Goal: Task Accomplishment & Management: Use online tool/utility

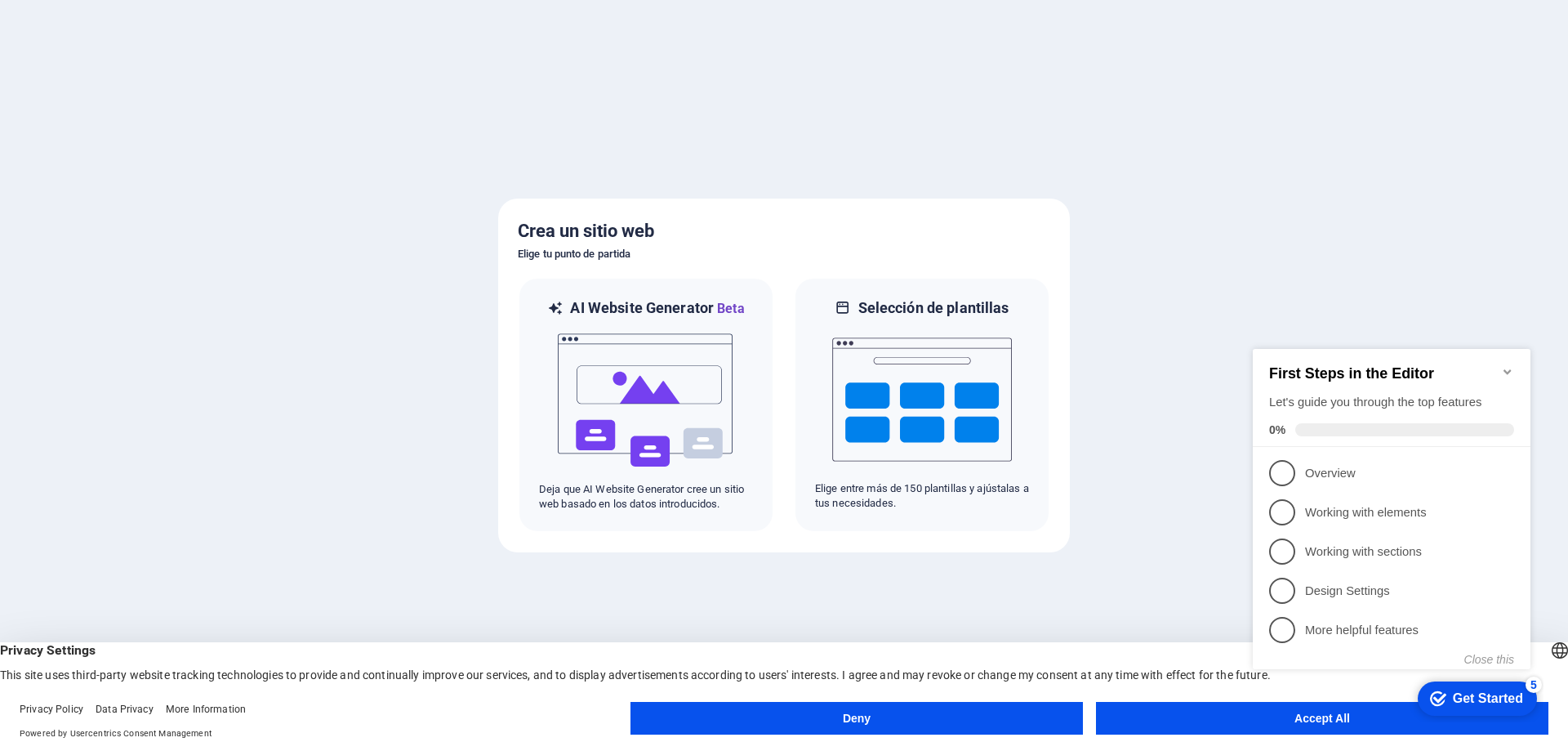
click at [1298, 720] on div "checkmark Get Started 5 First Steps in the Editor Let's guide you through the t…" at bounding box center [1395, 523] width 298 height 397
click at [1292, 460] on link "1 Overview - incomplete" at bounding box center [1392, 473] width 245 height 26
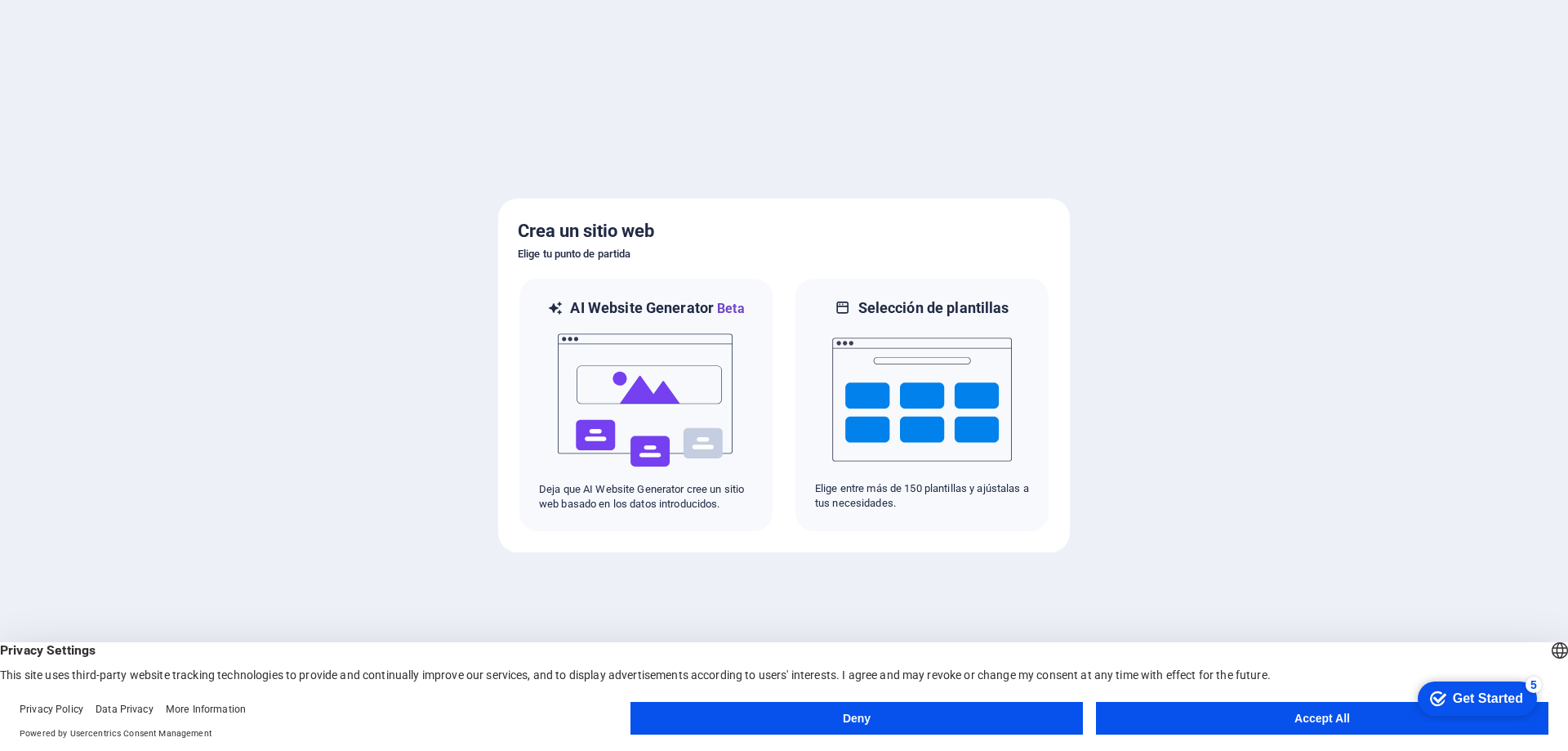
click at [1309, 720] on button "Accept All" at bounding box center [1322, 718] width 452 height 33
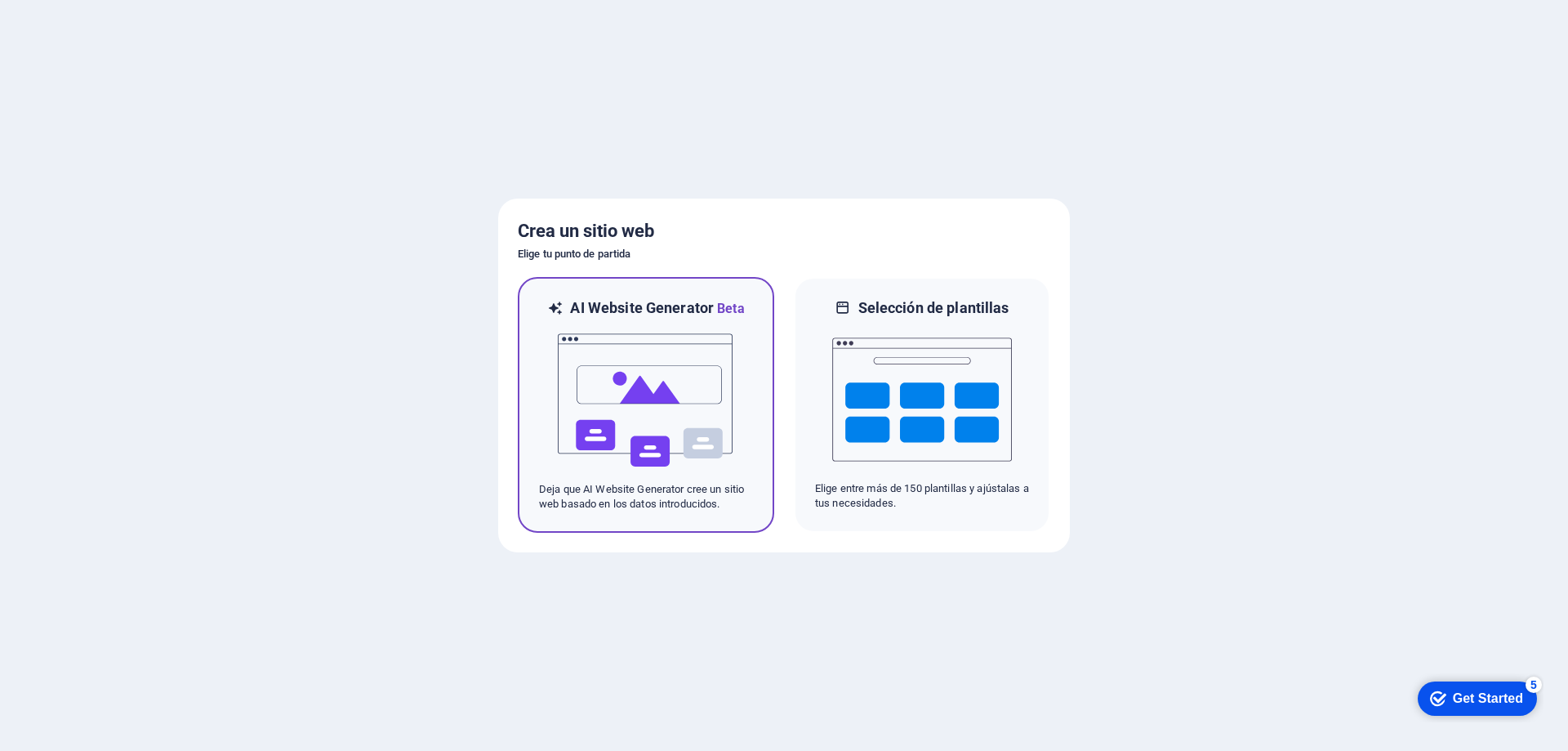
click at [622, 378] on img at bounding box center [646, 401] width 179 height 164
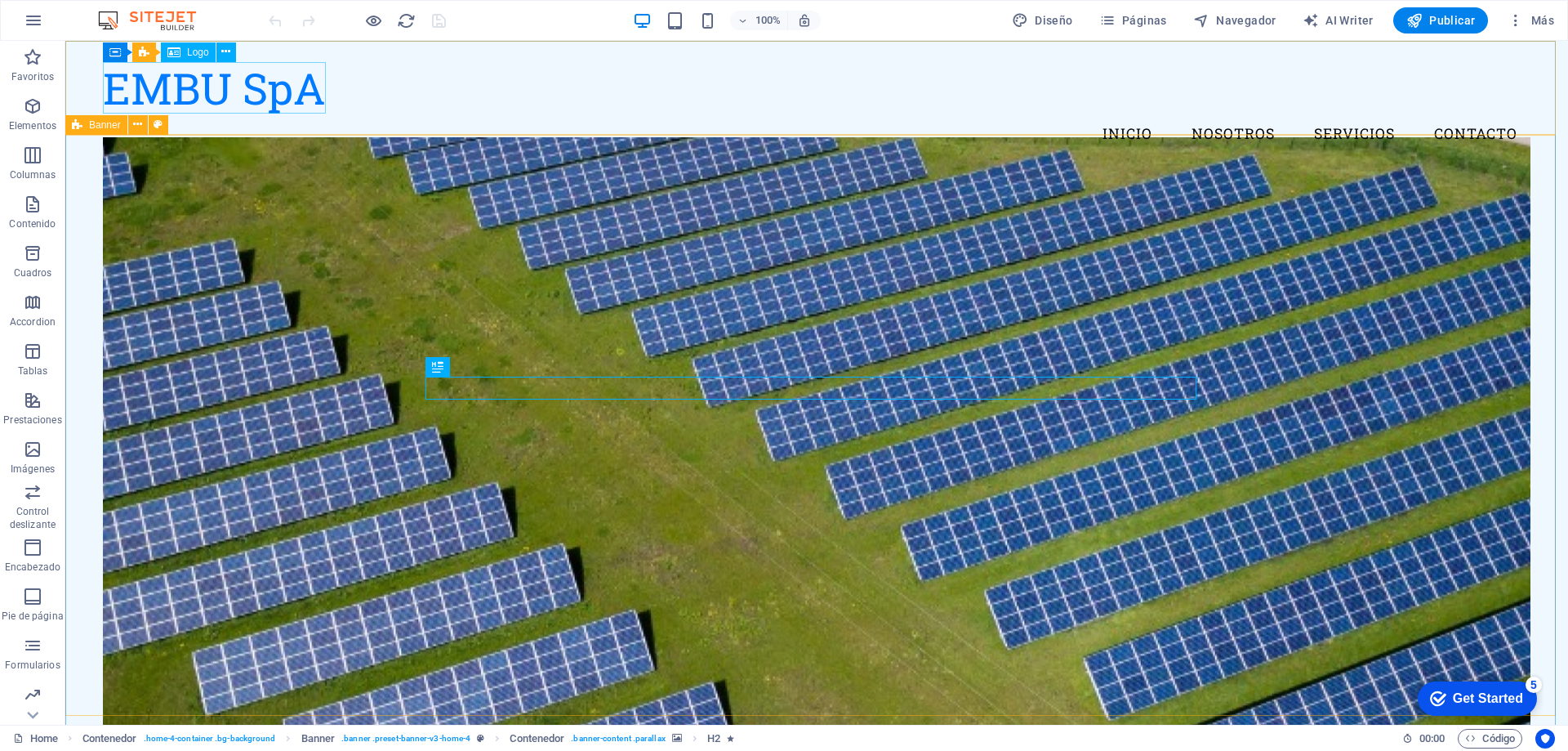
click at [199, 51] on span "Logo" at bounding box center [198, 52] width 22 height 10
click at [226, 52] on icon at bounding box center [226, 52] width 9 height 17
click at [227, 92] on div "EMBU SpA" at bounding box center [816, 88] width 1428 height 52
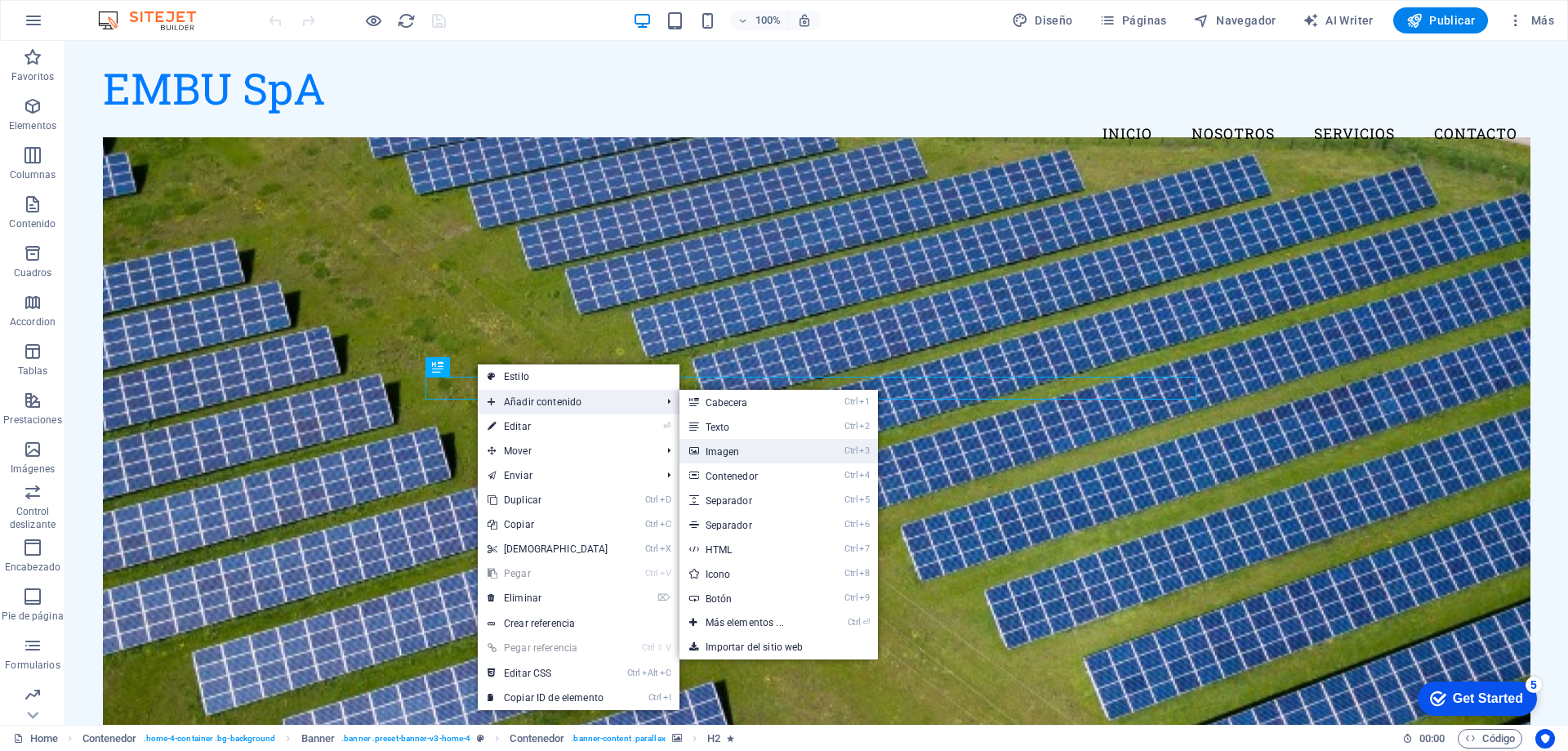
click at [709, 452] on link "Ctrl 3 Imagen" at bounding box center [748, 451] width 137 height 25
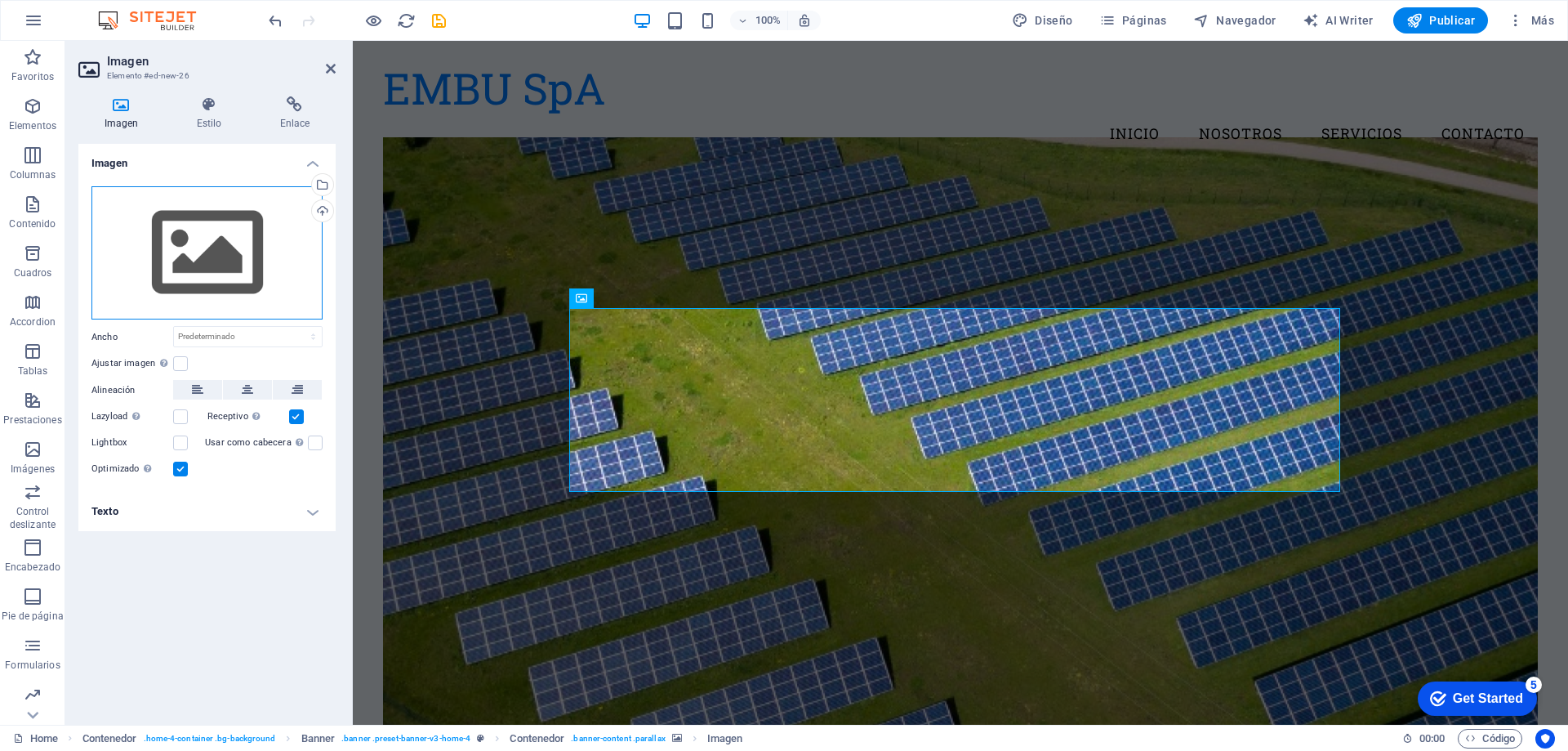
click at [219, 251] on div "Arrastra archivos aquí, haz clic para escoger archivos o selecciona archivos de…" at bounding box center [207, 253] width 231 height 134
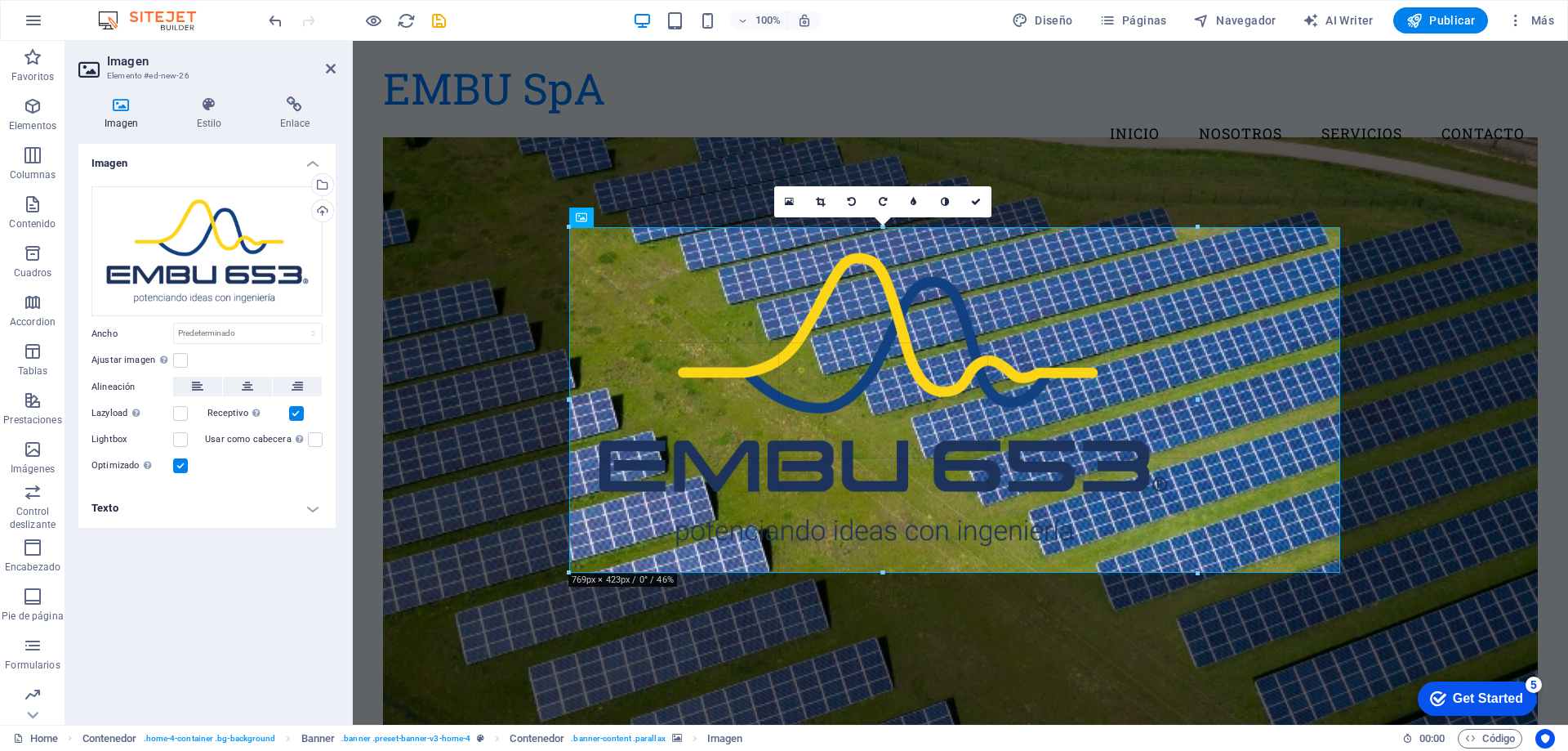
drag, startPoint x: 569, startPoint y: 220, endPoint x: 713, endPoint y: 379, distance: 214.5
type input "769"
select select "px"
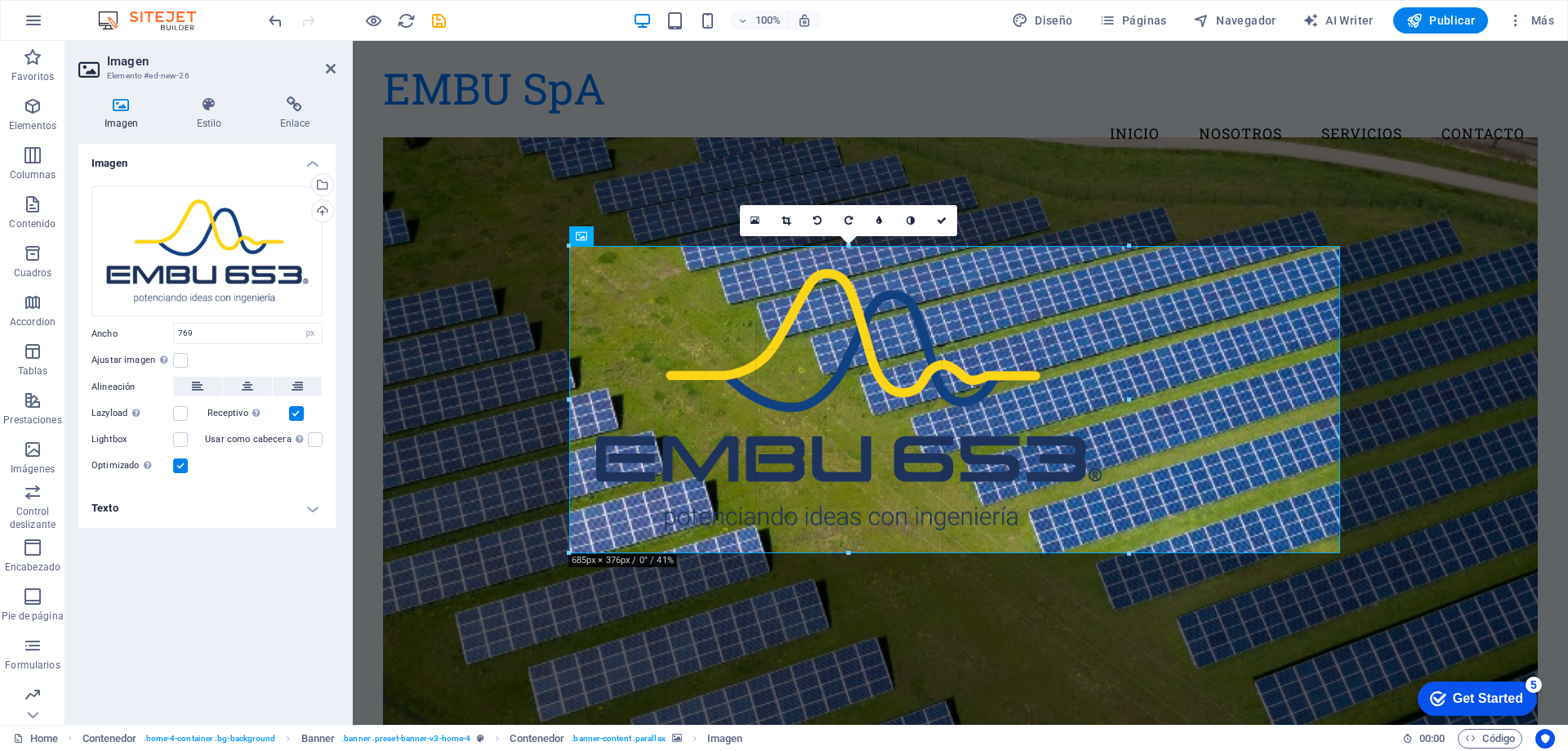
drag, startPoint x: 880, startPoint y: 572, endPoint x: 886, endPoint y: 531, distance: 41.4
type input "685"
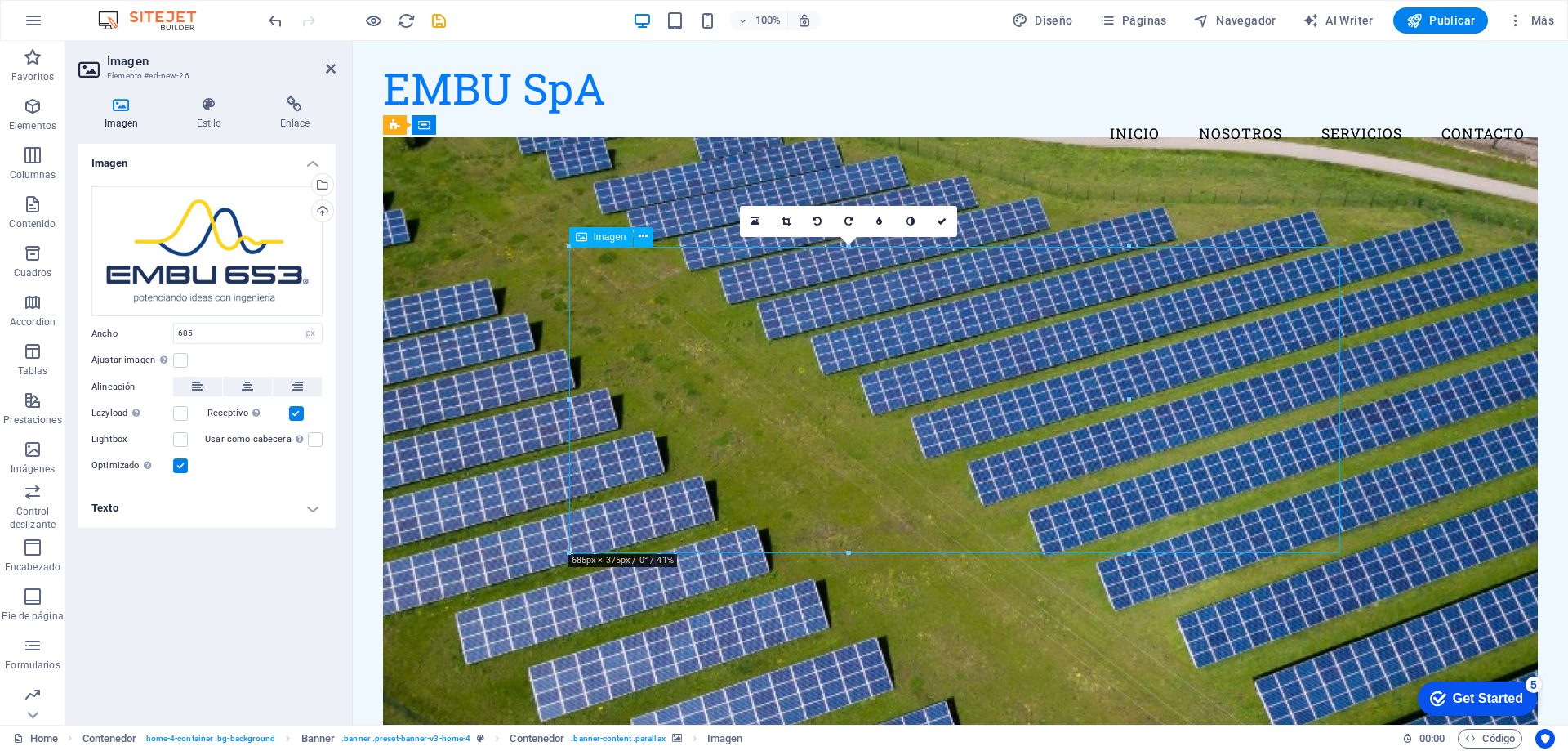
drag, startPoint x: 921, startPoint y: 410, endPoint x: 955, endPoint y: 410, distance: 34.0
drag, startPoint x: 903, startPoint y: 409, endPoint x: 957, endPoint y: 411, distance: 54.0
drag, startPoint x: 933, startPoint y: 400, endPoint x: 943, endPoint y: 400, distance: 10.0
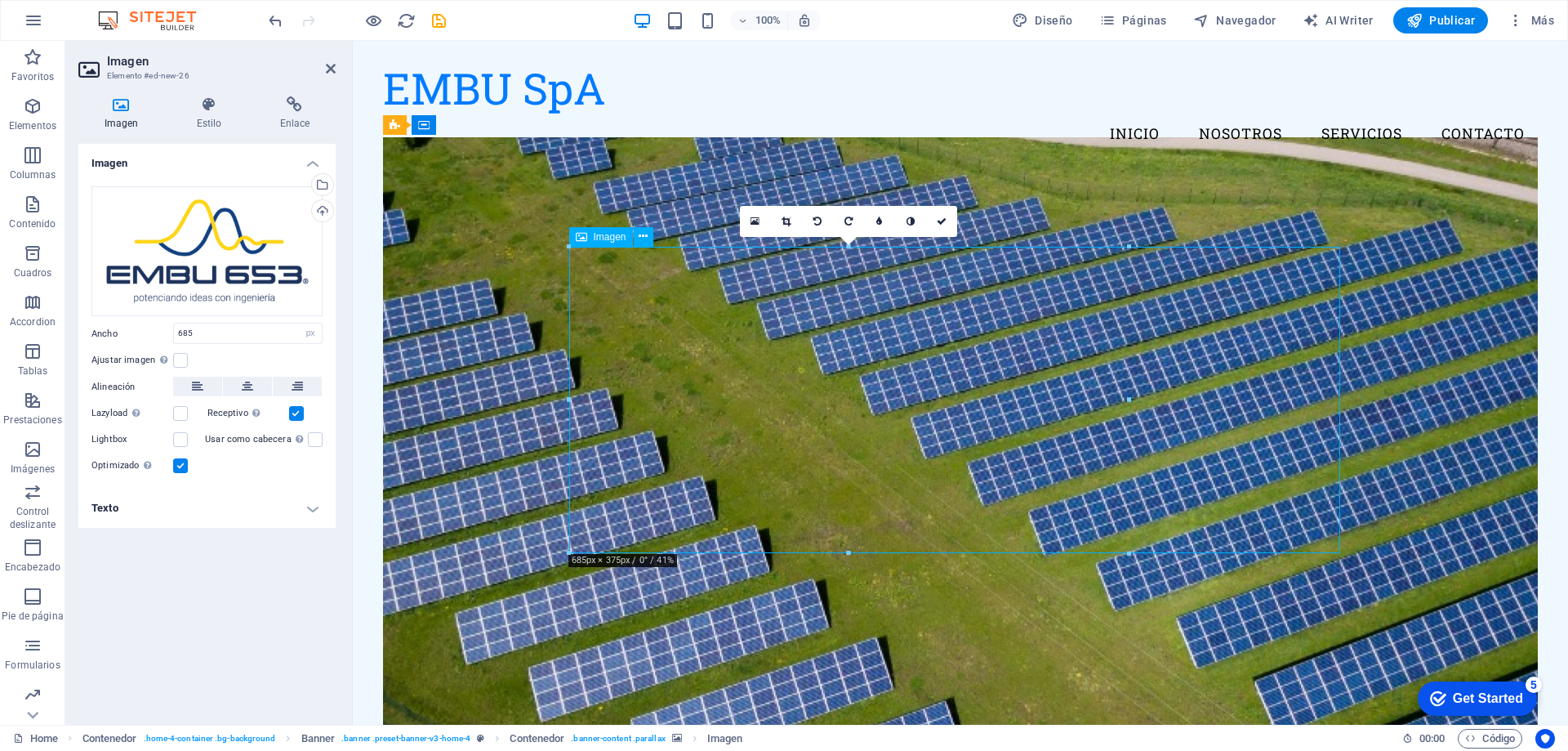
click at [1102, 629] on figure at bounding box center [960, 448] width 1155 height 622
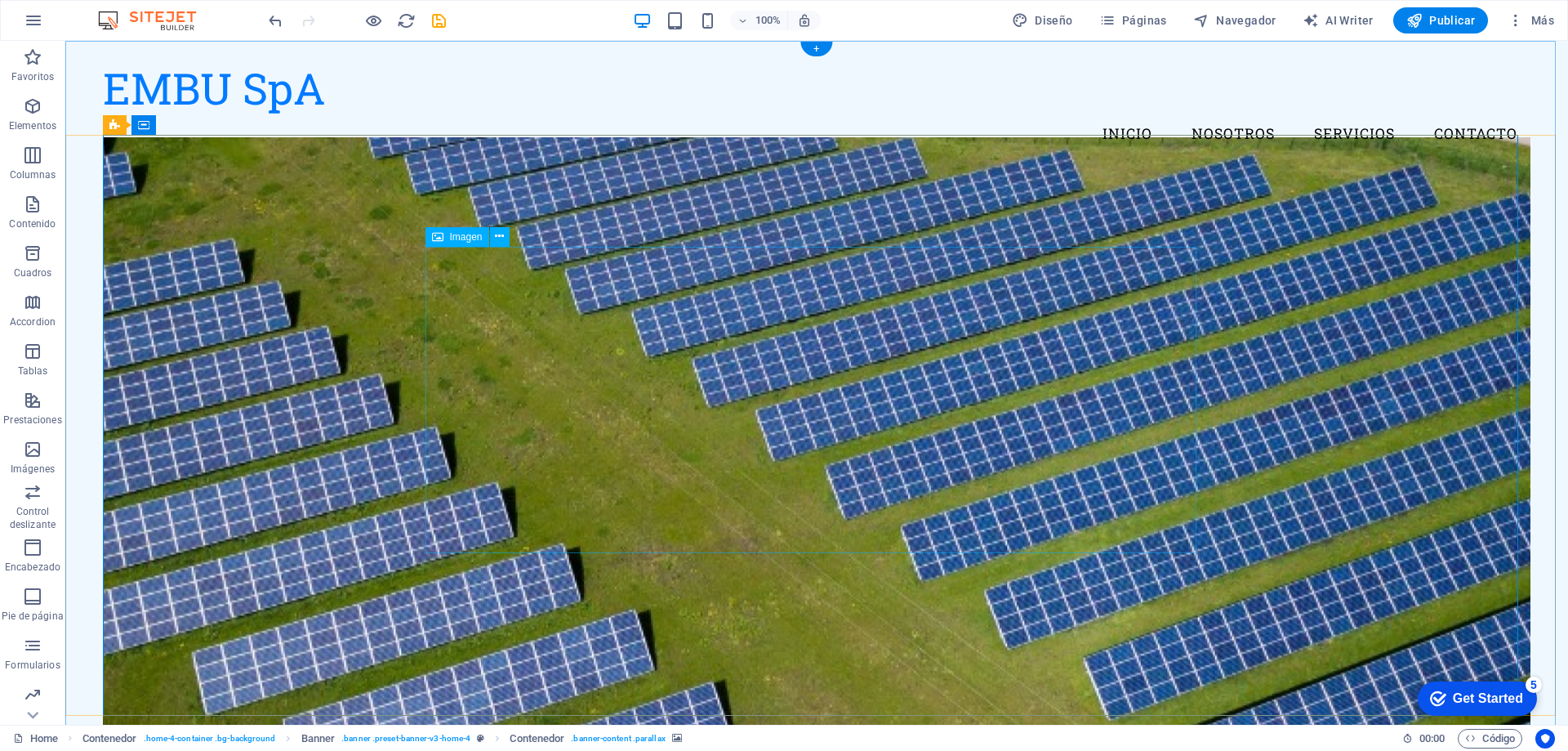
click at [442, 239] on icon at bounding box center [437, 237] width 12 height 20
click at [498, 236] on icon at bounding box center [499, 236] width 9 height 17
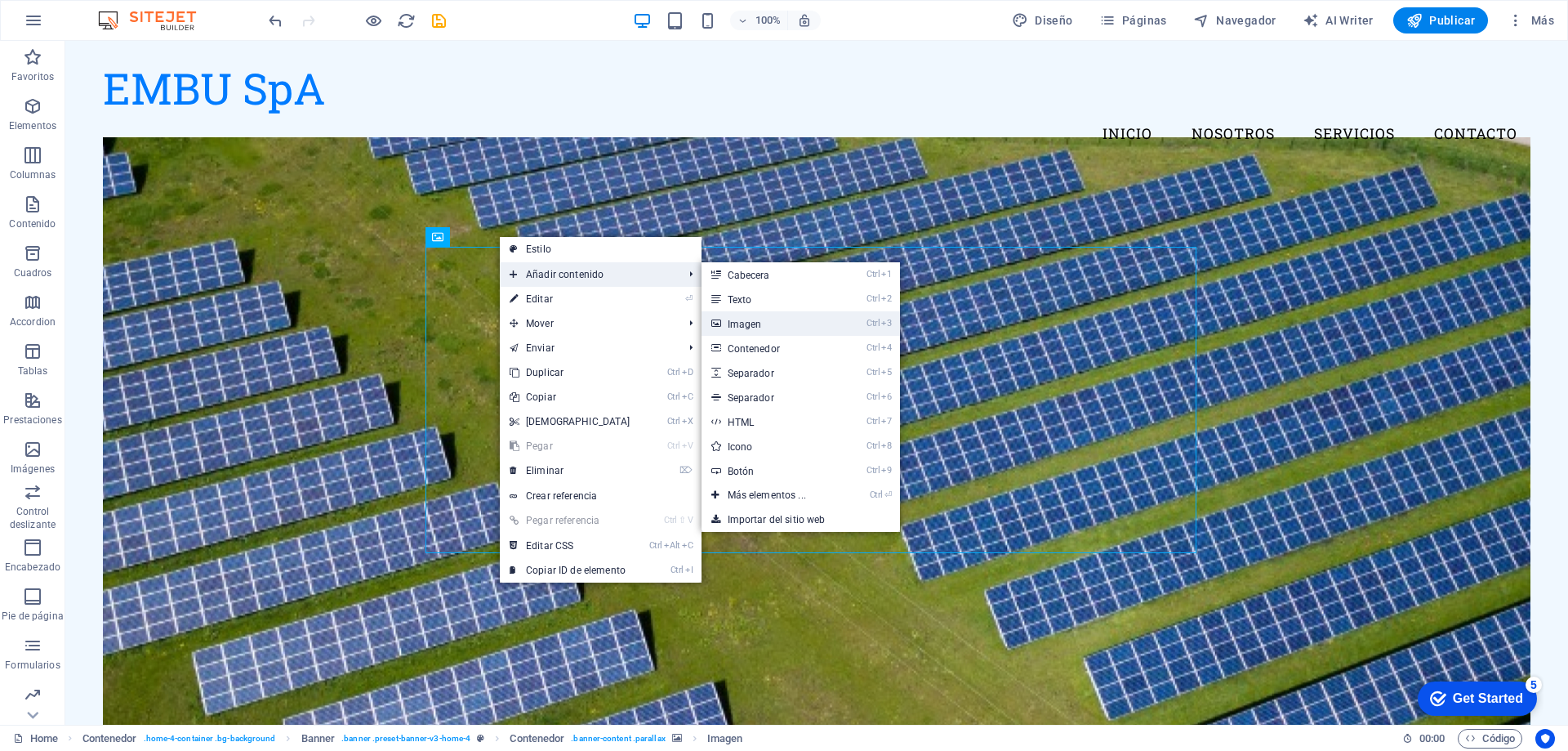
click at [753, 327] on link "Ctrl 3 Imagen" at bounding box center [770, 324] width 137 height 25
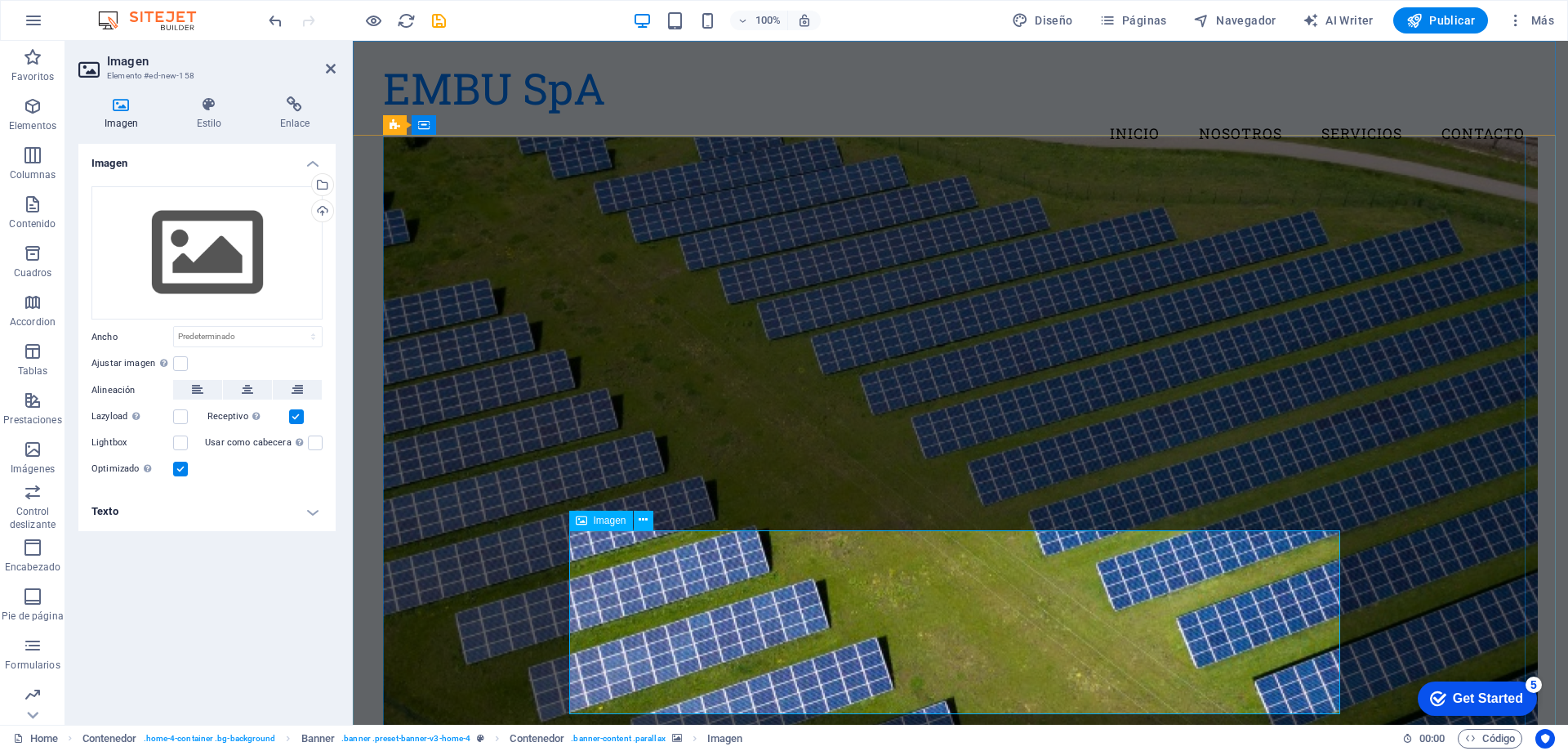
click at [634, 520] on button at bounding box center [643, 521] width 20 height 20
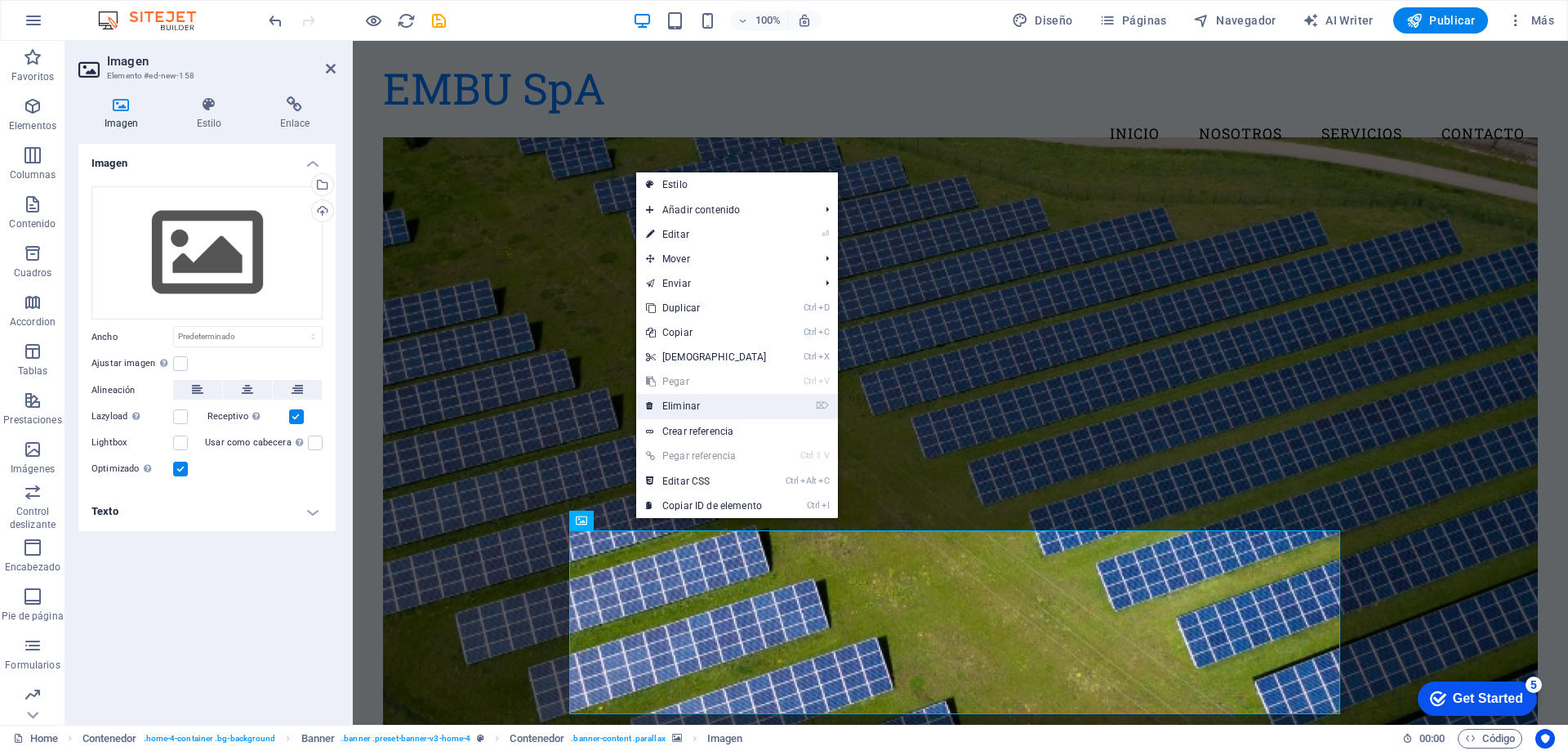
click at [686, 410] on link "⌦ Eliminar" at bounding box center [706, 406] width 140 height 25
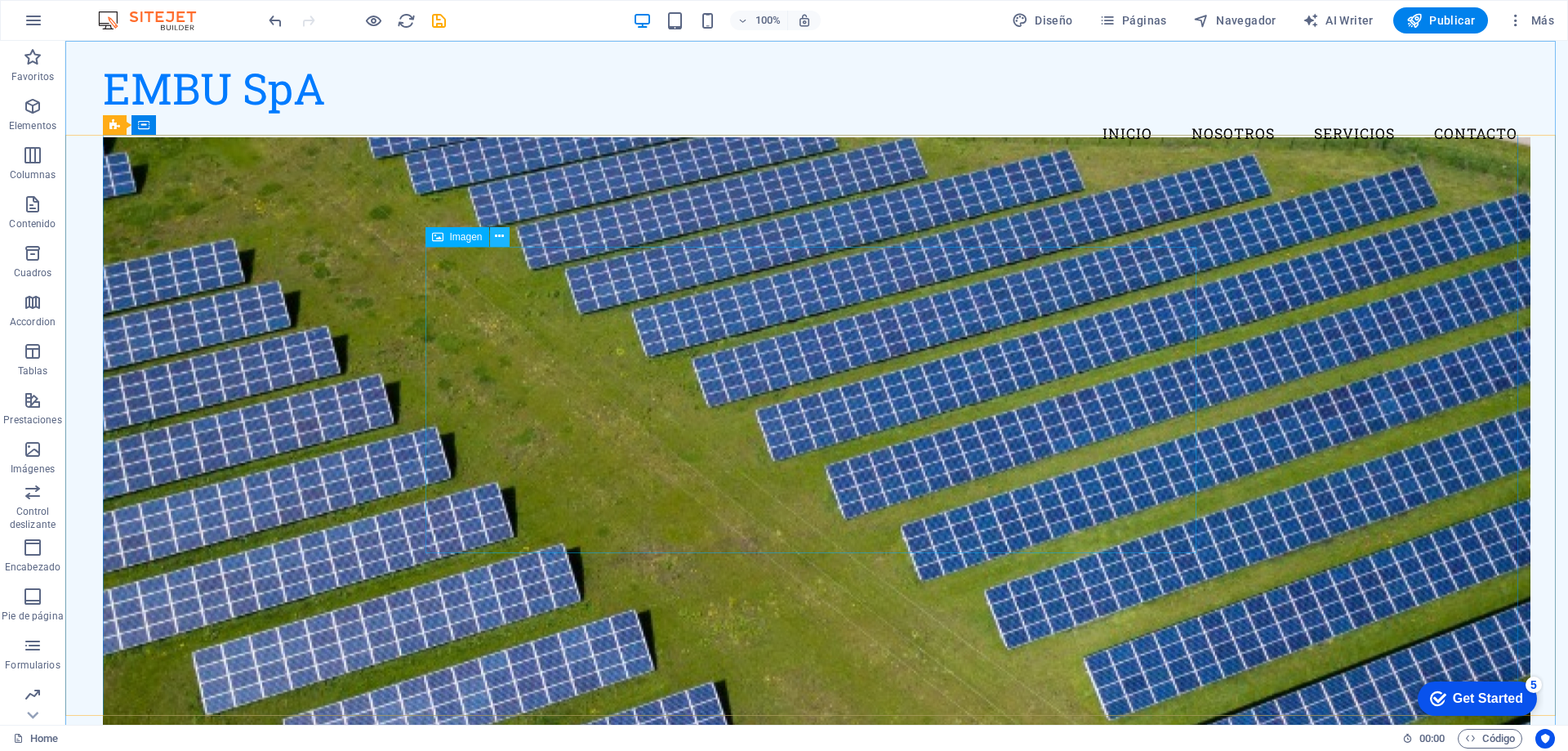
click at [500, 232] on icon at bounding box center [499, 236] width 9 height 17
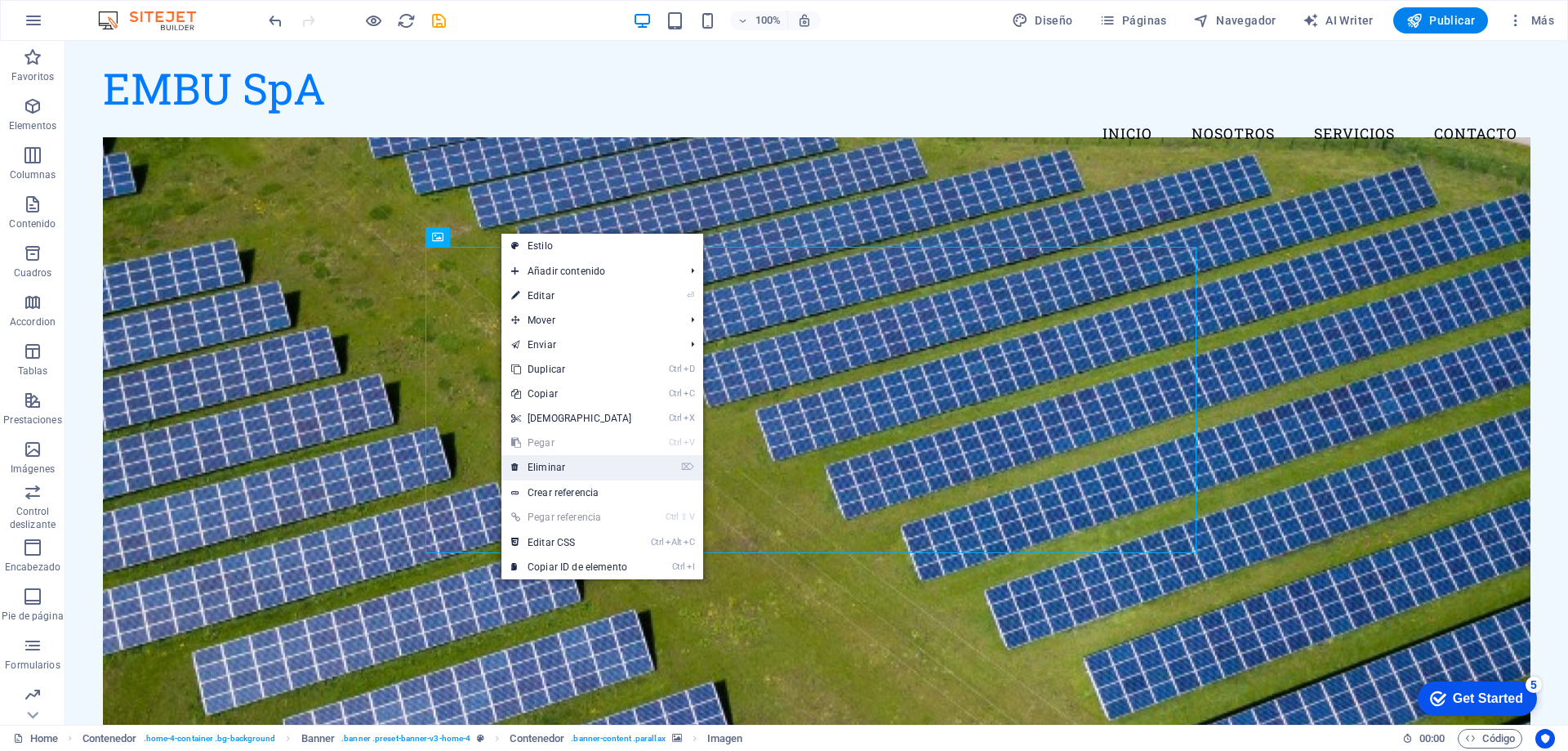
click at [562, 467] on link "⌦ Eliminar" at bounding box center [571, 467] width 140 height 25
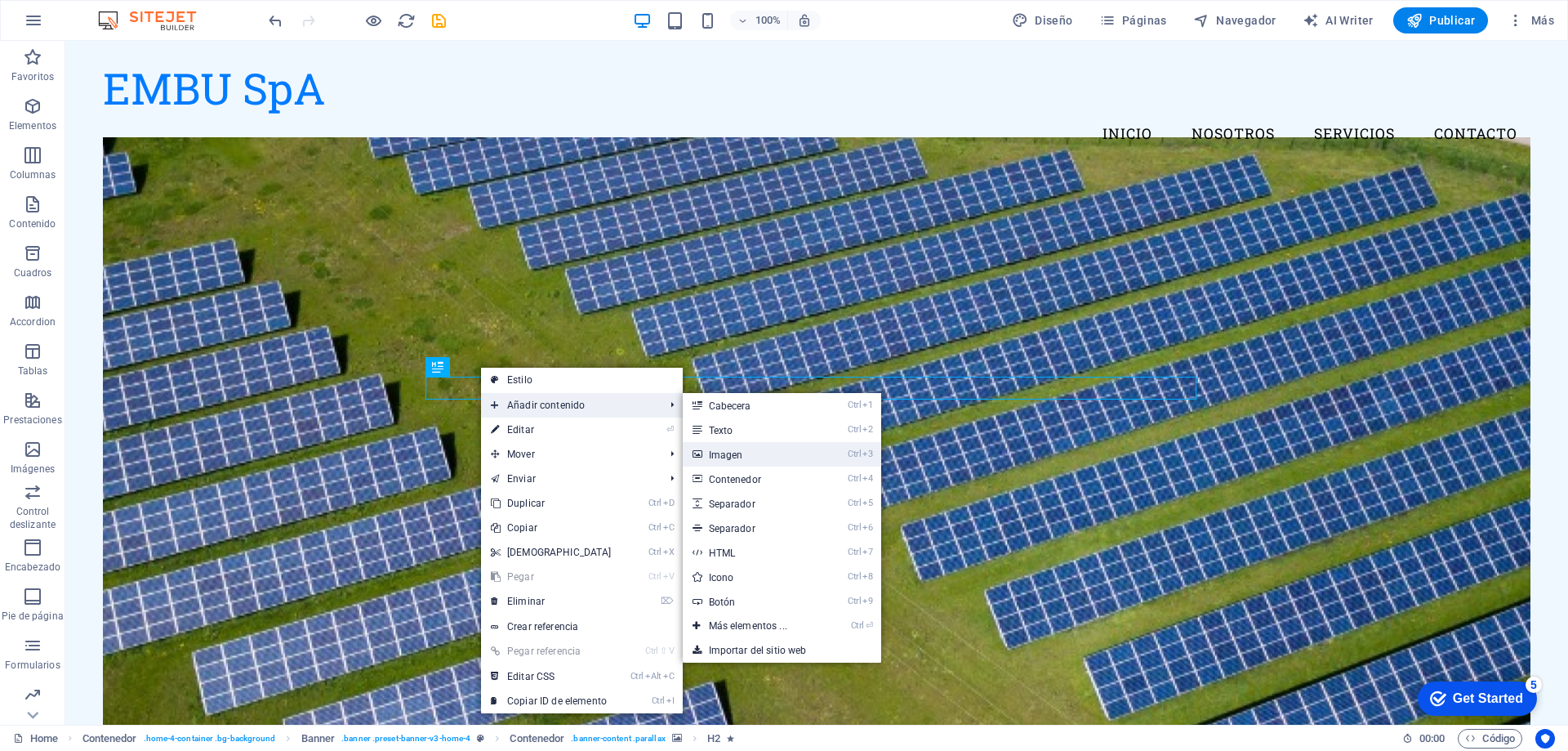
click at [733, 455] on link "Ctrl 3 Imagen" at bounding box center [752, 454] width 137 height 25
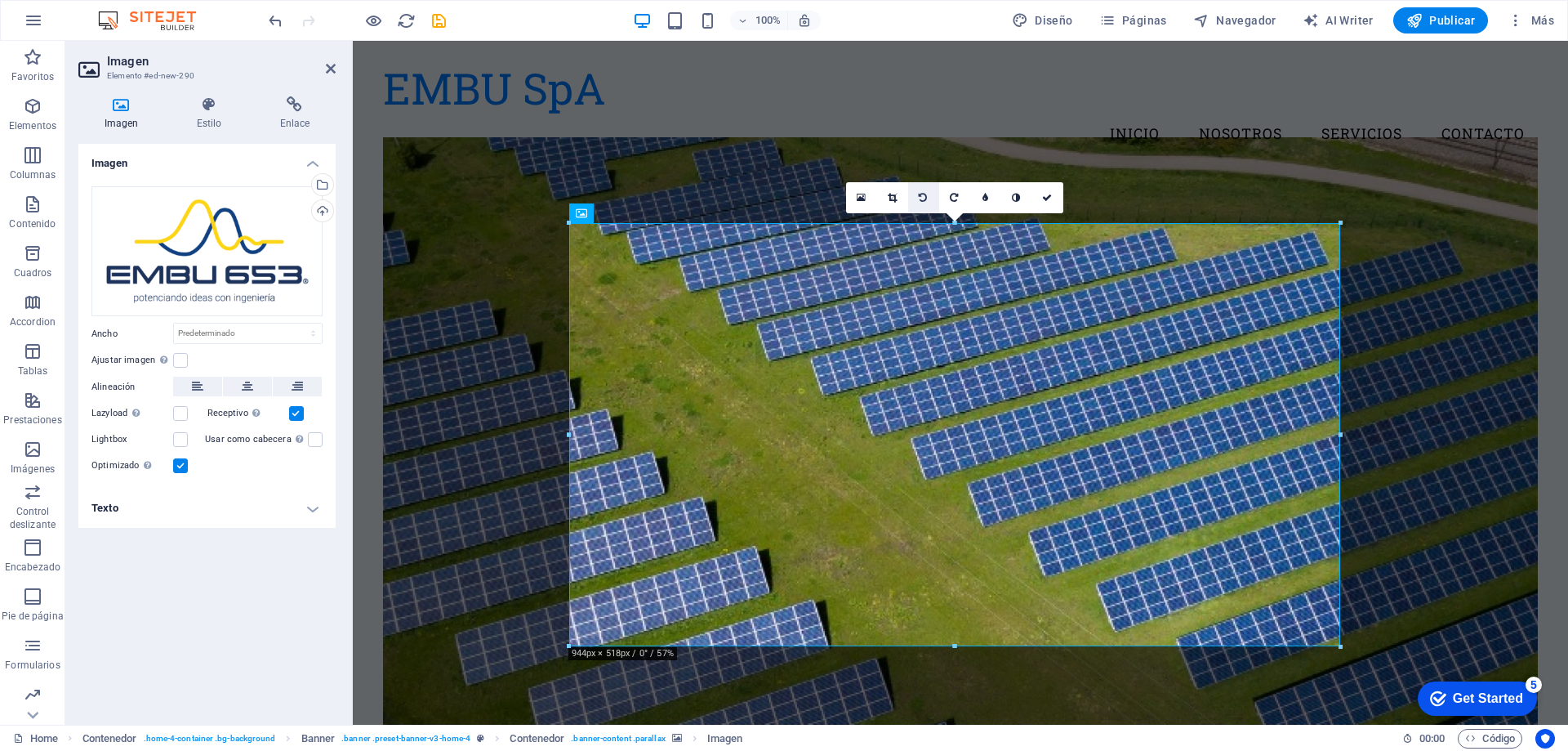
click at [925, 195] on icon at bounding box center [922, 197] width 8 height 10
click at [920, 189] on link at bounding box center [923, 197] width 31 height 31
click at [925, 198] on icon at bounding box center [922, 197] width 8 height 10
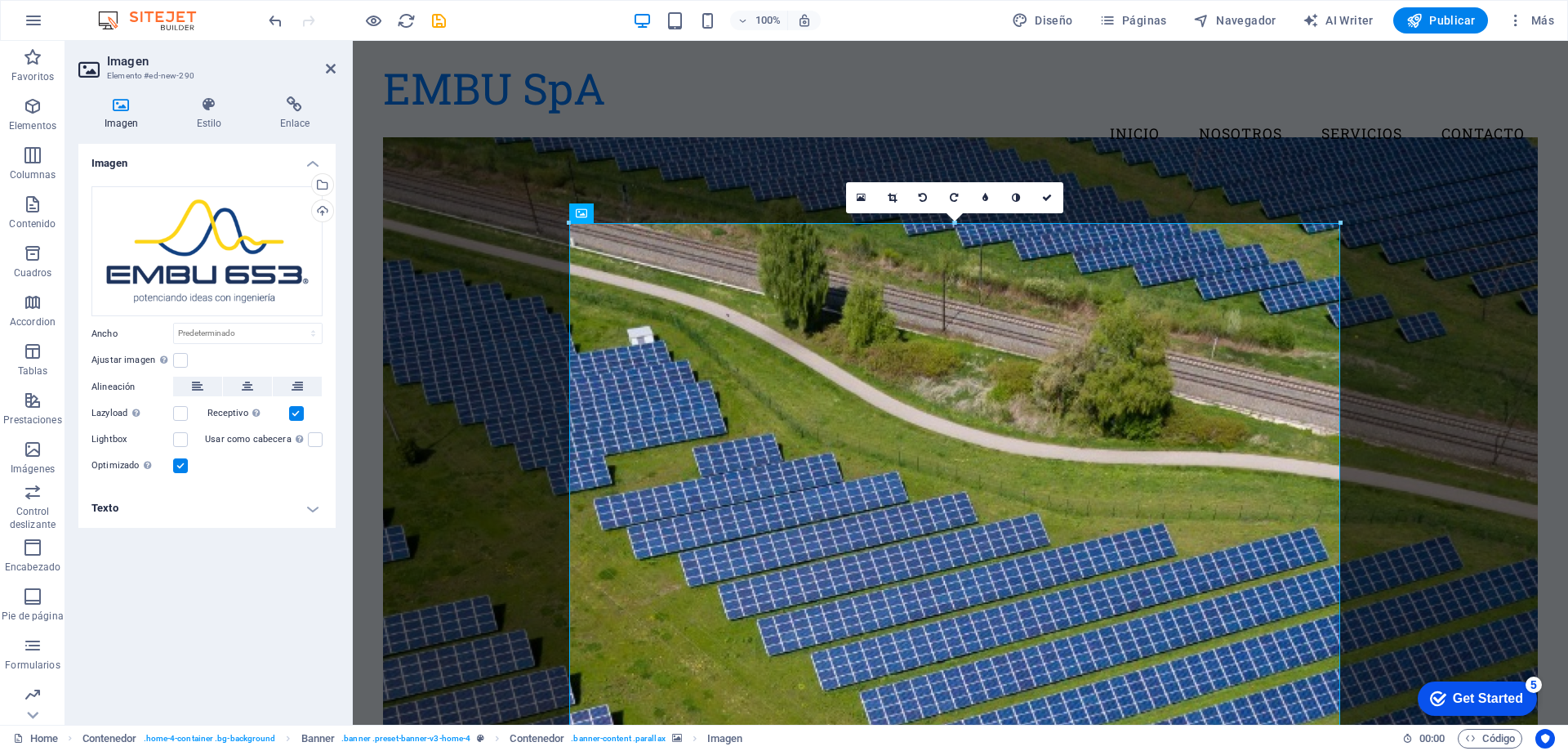
click at [925, 198] on icon at bounding box center [922, 197] width 8 height 10
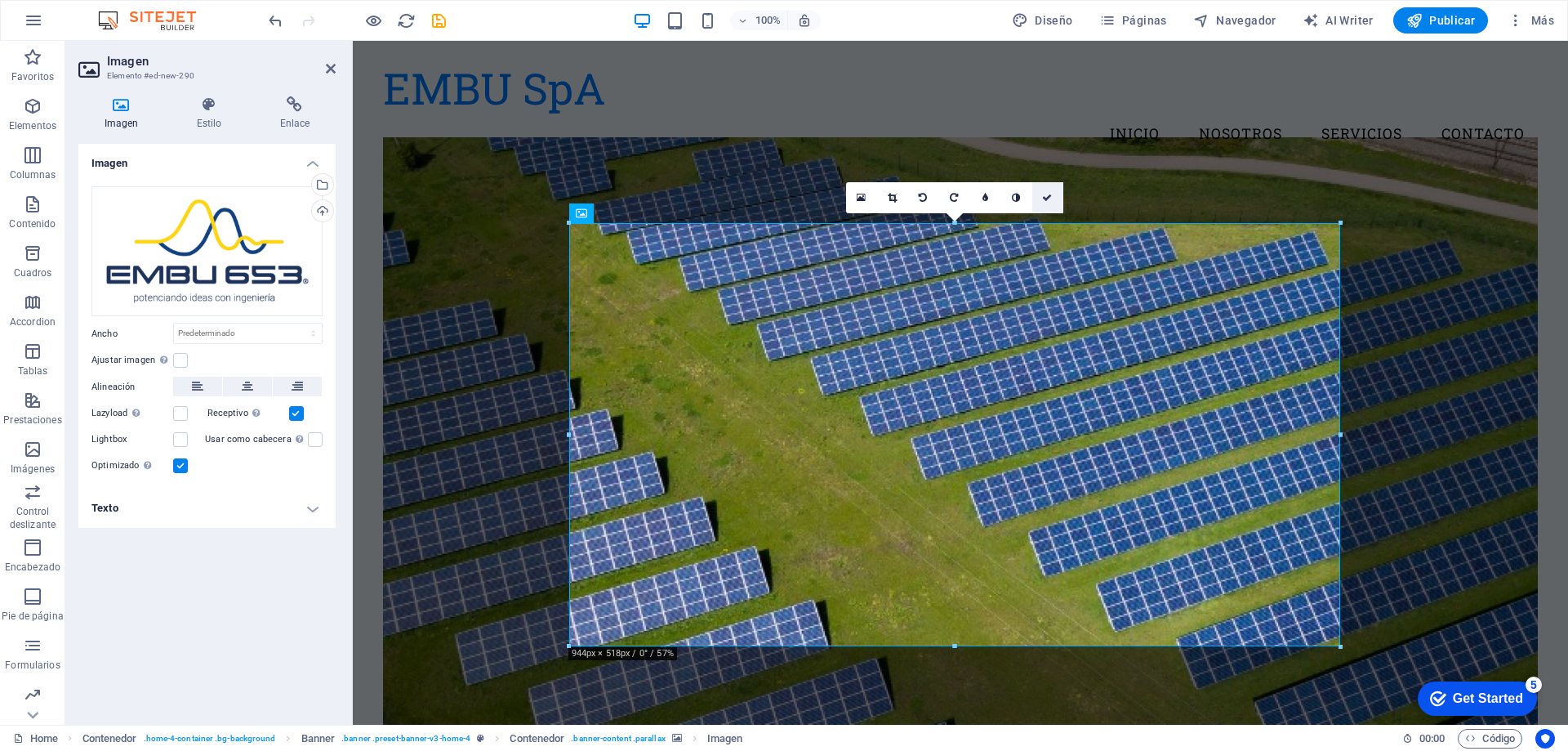
click at [1049, 198] on icon at bounding box center [1047, 197] width 10 height 10
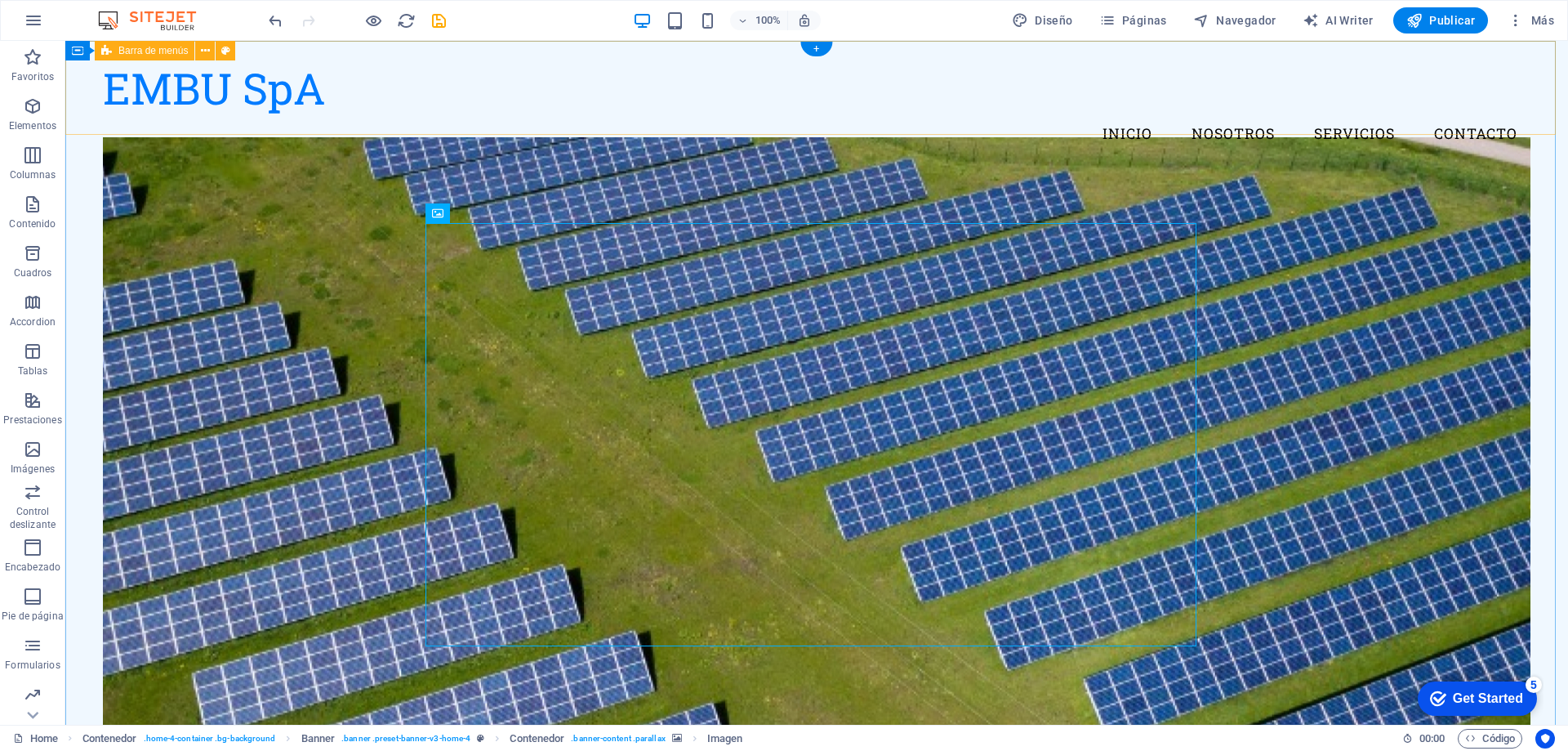
click at [1381, 114] on div "EMBU SpA Menu Inicio Nosotros Servicios Contacto" at bounding box center [816, 108] width 1502 height 134
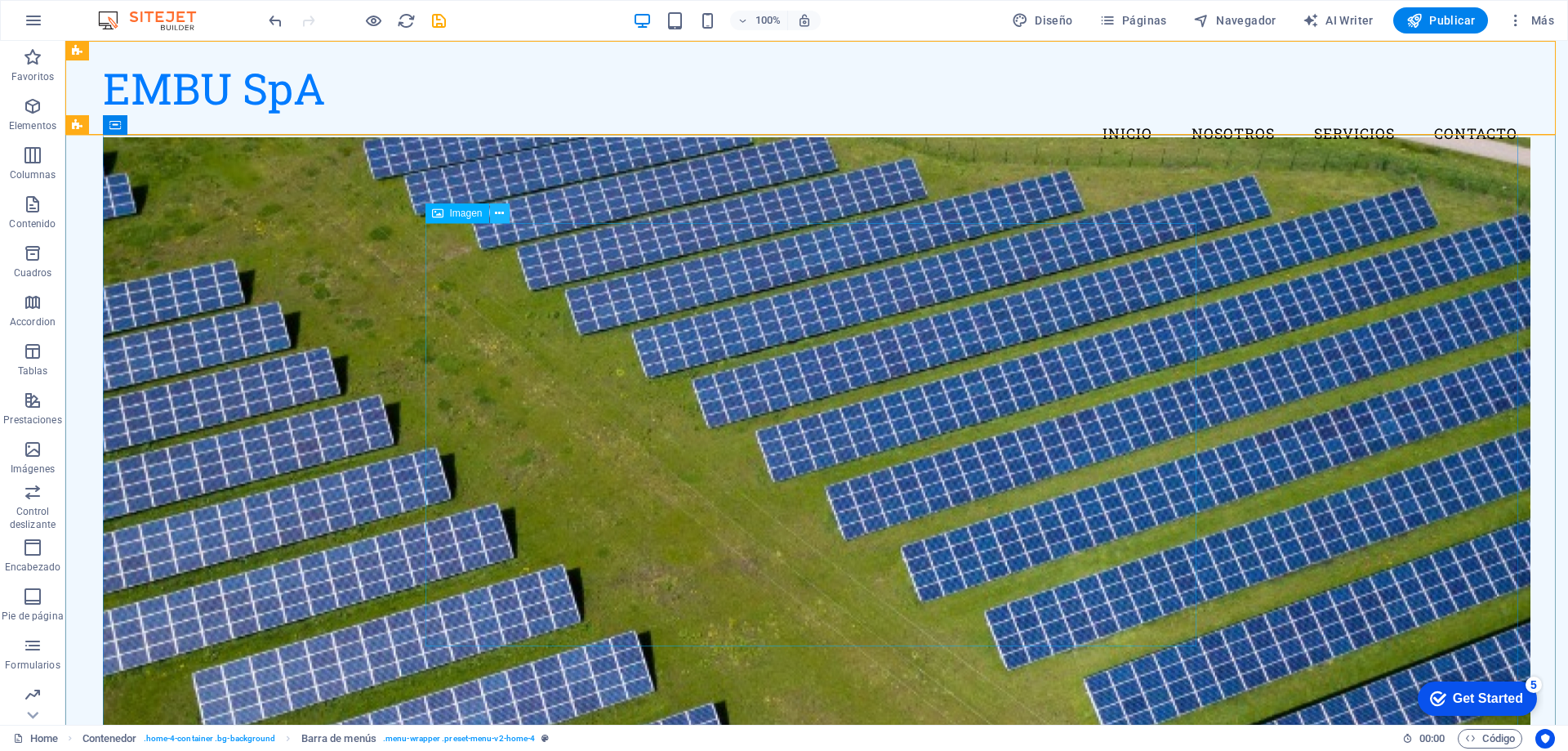
click at [498, 216] on icon at bounding box center [499, 213] width 9 height 17
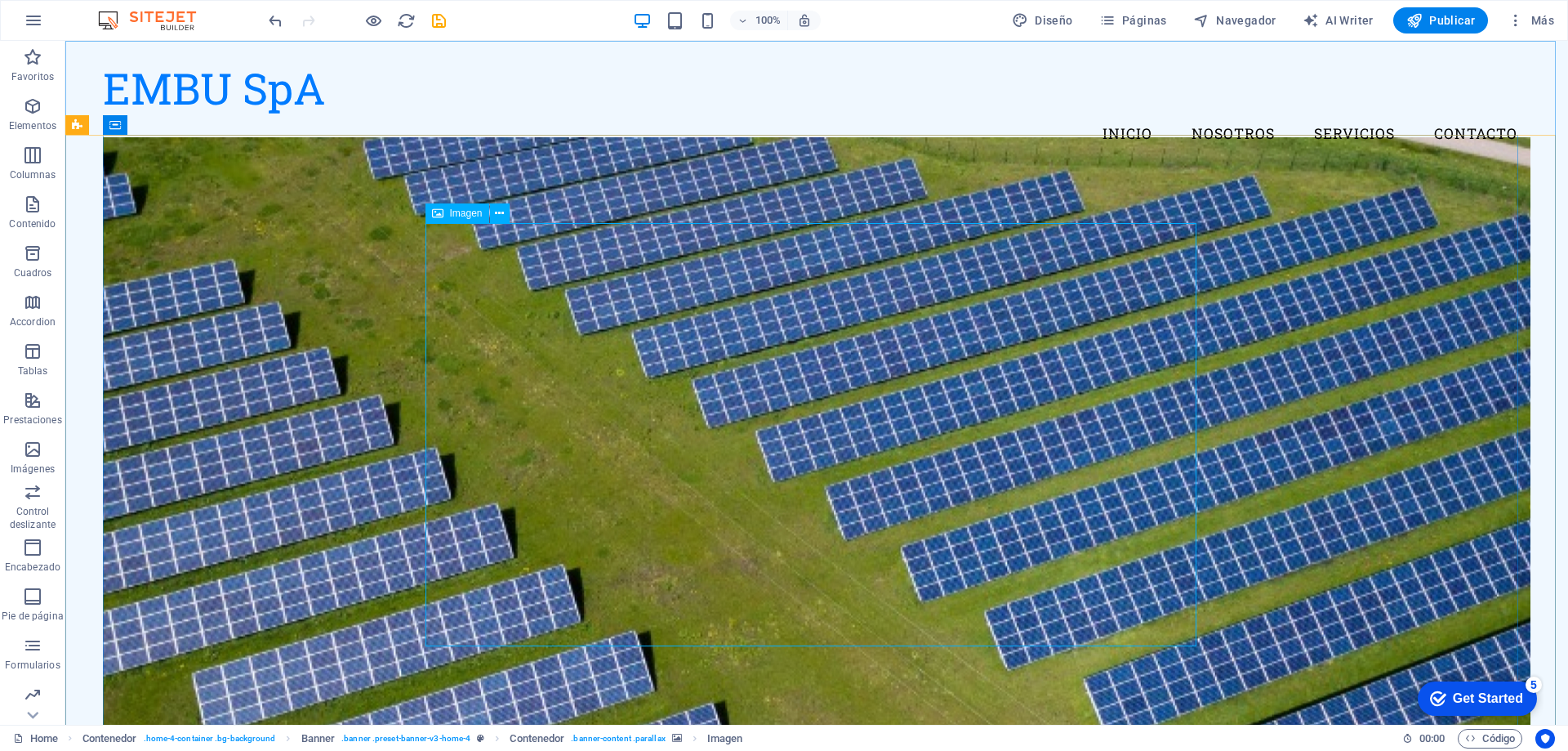
click at [460, 213] on span "Imagen" at bounding box center [466, 212] width 33 height 10
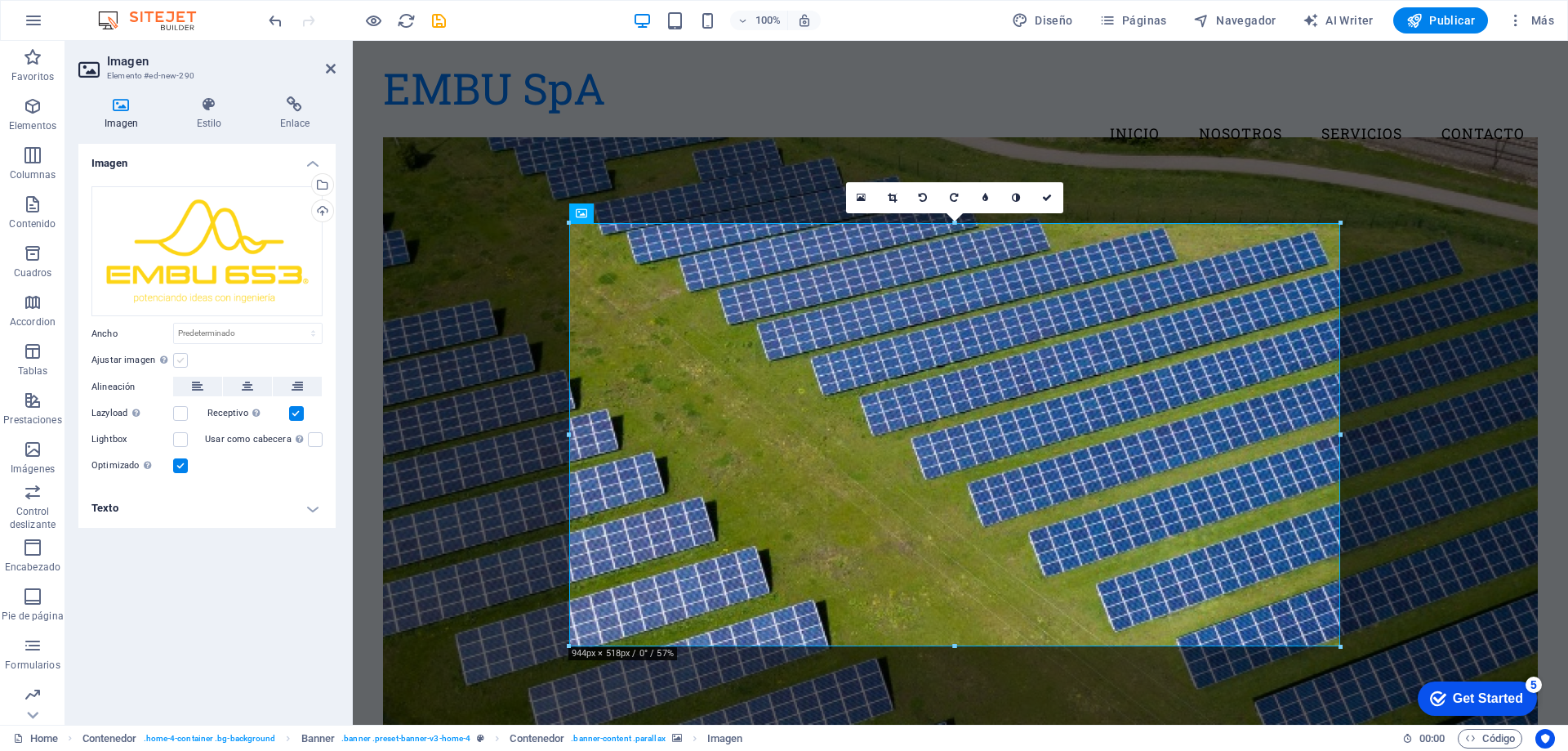
click at [177, 361] on label at bounding box center [180, 360] width 15 height 15
click at [0, 0] on input "Ajustar imagen Ajustar imagen automáticamente a un ancho y alto fijo" at bounding box center [0, 0] width 0 height 0
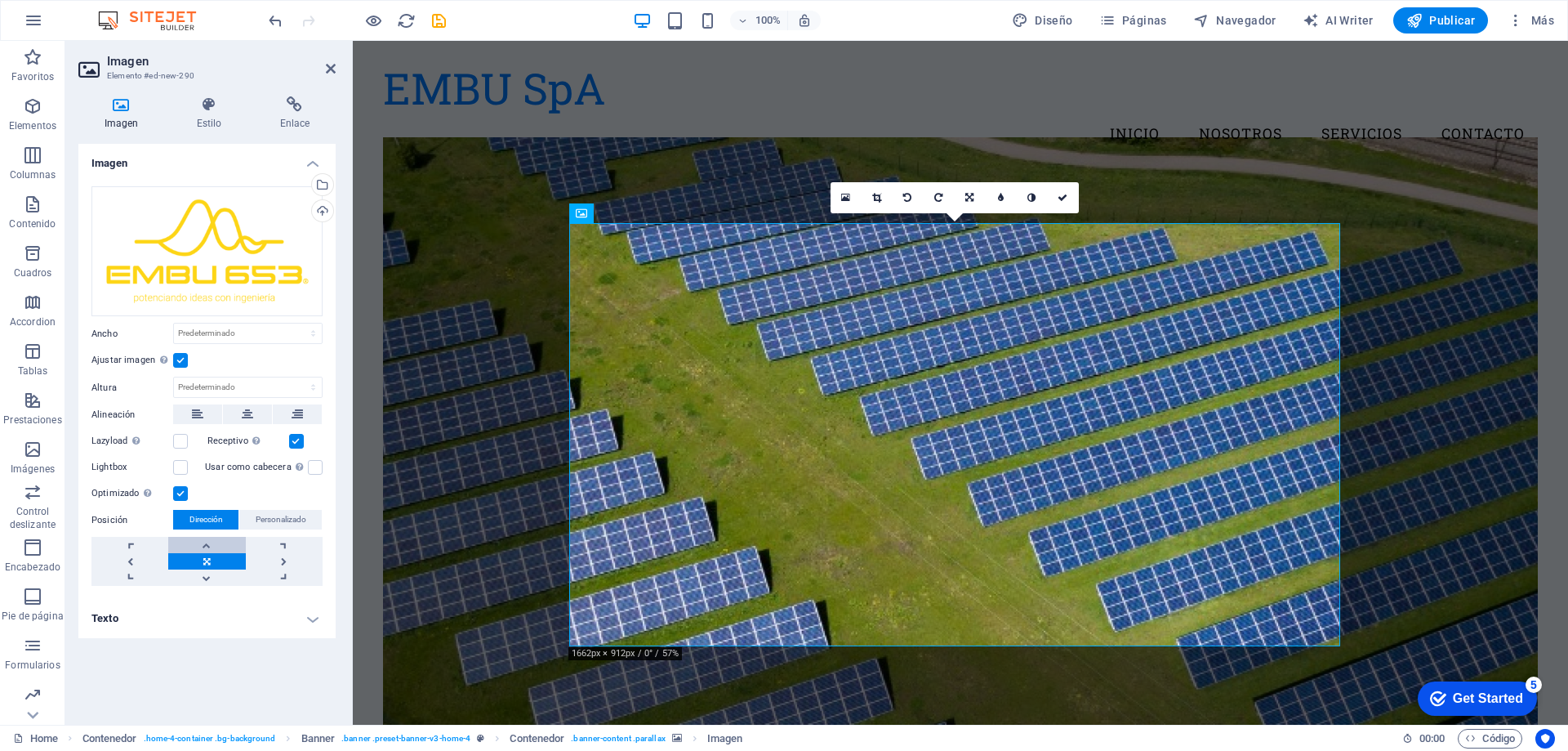
click at [207, 544] on link at bounding box center [206, 545] width 76 height 16
click at [313, 615] on h4 "Texto" at bounding box center [207, 619] width 258 height 39
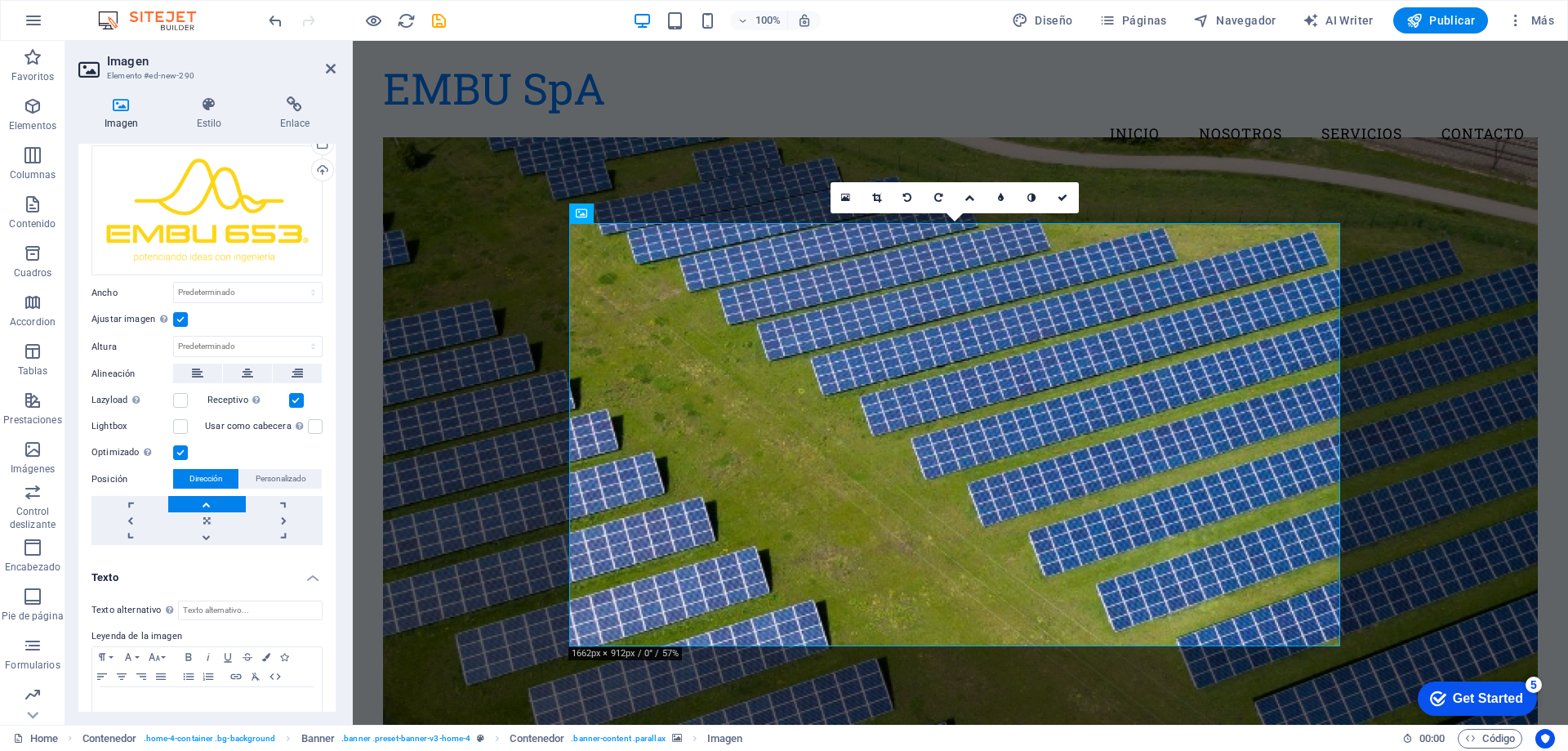
scroll to position [78, 0]
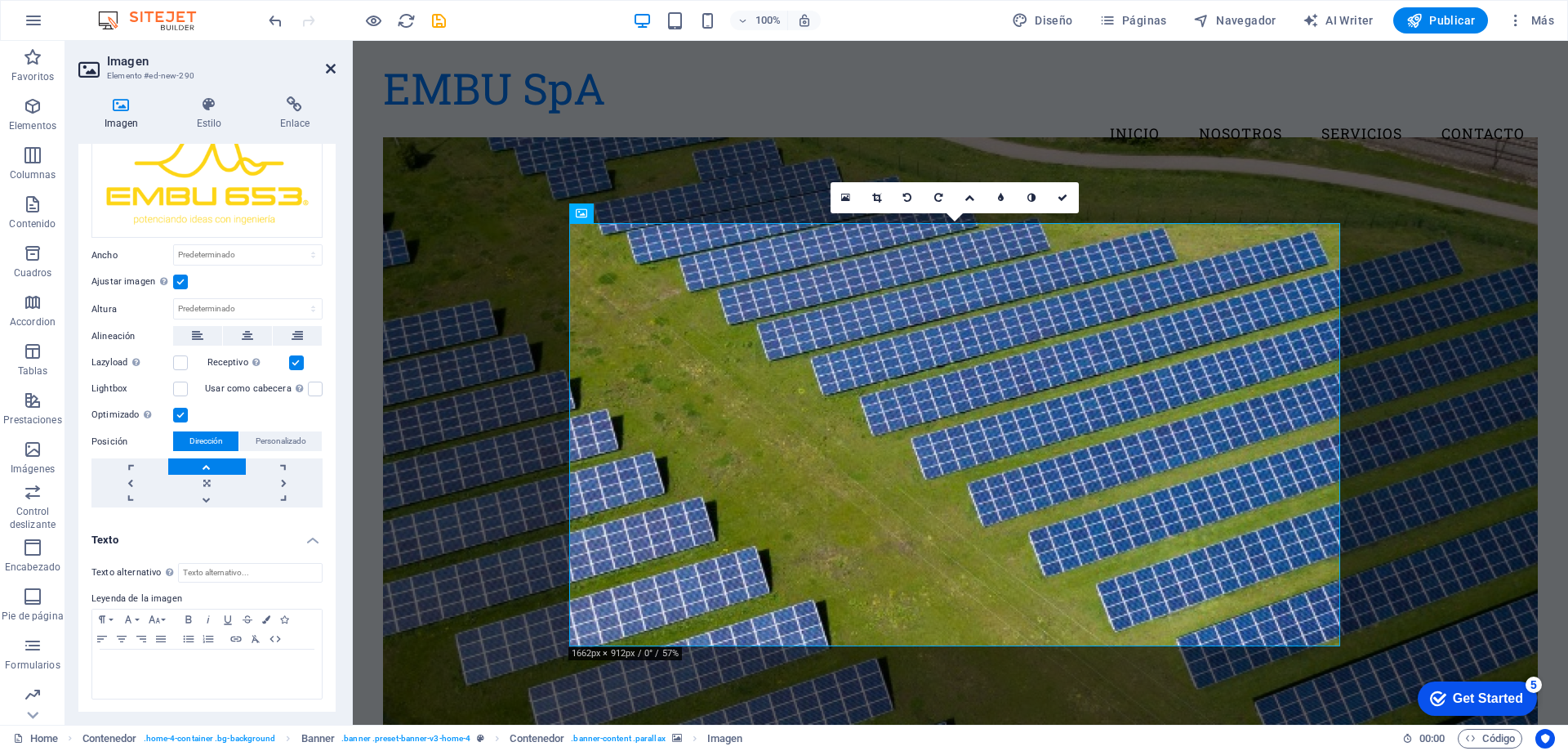
click at [329, 68] on icon at bounding box center [330, 68] width 10 height 13
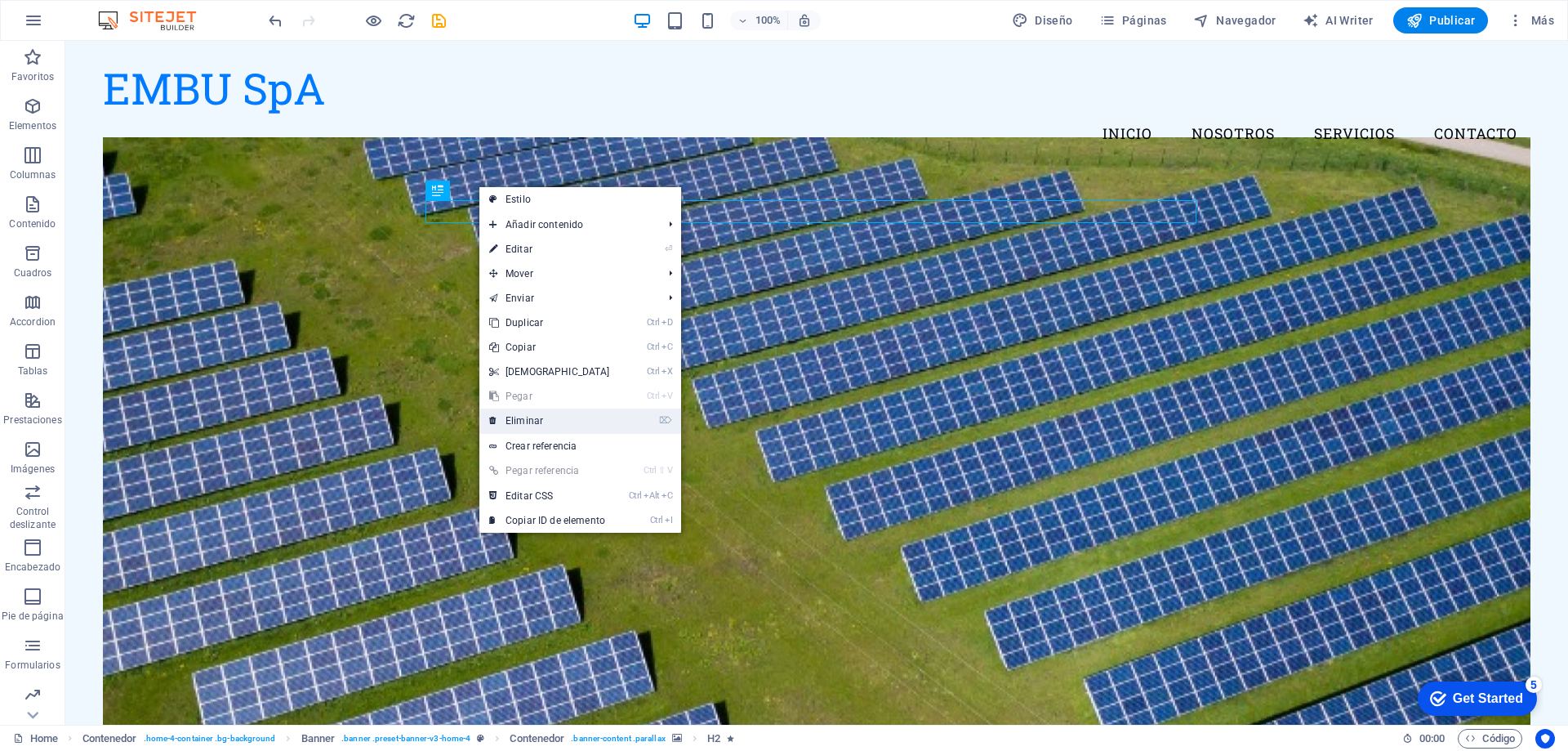
click at [523, 422] on link "⌦ Eliminar" at bounding box center [550, 421] width 140 height 25
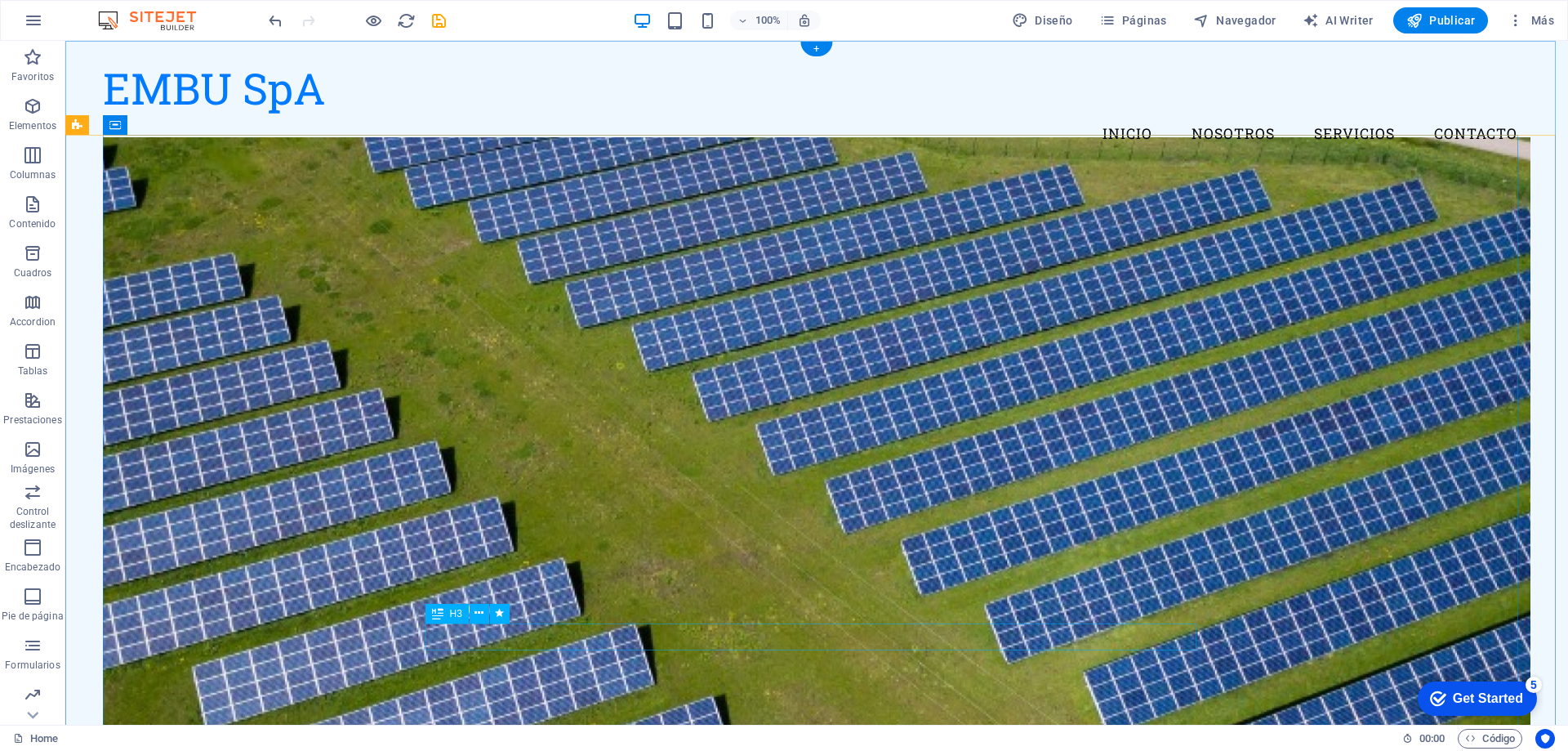
click at [479, 613] on icon at bounding box center [479, 612] width 9 height 17
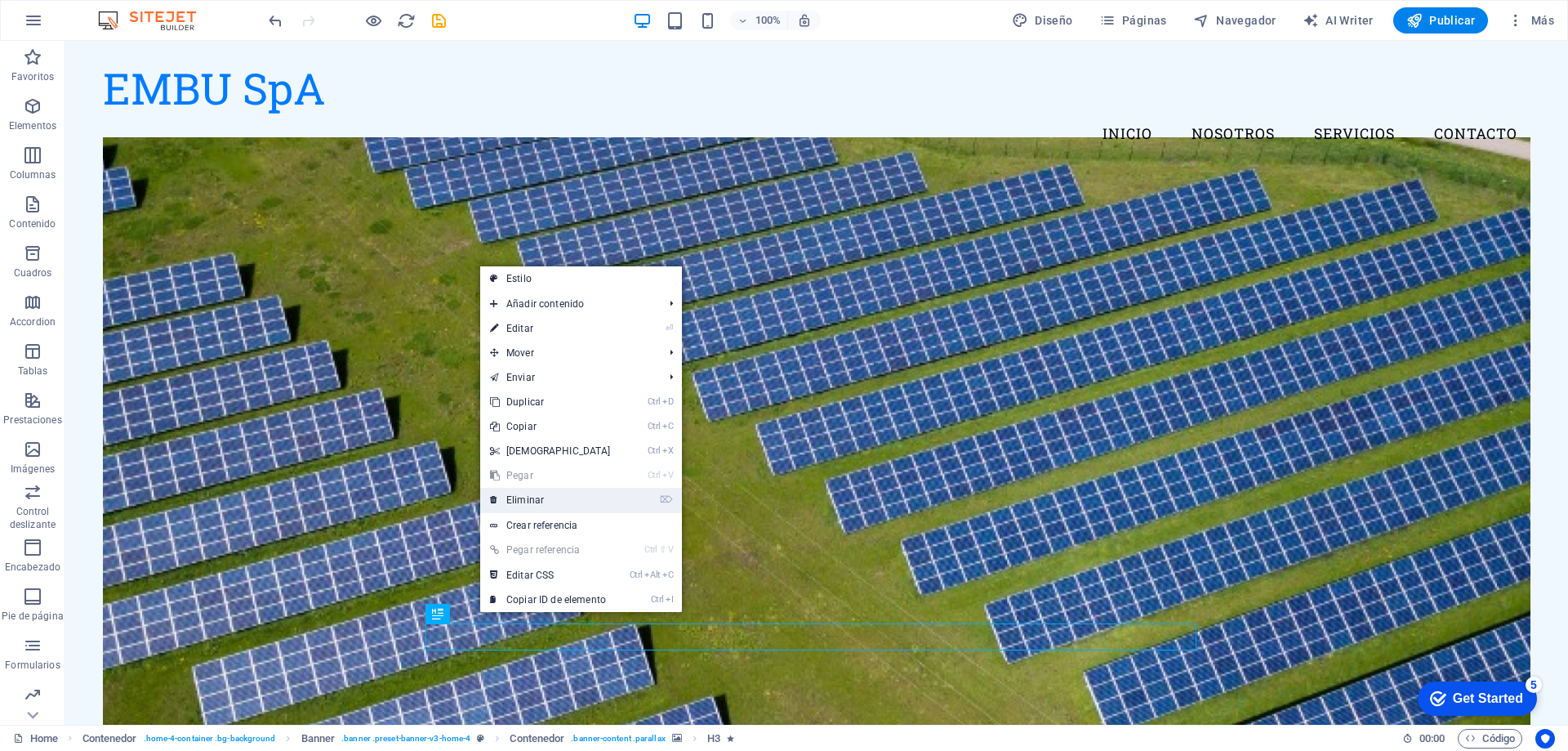
click at [527, 493] on link "⌦ Eliminar" at bounding box center [551, 500] width 140 height 25
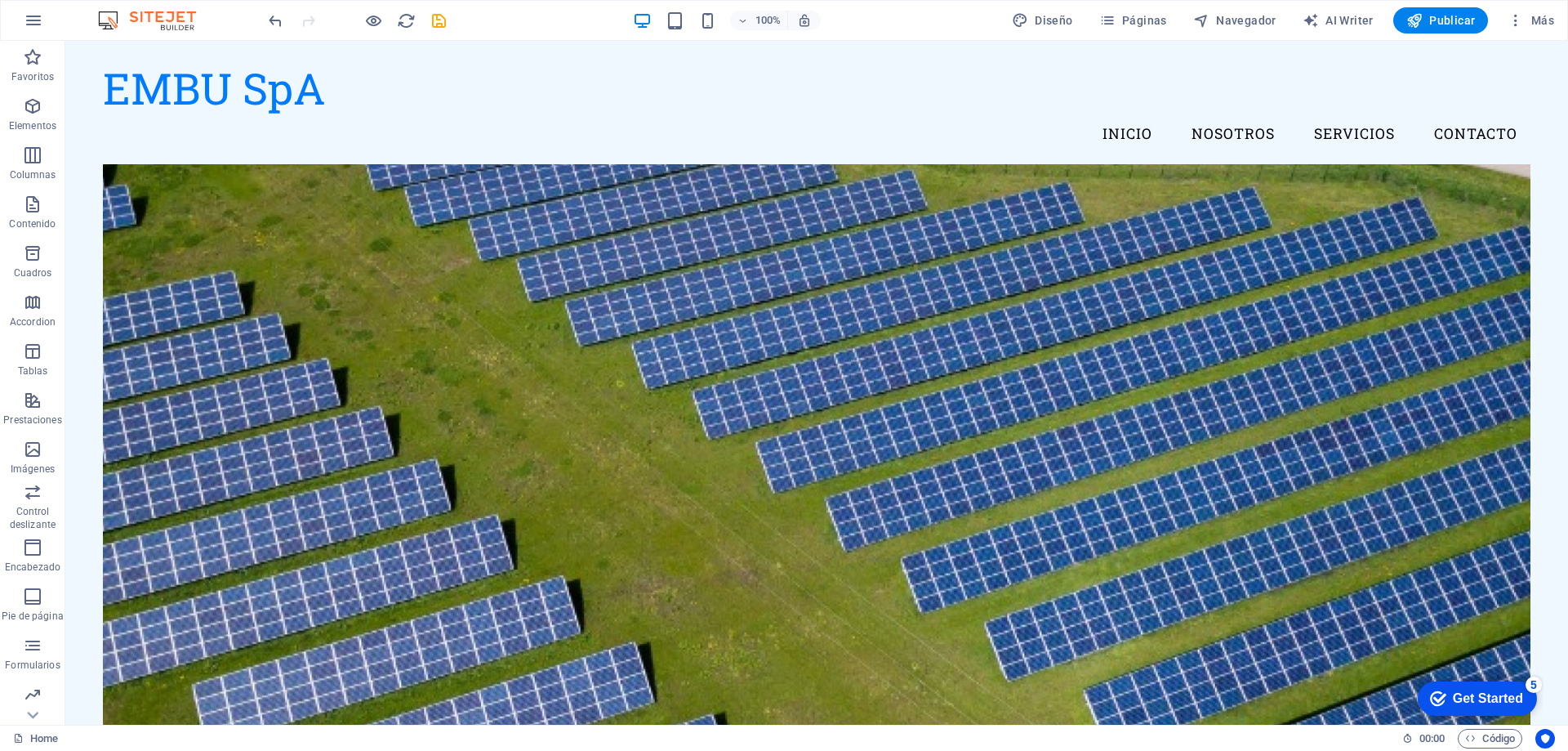
scroll to position [164, 0]
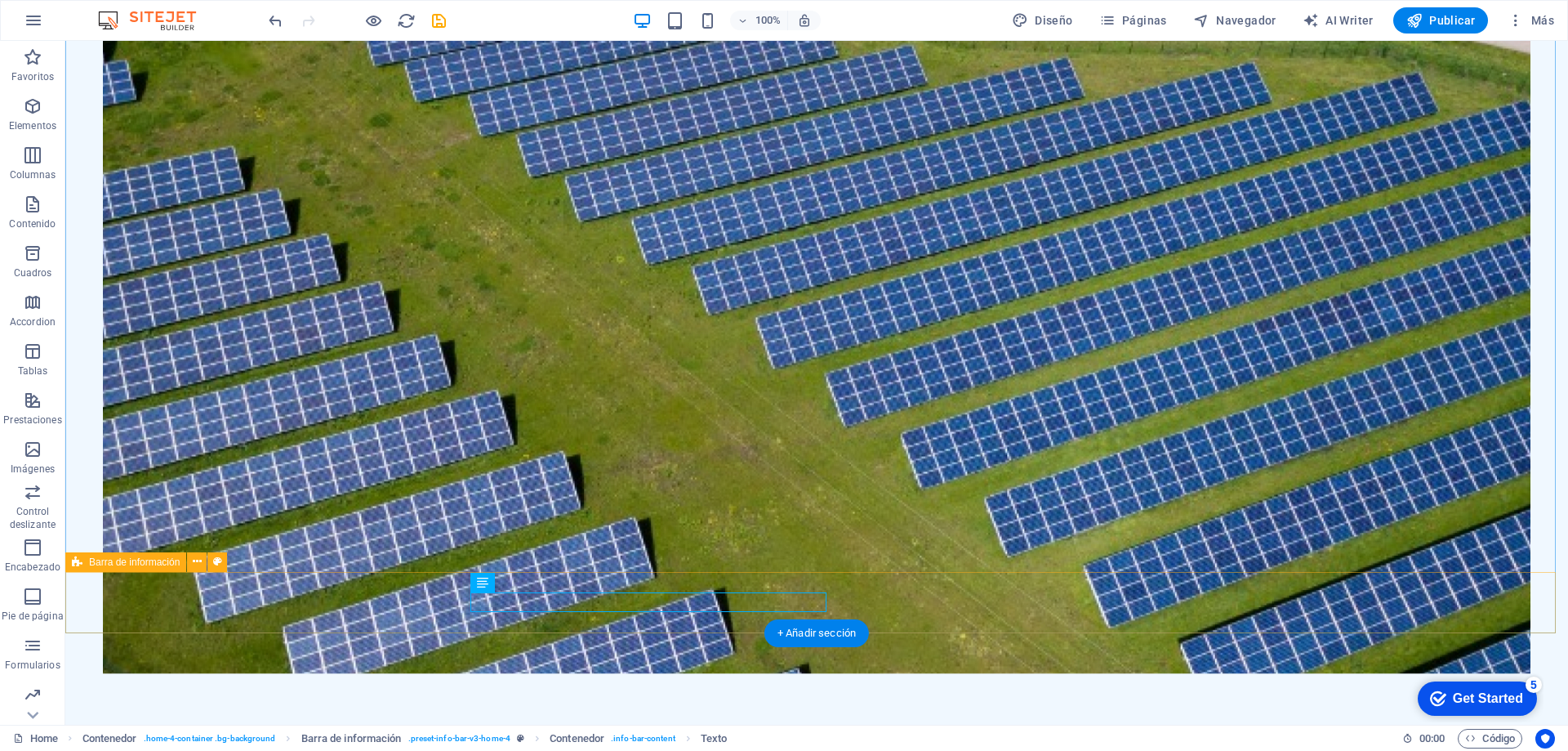
drag, startPoint x: 474, startPoint y: 603, endPoint x: 895, endPoint y: 660, distance: 424.8
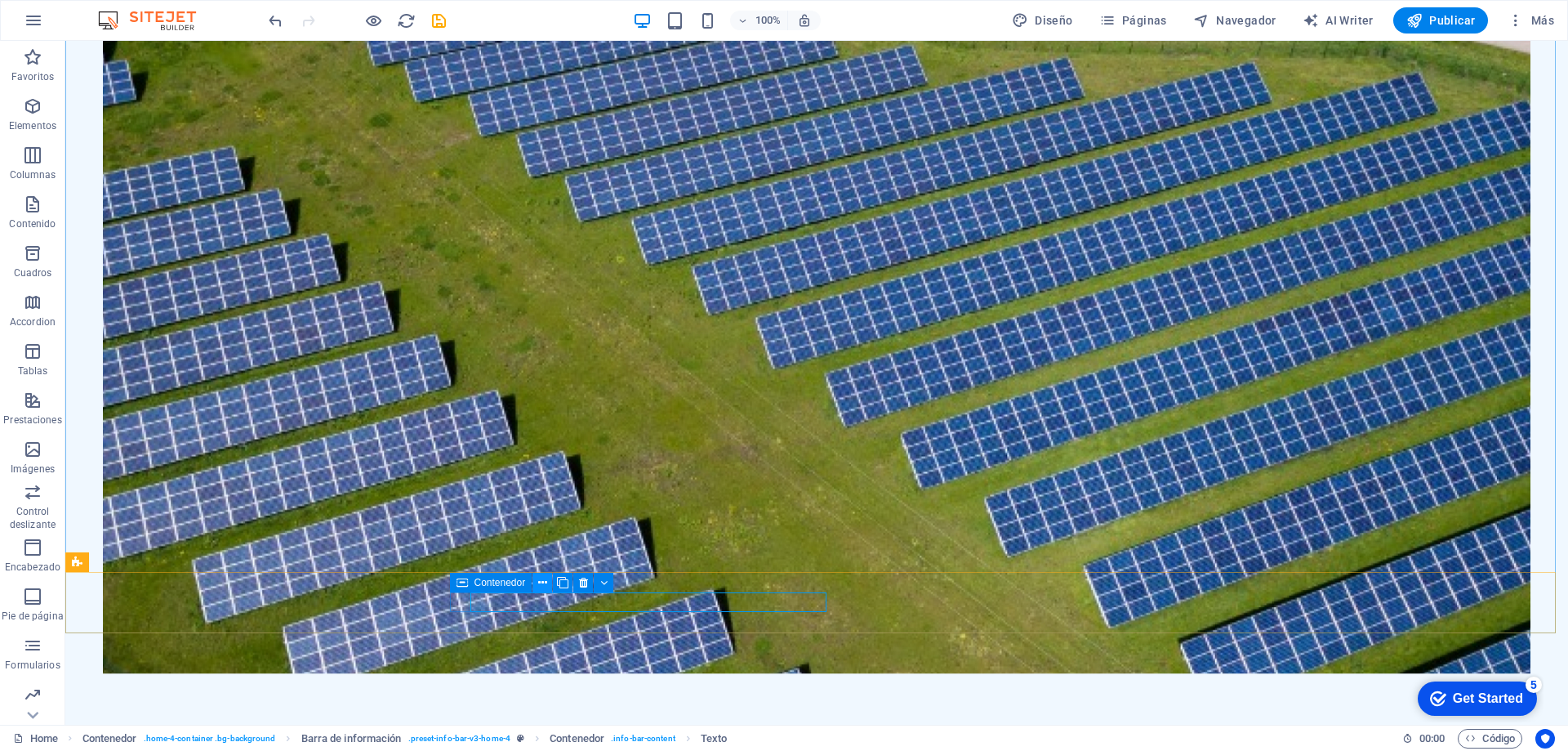
click at [545, 582] on icon at bounding box center [543, 582] width 9 height 17
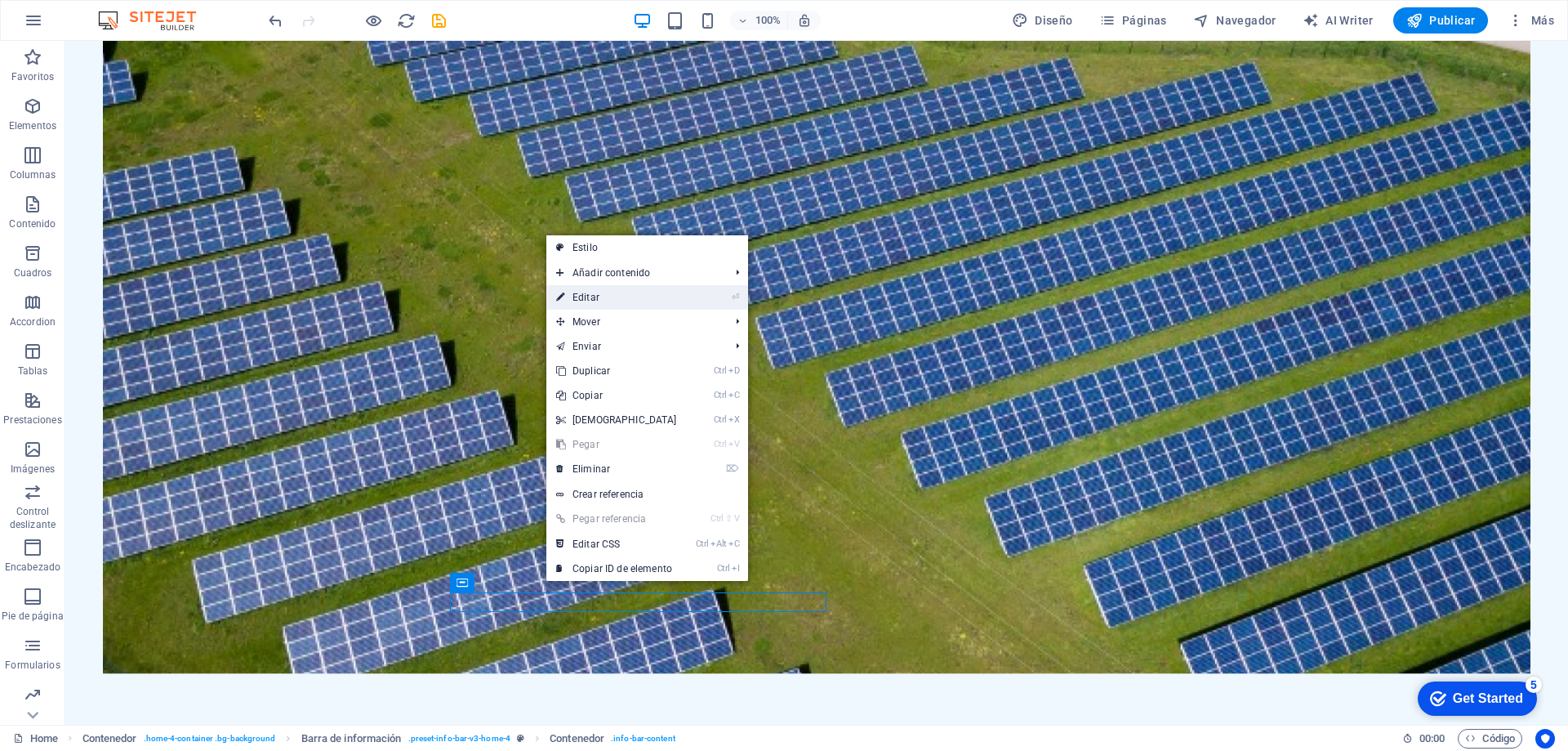
click at [599, 299] on link "⏎ Editar" at bounding box center [617, 298] width 140 height 25
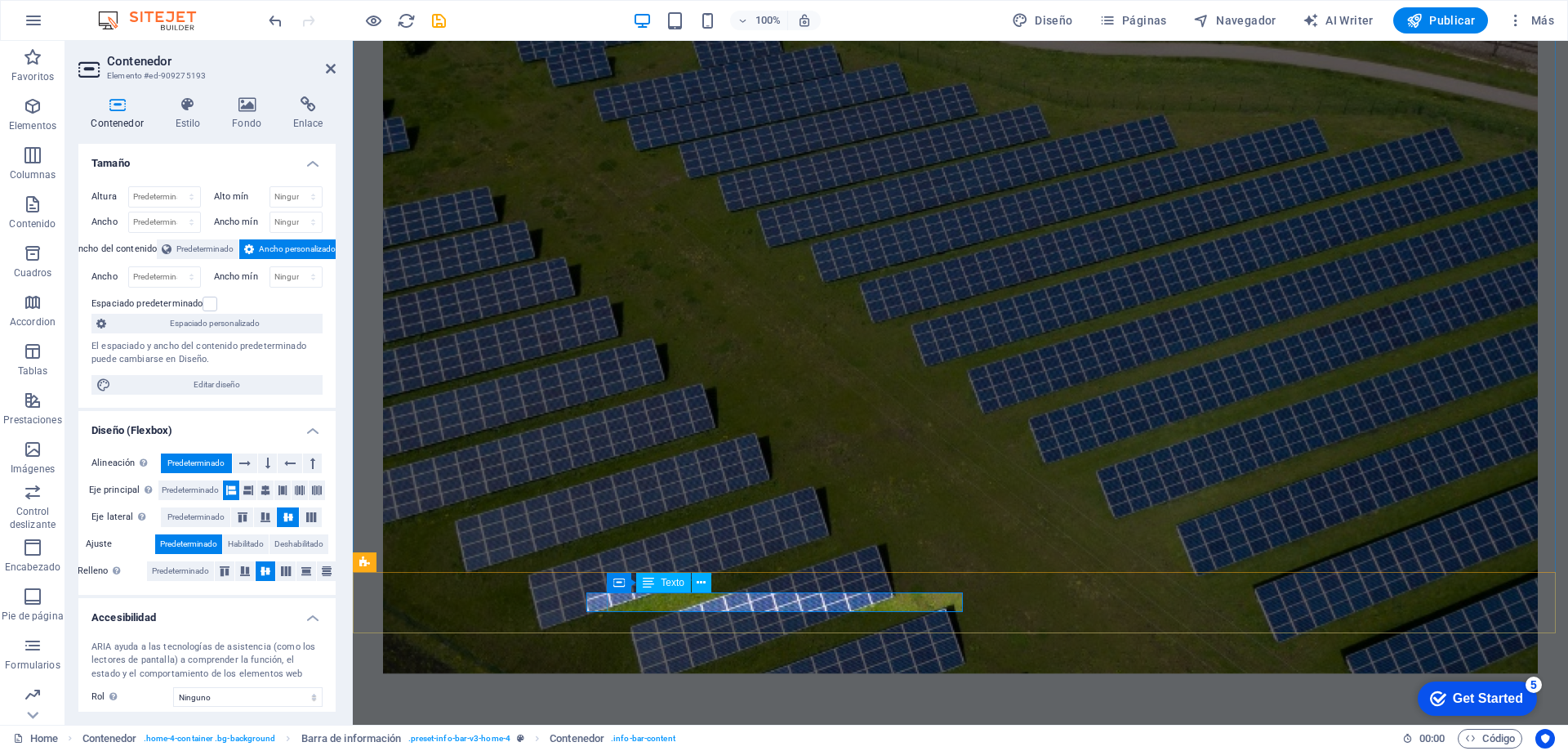
drag, startPoint x: 607, startPoint y: 602, endPoint x: 976, endPoint y: 617, distance: 369.3
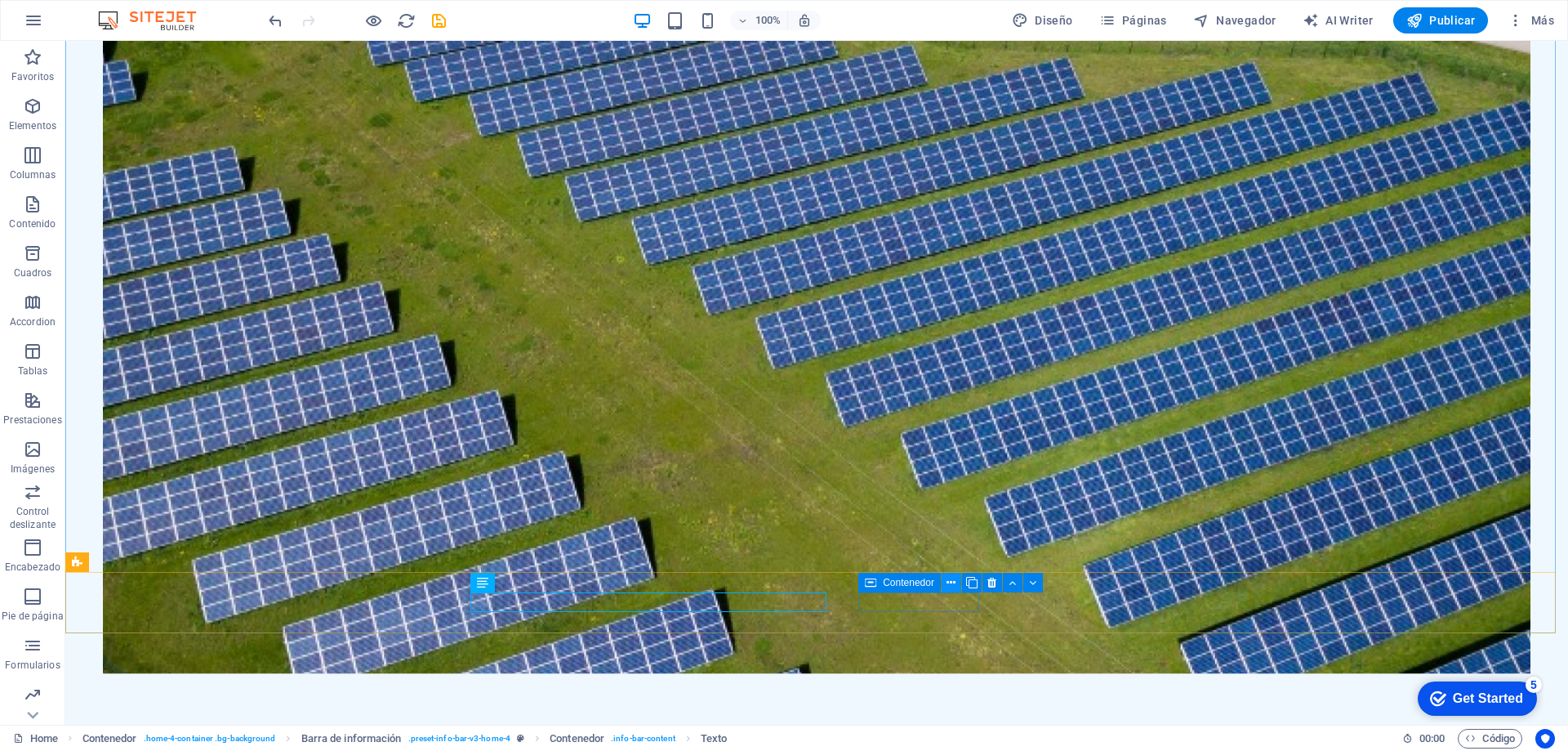
click at [955, 581] on icon at bounding box center [951, 582] width 9 height 17
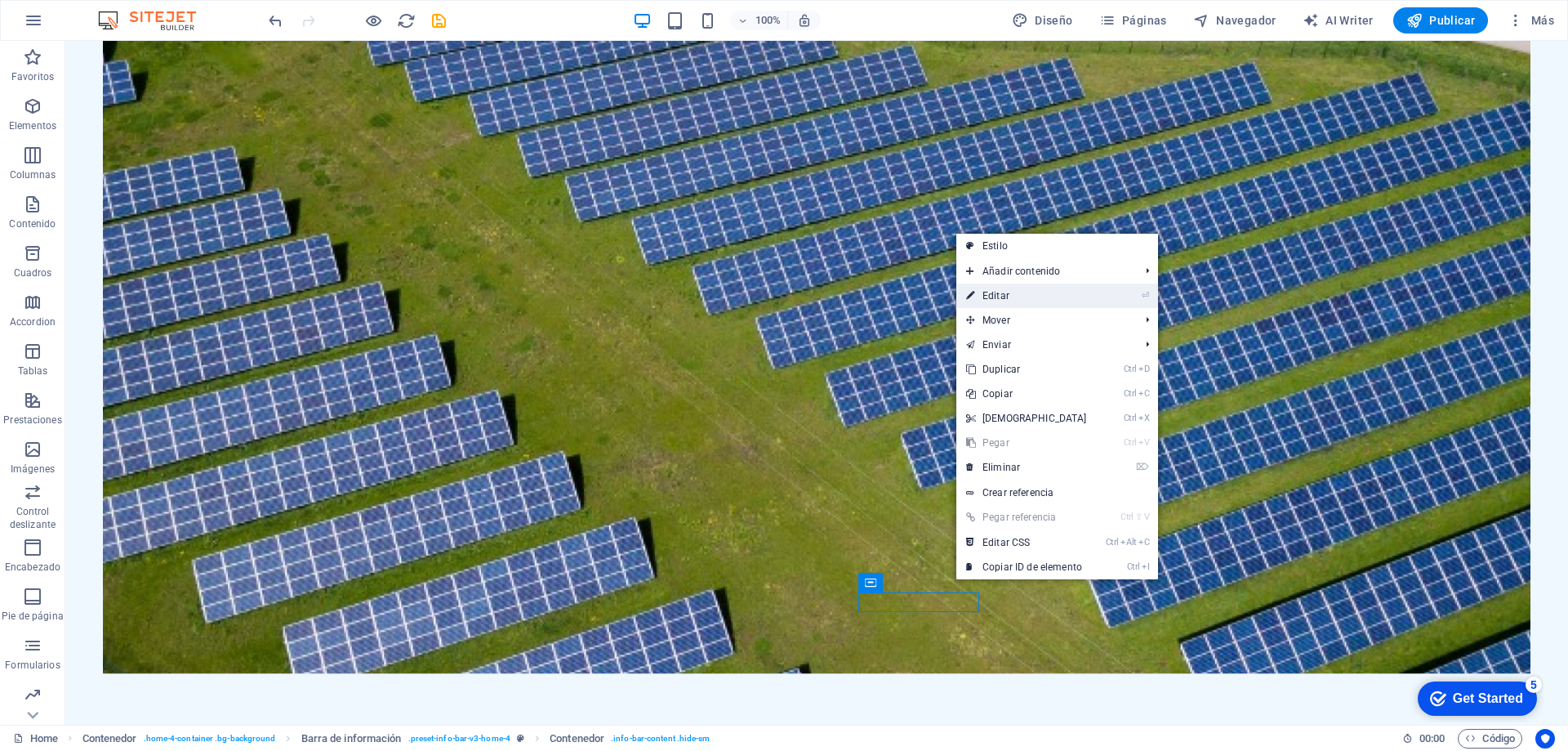
click at [1007, 295] on link "⏎ Editar" at bounding box center [1026, 296] width 140 height 25
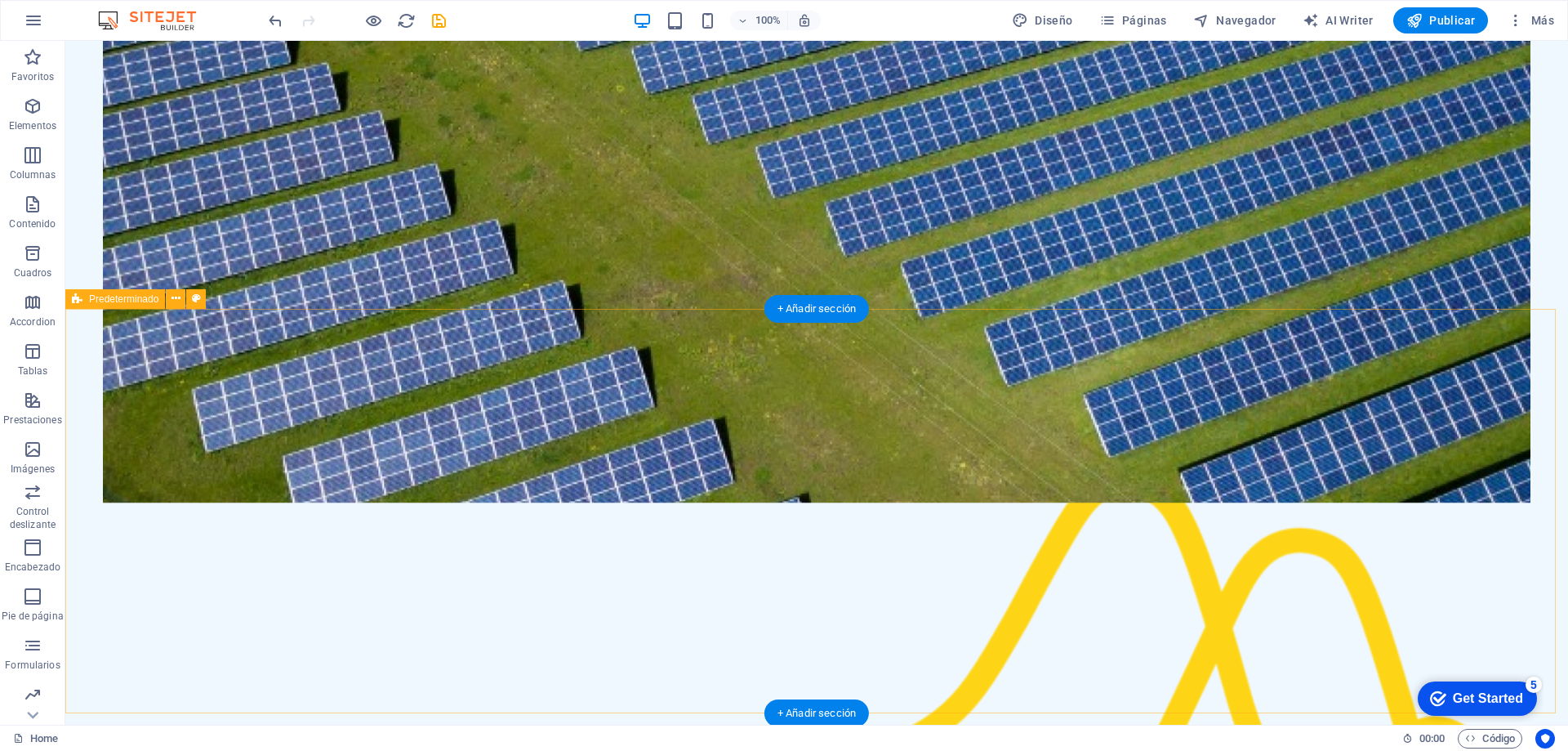
scroll to position [491, 0]
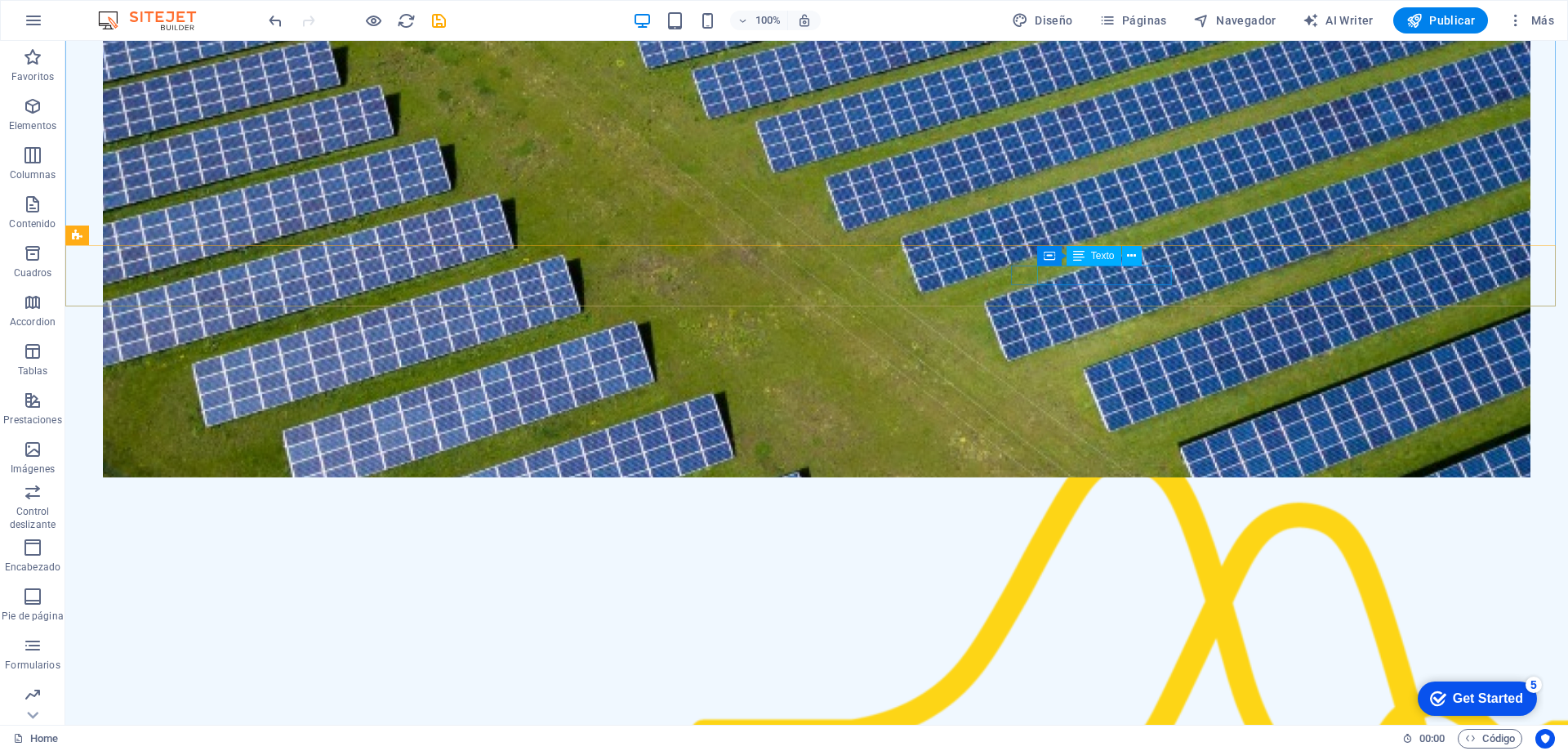
click at [1100, 253] on span "Texto" at bounding box center [1102, 255] width 24 height 10
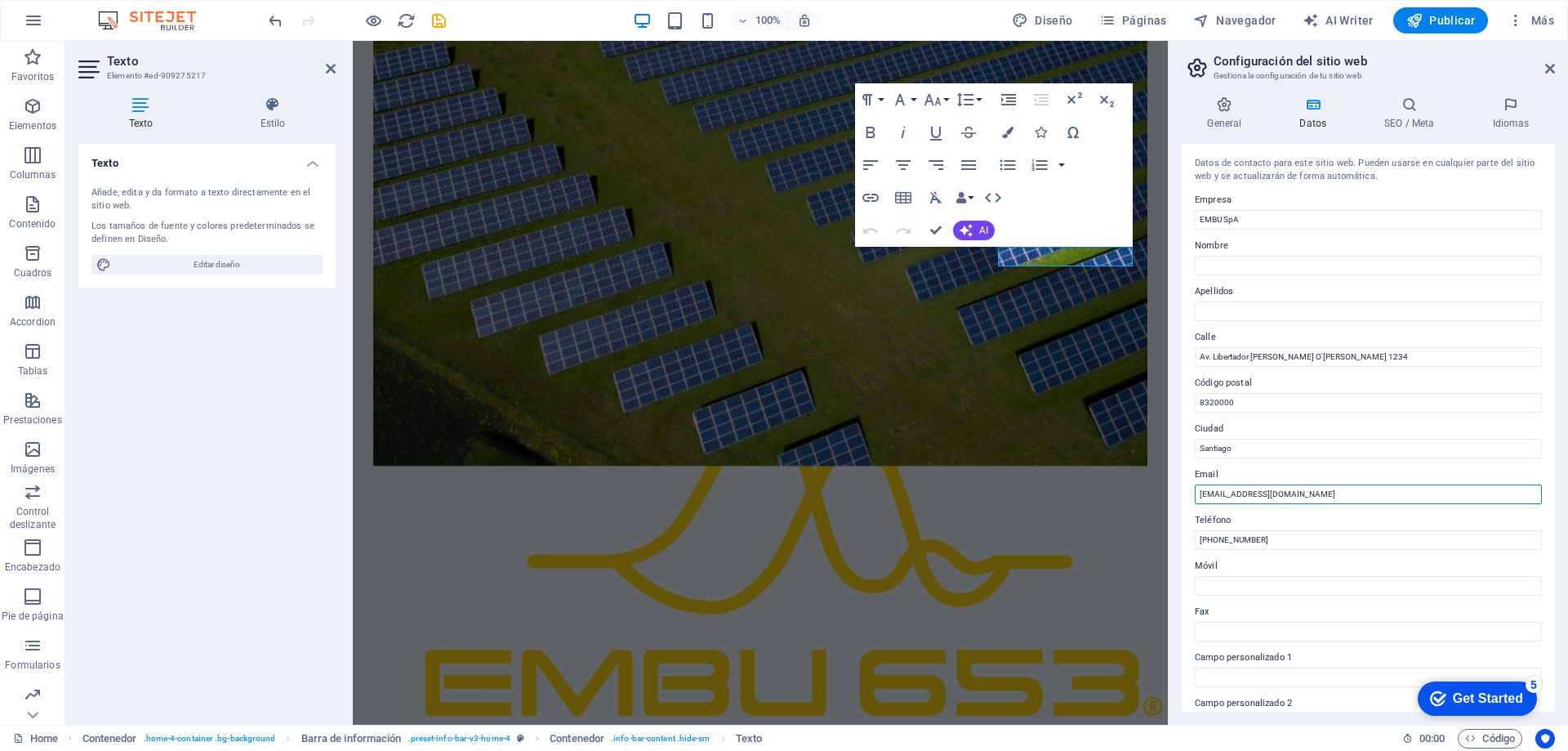
click at [1293, 501] on input "contacto@embuspa.cl" at bounding box center [1368, 494] width 347 height 20
drag, startPoint x: 1652, startPoint y: 537, endPoint x: 1134, endPoint y: 491, distance: 520.0
type input "V"
type input "ventas@embu.cl"
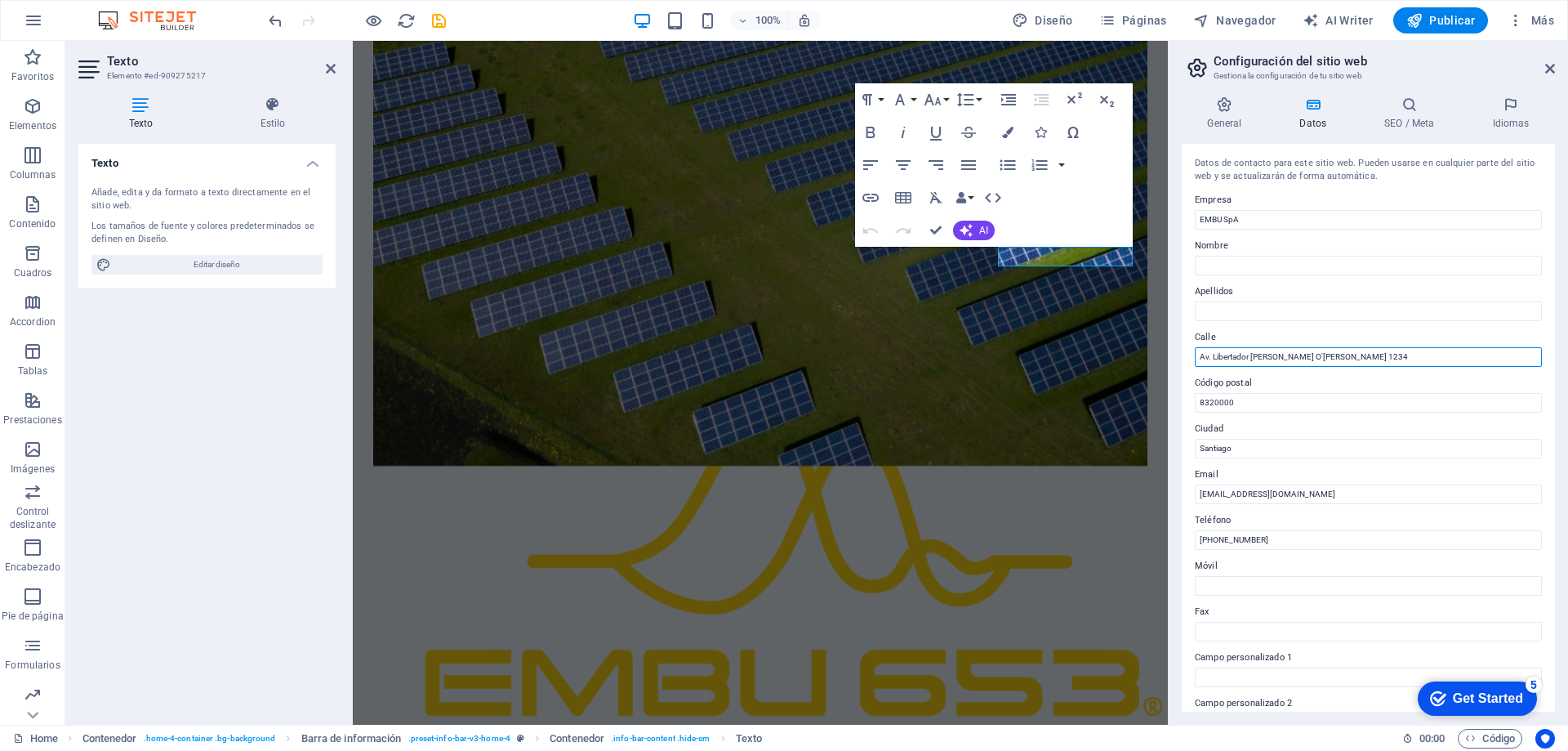
drag, startPoint x: 1349, startPoint y: 357, endPoint x: 1181, endPoint y: 358, distance: 168.0
click at [1181, 358] on div "General Datos SEO / Meta Idiomas Nombre del sitio web embu.cl Logo Arrastra arc…" at bounding box center [1368, 404] width 400 height 642
type input "v"
type input "Volcan Osorno 57. Bodega 3 El Bosque"
click at [1242, 400] on input "8320000" at bounding box center [1368, 403] width 347 height 20
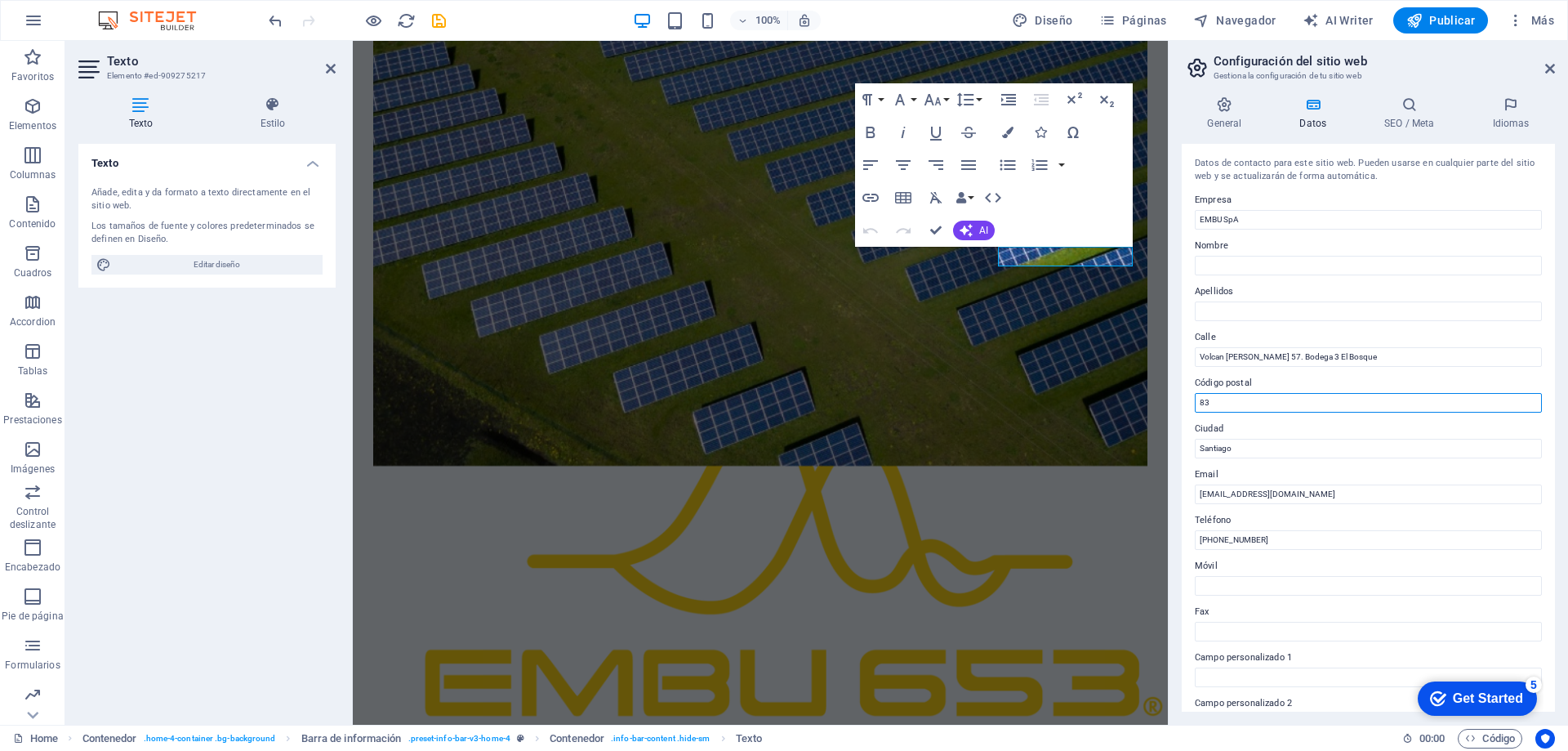
type input "8"
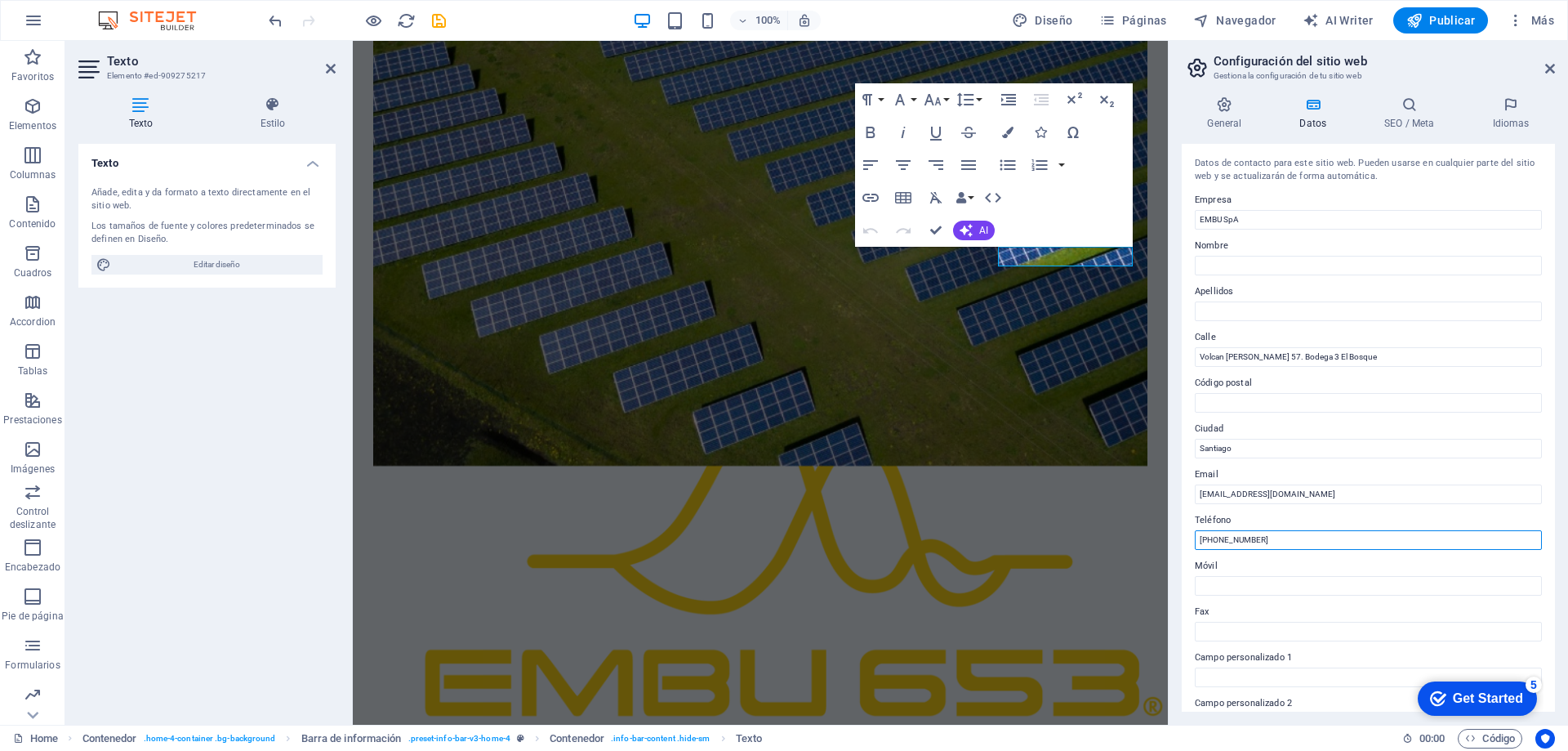
click at [1287, 540] on input "+56 2 1234 5678" at bounding box center [1368, 540] width 347 height 20
drag, startPoint x: 1287, startPoint y: 540, endPoint x: 1190, endPoint y: 541, distance: 97.0
click at [1190, 541] on div "Datos de contacto para este sitio web. Pueden usarse en cualquier parte del sit…" at bounding box center [1368, 427] width 373 height 568
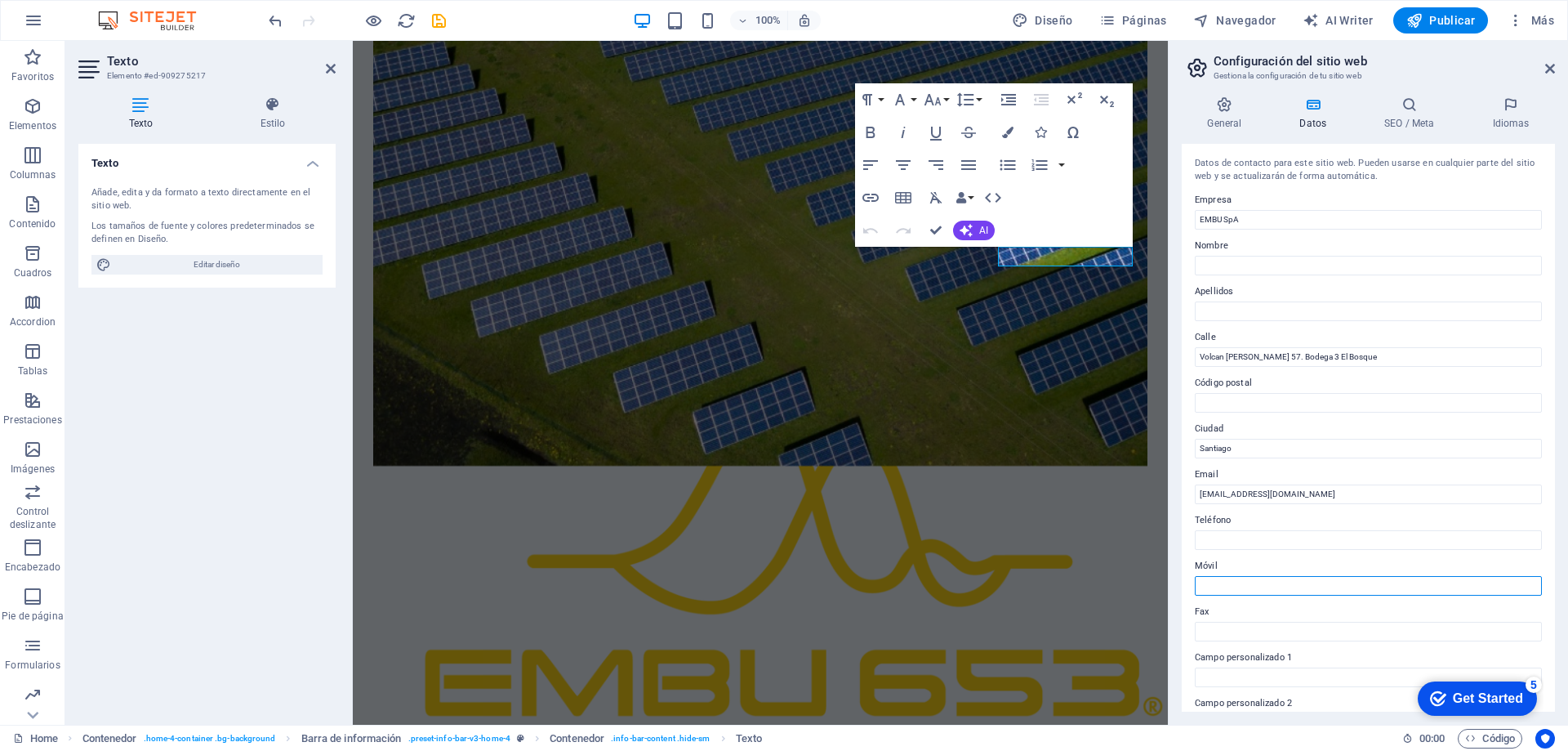
click at [1222, 587] on input "Móvil" at bounding box center [1368, 586] width 347 height 20
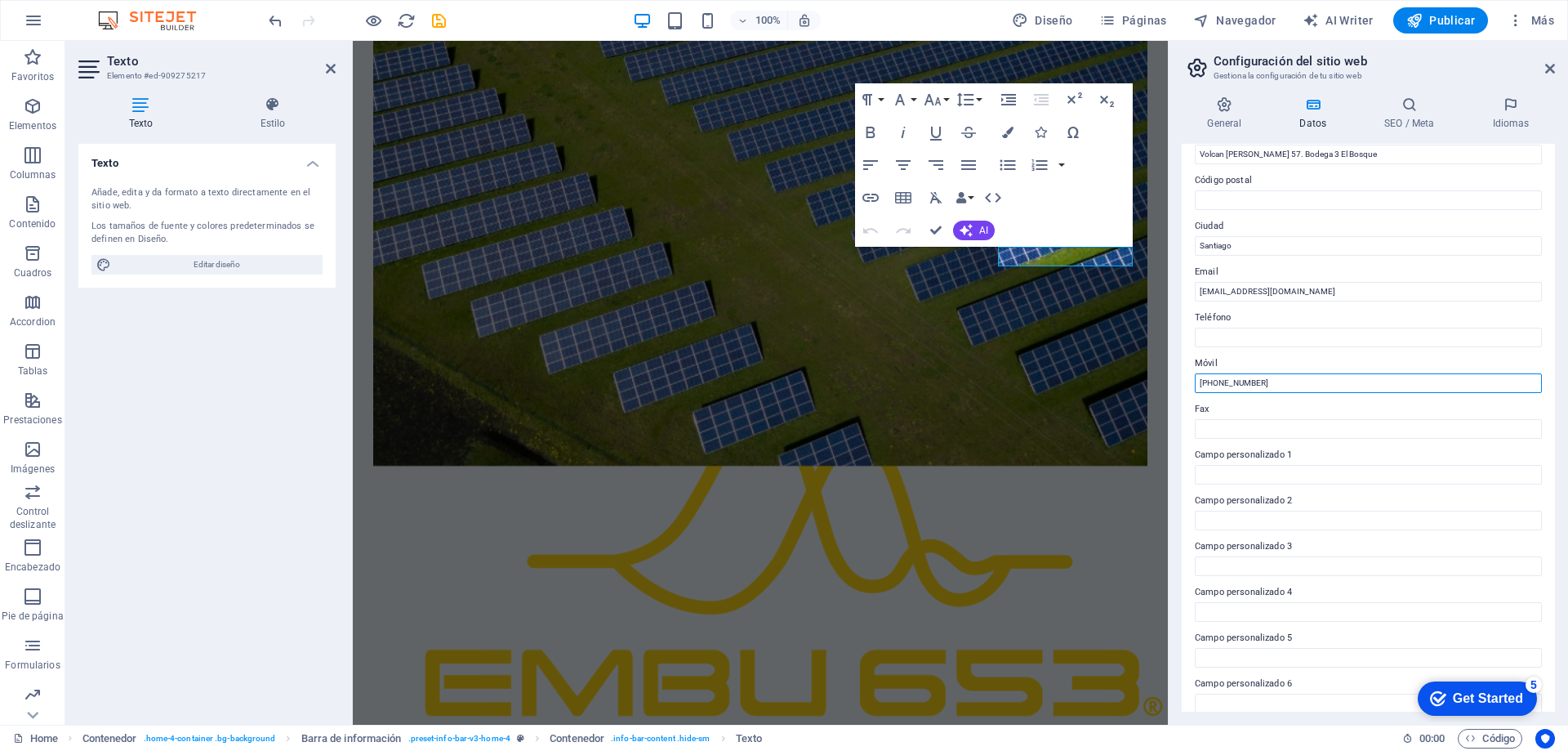
scroll to position [218, 0]
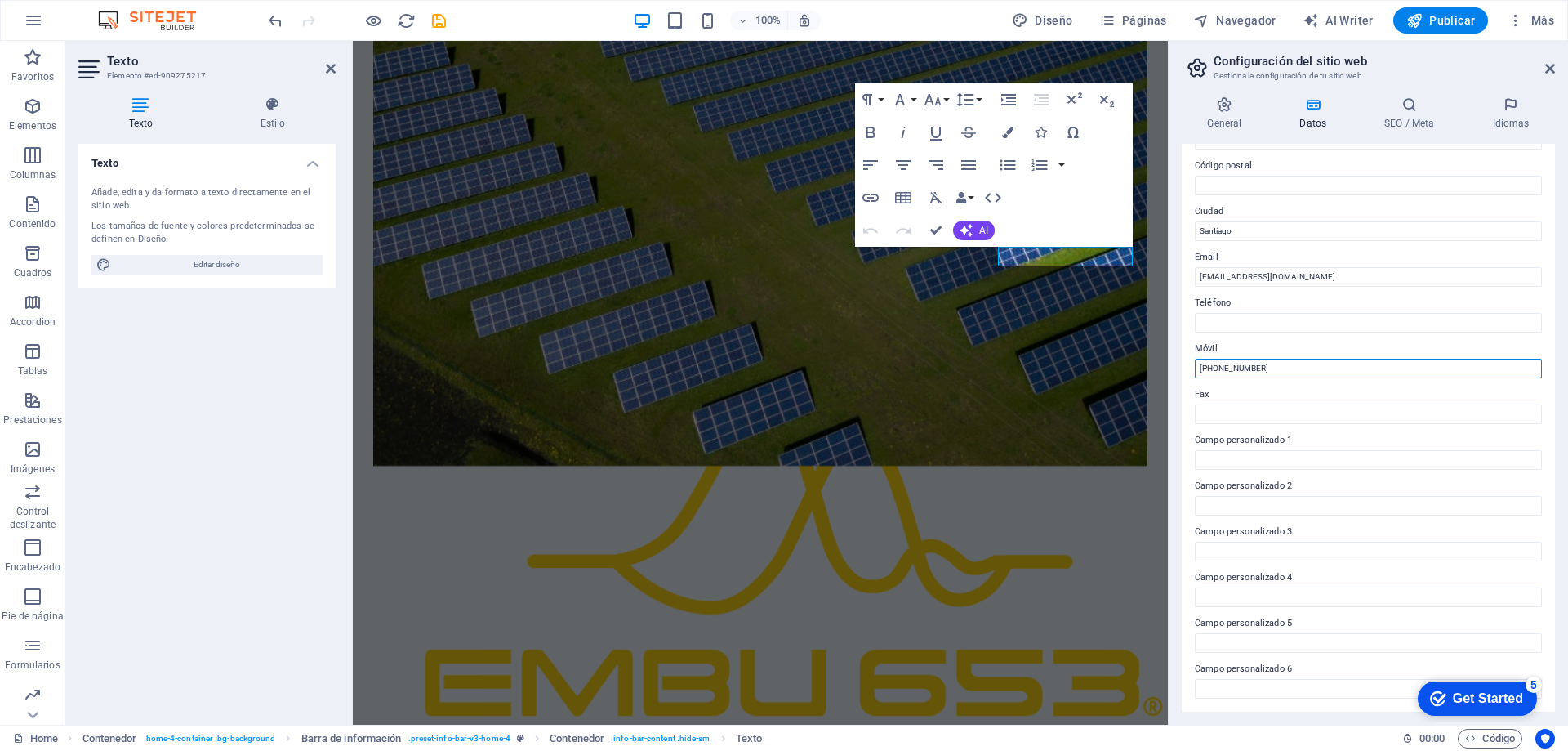
type input "+56932596806"
click at [1470, 691] on div "Get Started" at bounding box center [1487, 699] width 70 height 15
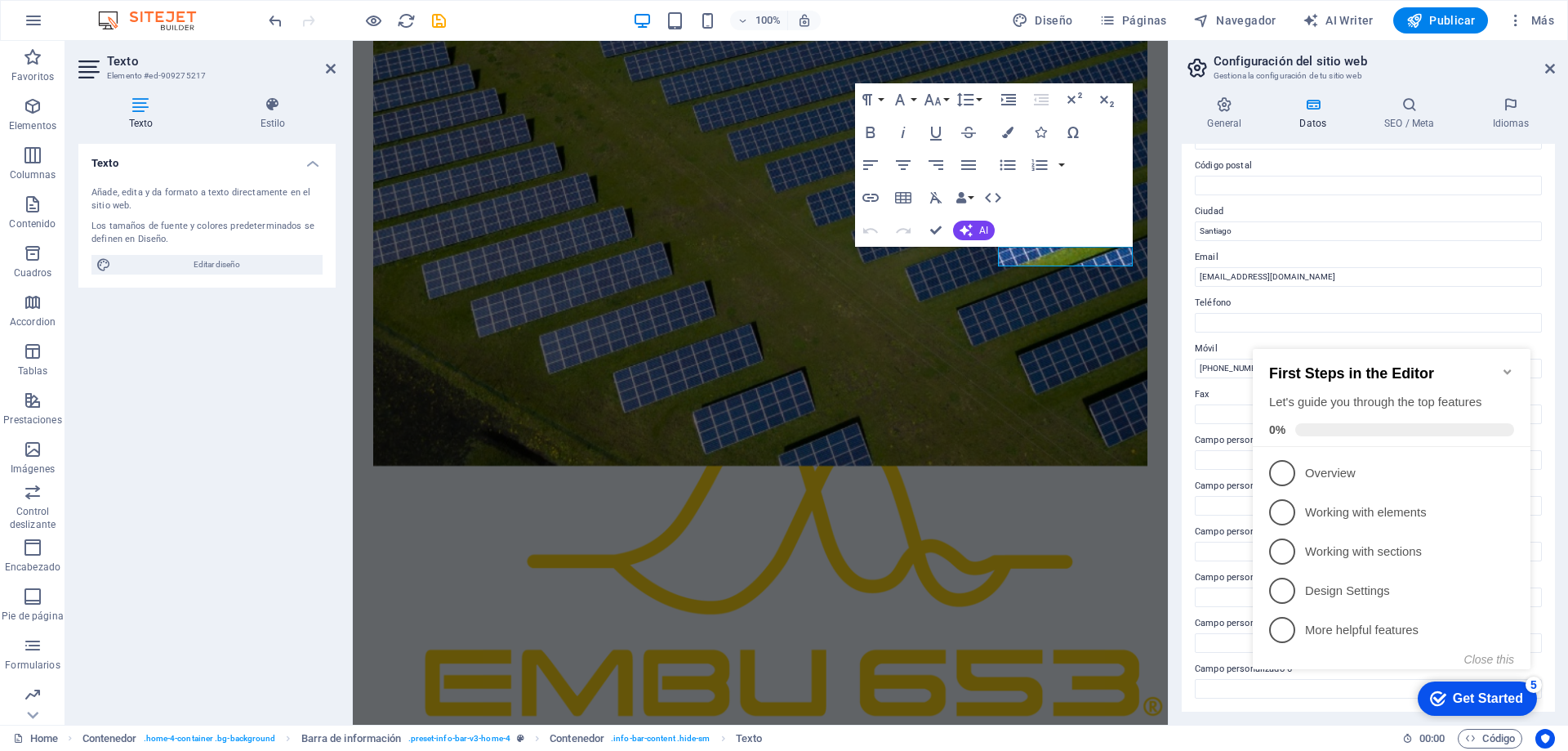
click at [1510, 369] on icon "Minimize checklist" at bounding box center [1508, 372] width 13 height 13
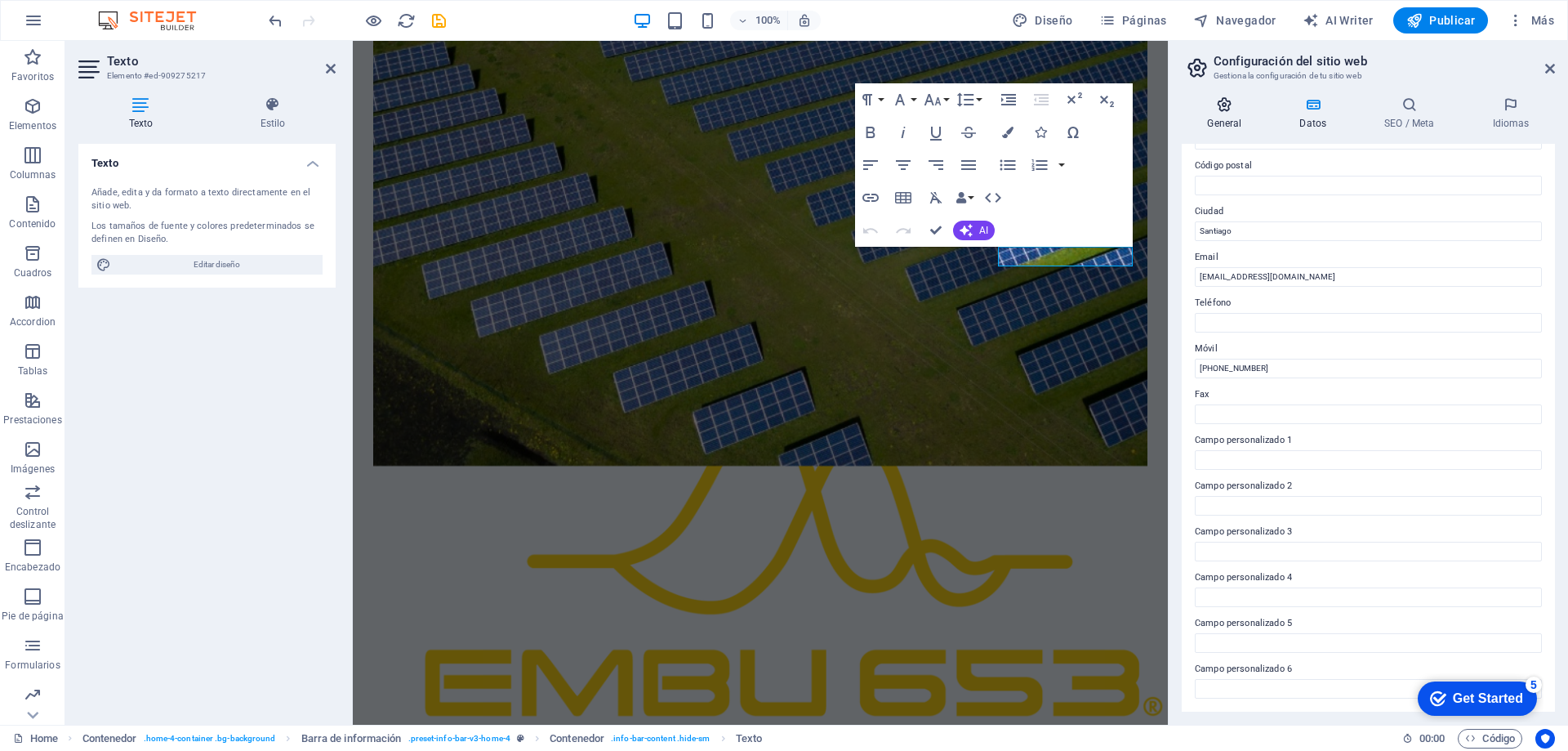
click at [1224, 102] on icon at bounding box center [1224, 104] width 86 height 16
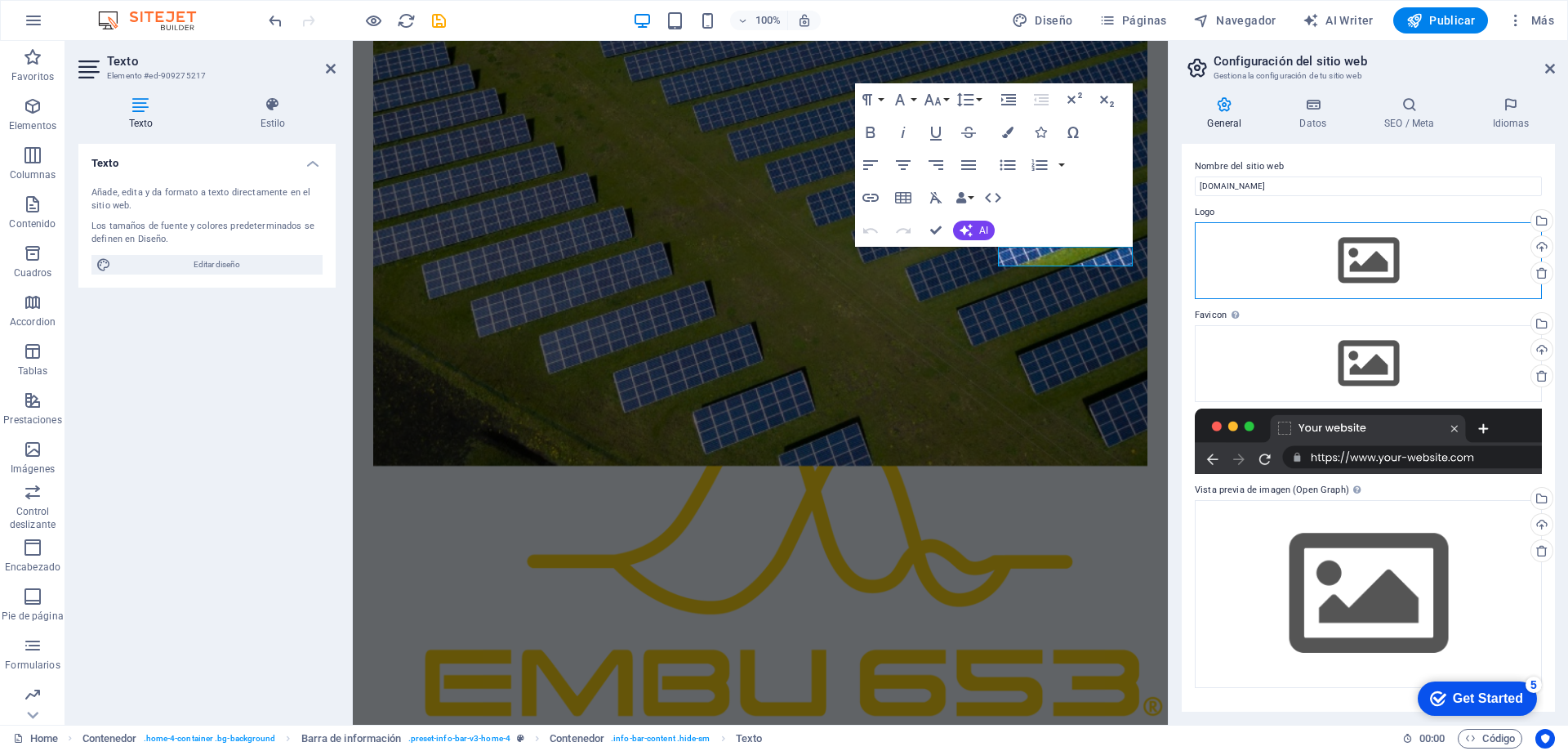
click at [1356, 259] on div "Arrastra archivos aquí, haz clic para escoger archivos o selecciona archivos de…" at bounding box center [1368, 260] width 347 height 76
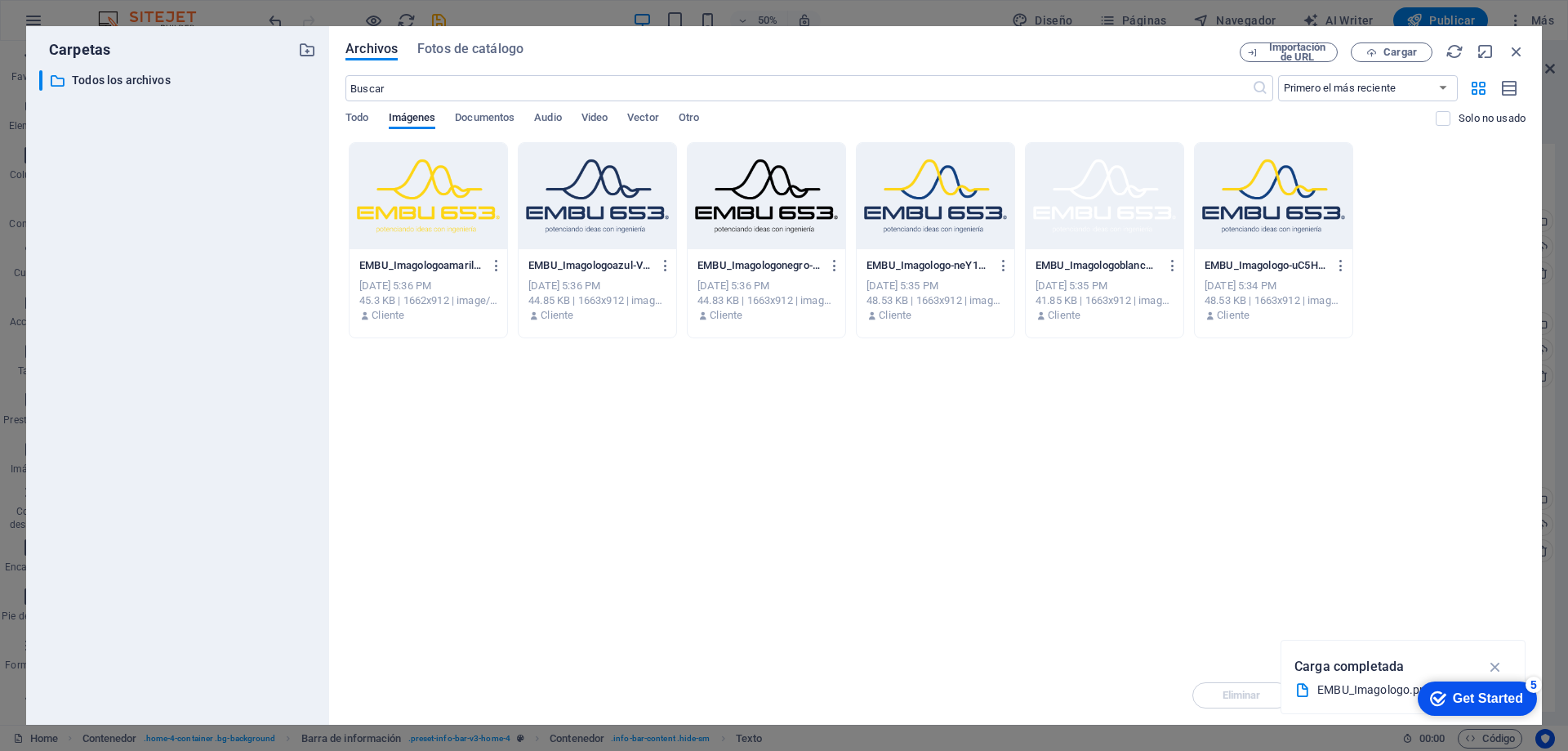
click at [1285, 202] on div at bounding box center [1273, 196] width 157 height 107
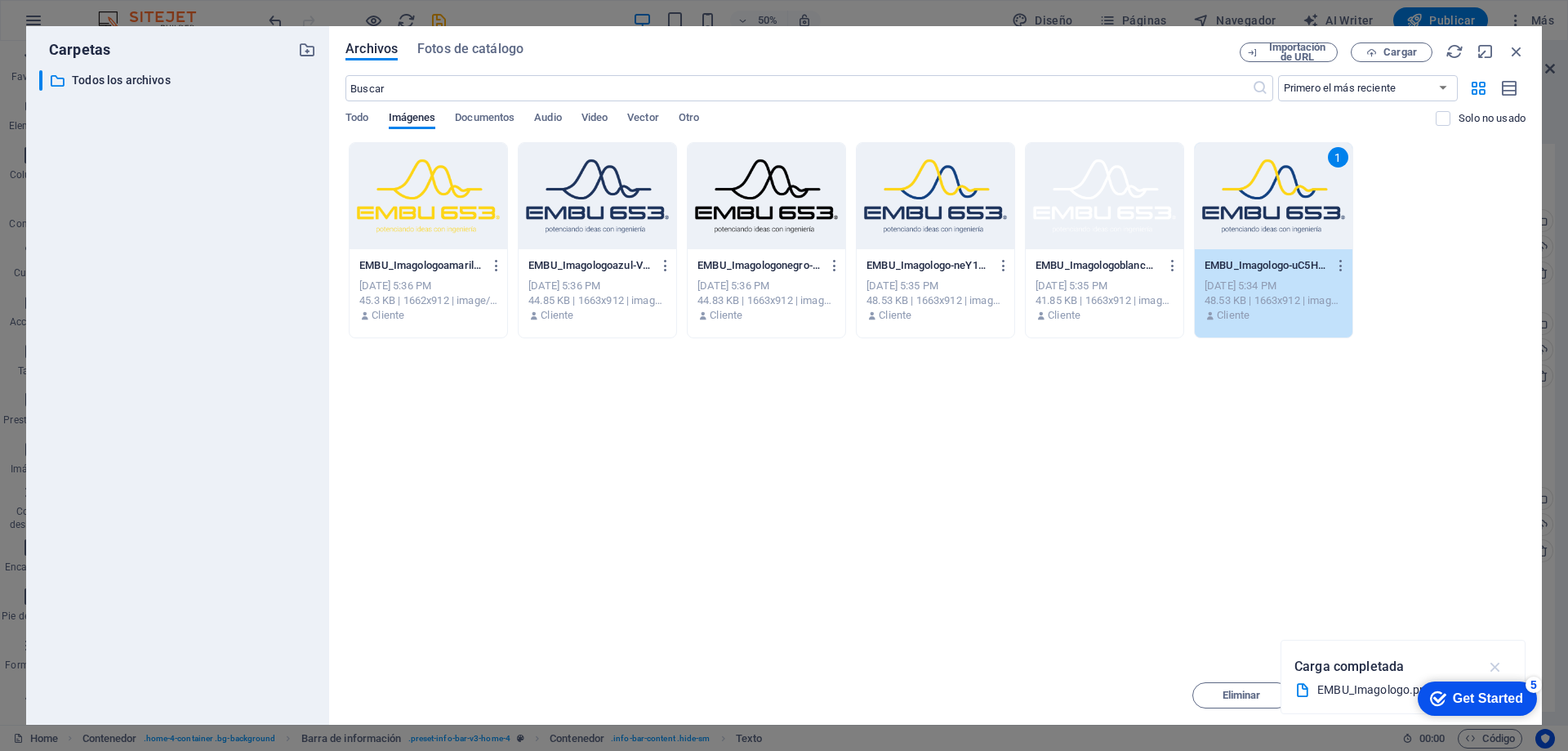
click at [1497, 662] on icon "button" at bounding box center [1495, 667] width 19 height 18
drag, startPoint x: 1031, startPoint y: 48, endPoint x: 1017, endPoint y: 45, distance: 14.3
click at [1017, 45] on div "Archivos Fotos de catálogo" at bounding box center [792, 52] width 895 height 18
drag, startPoint x: 1017, startPoint y: 45, endPoint x: 1017, endPoint y: 26, distance: 19.0
click at [1017, 26] on div "Archivos Fotos de catálogo Importación de URL Cargar ​ Primero el más reciente …" at bounding box center [935, 375] width 1213 height 699
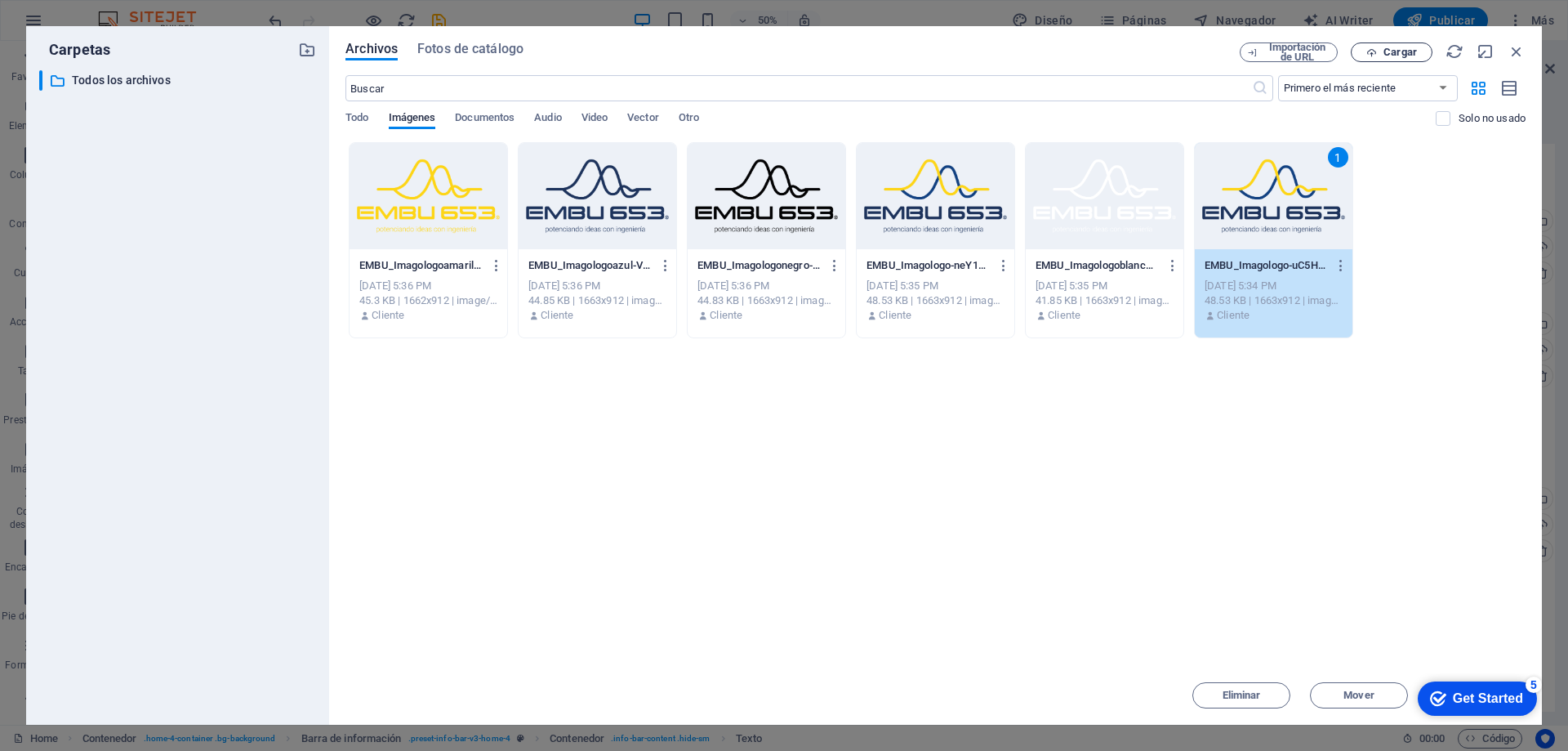
click at [1391, 45] on button "Cargar" at bounding box center [1391, 52] width 82 height 20
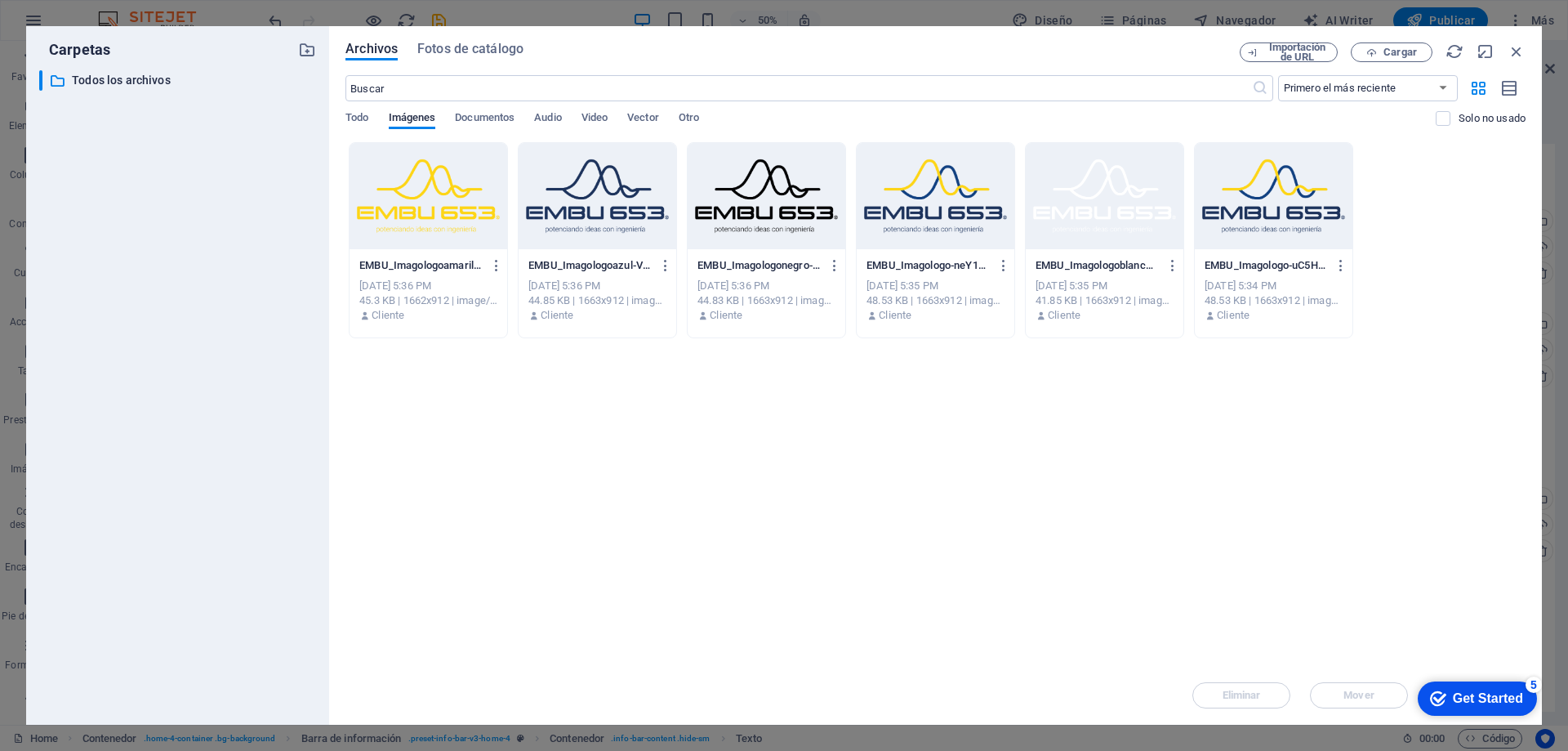
click at [1259, 555] on div "Arrastra archivos aquí para cargarlos de inmediato EMBU_Imagologoamarillo-OGQEn…" at bounding box center [935, 403] width 1180 height 523
click at [1230, 233] on div at bounding box center [1273, 196] width 157 height 107
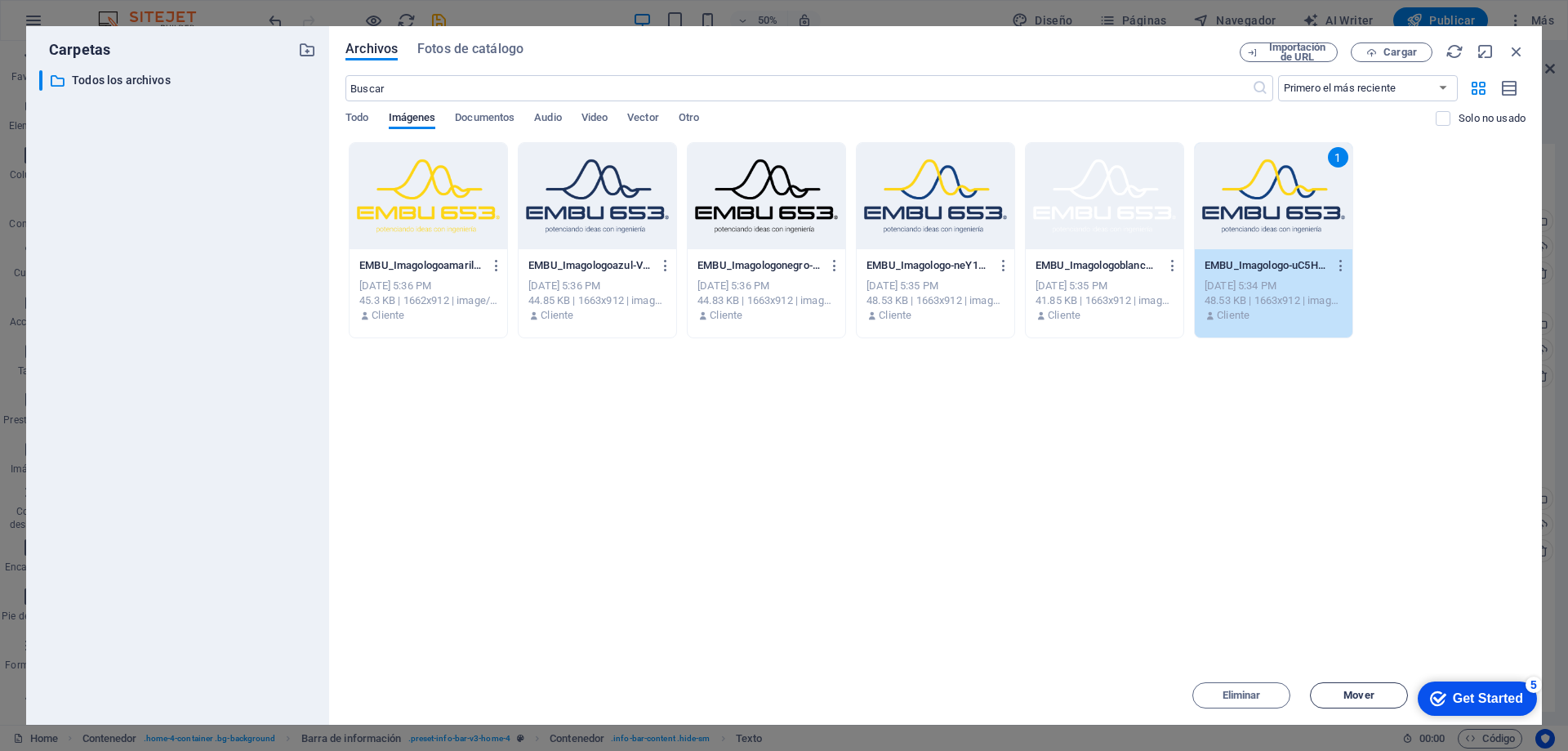
click at [1357, 691] on span "Mover" at bounding box center [1358, 695] width 30 height 10
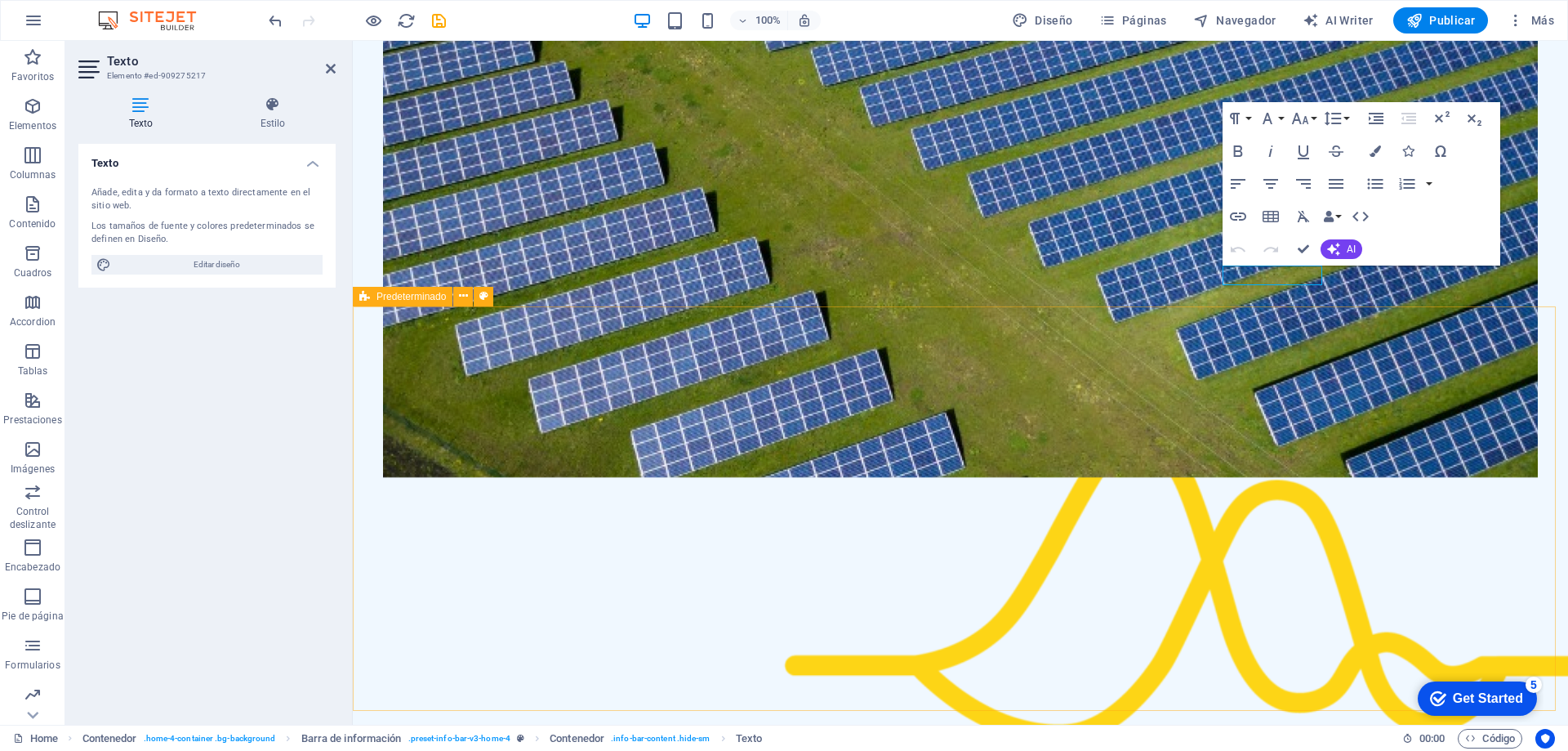
click at [1371, 389] on div "Suelta el contenido aquí o Añadir elementos Pegar portapapeles Sobre Nosotros E…" at bounding box center [1313, 423] width 1215 height 683
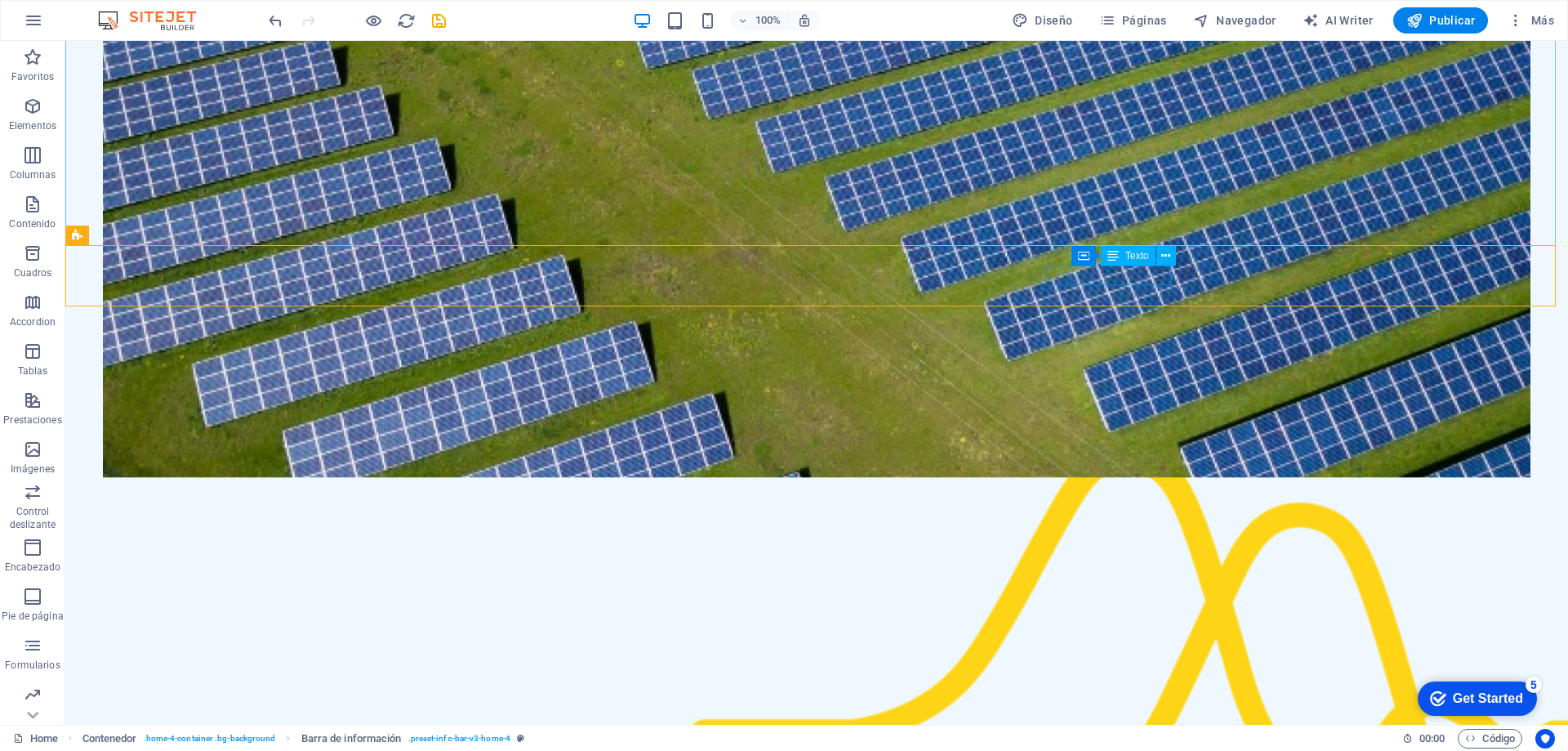
click at [1135, 254] on span "Texto" at bounding box center [1137, 255] width 24 height 10
click at [1166, 253] on icon at bounding box center [1166, 256] width 9 height 17
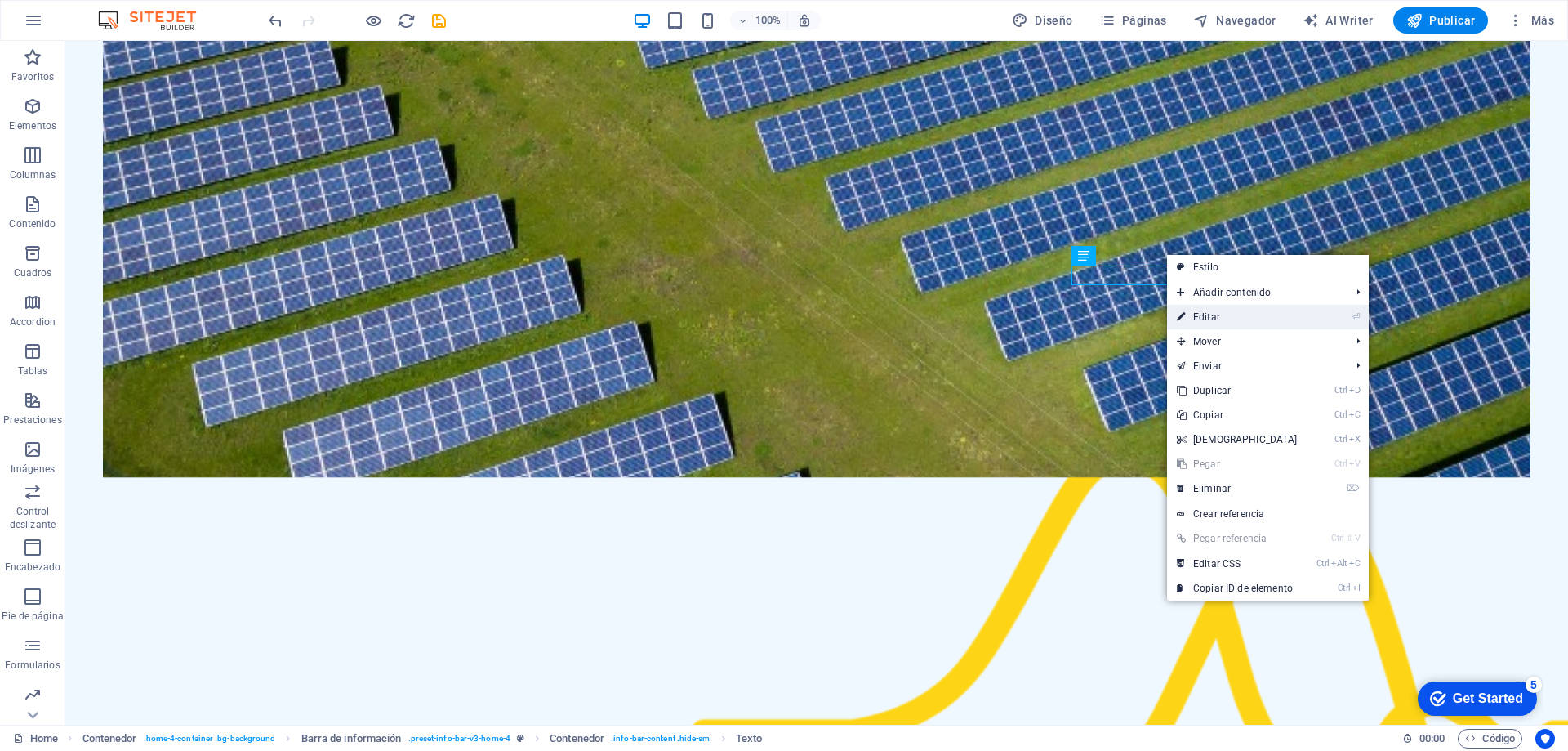
click at [1201, 310] on link "⏎ Editar" at bounding box center [1238, 317] width 140 height 25
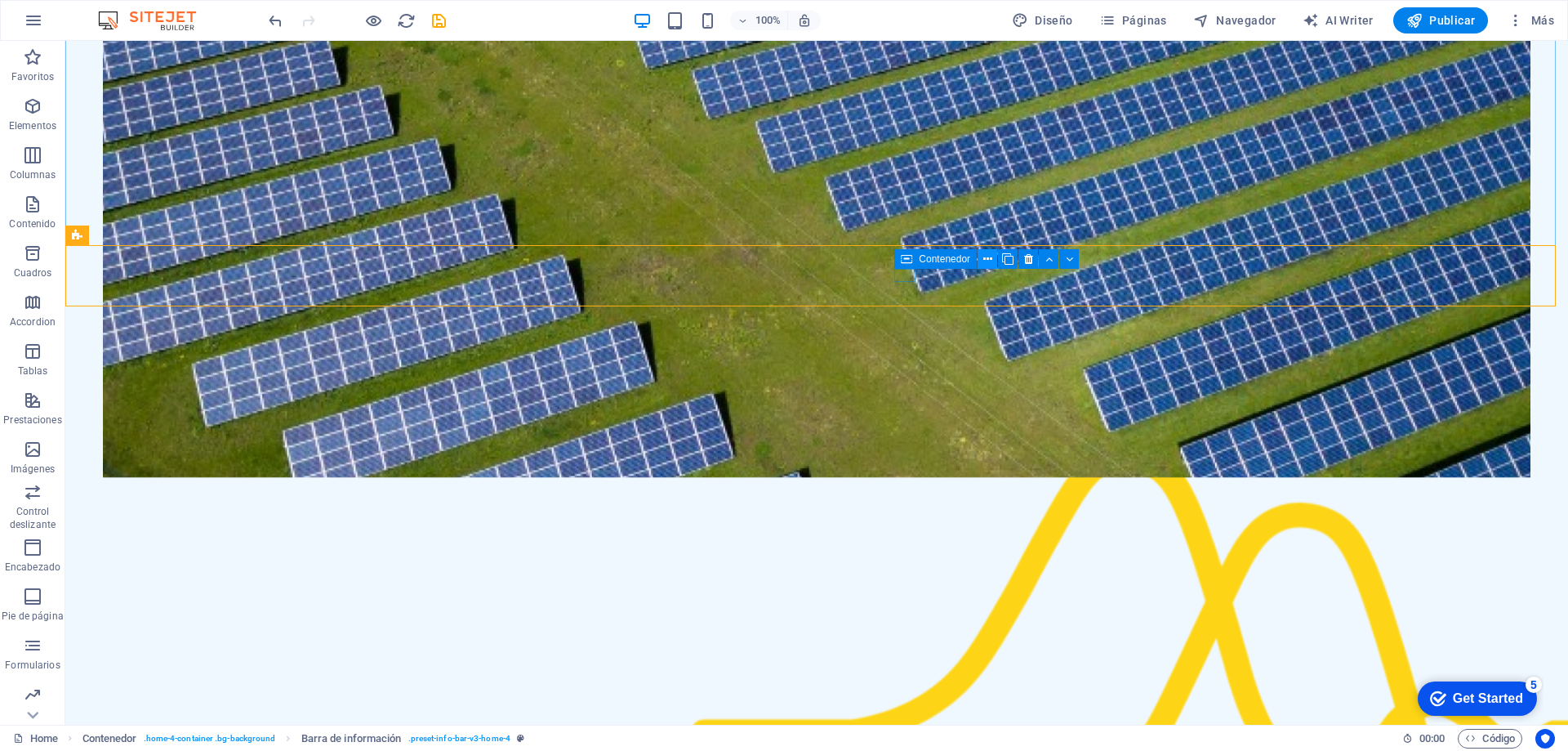
click at [985, 259] on icon at bounding box center [988, 259] width 9 height 17
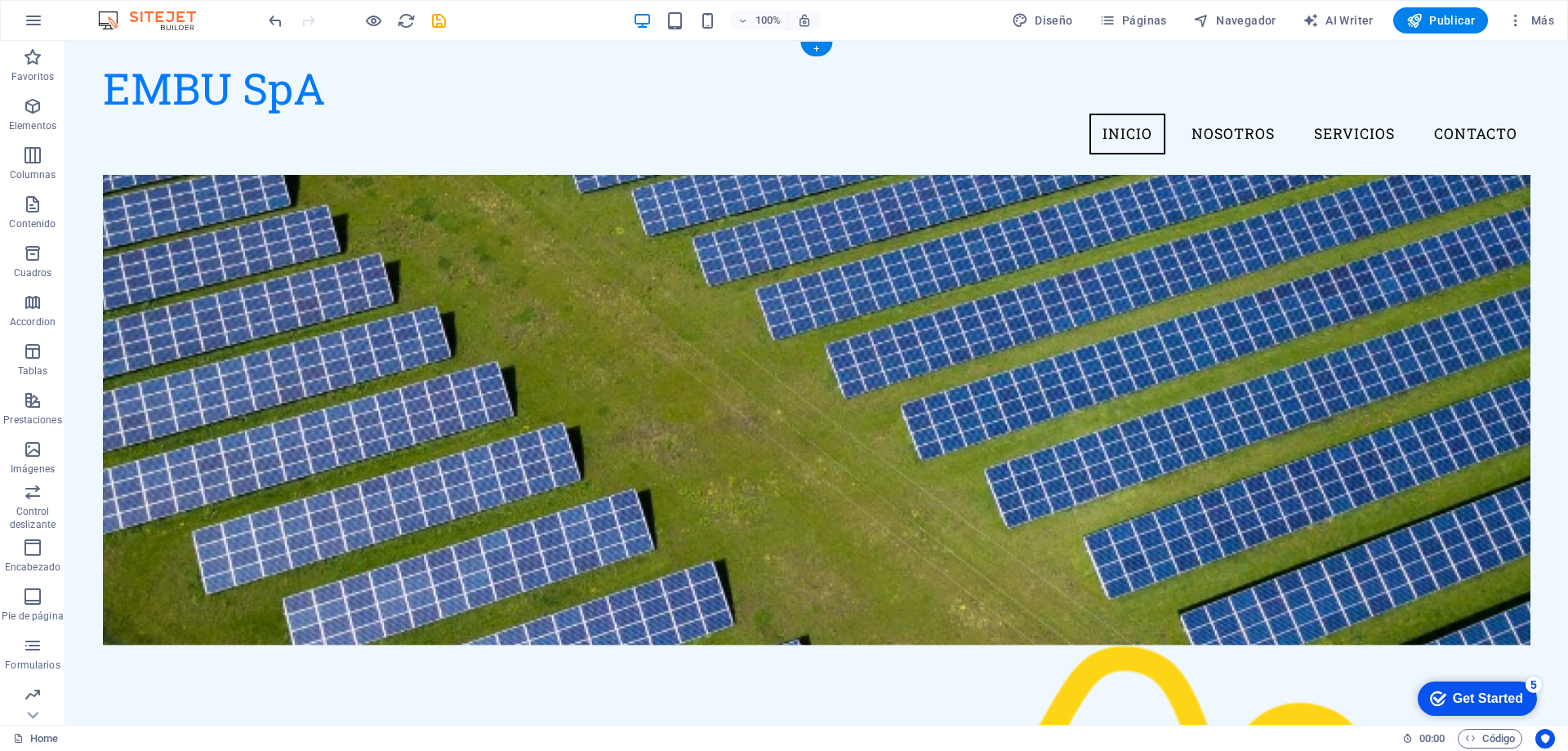
scroll to position [0, 0]
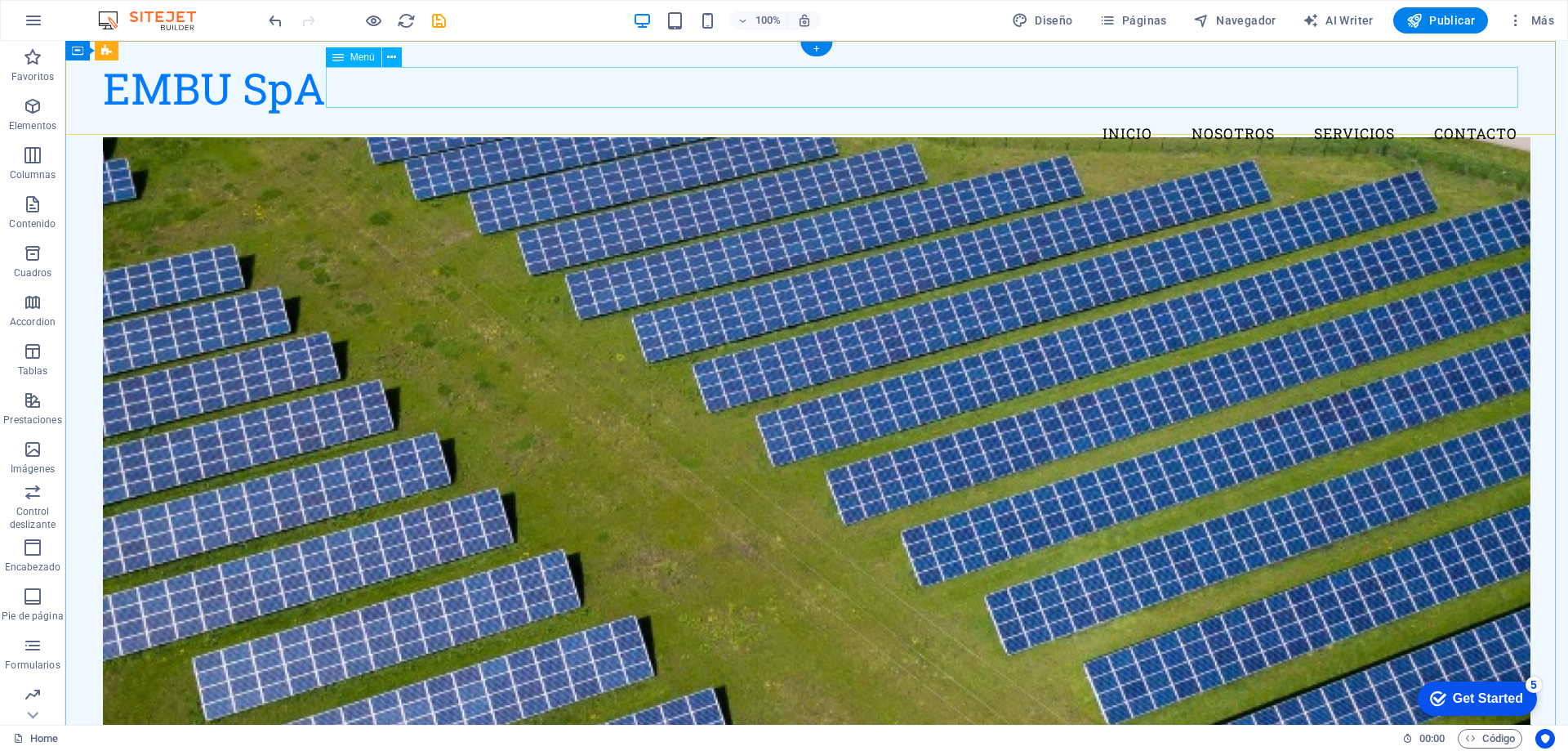
click at [1442, 114] on nav "Inicio Nosotros Servicios Contacto" at bounding box center [816, 134] width 1428 height 41
click at [1488, 114] on nav "Inicio Nosotros Servicios Contacto" at bounding box center [816, 134] width 1428 height 41
select select
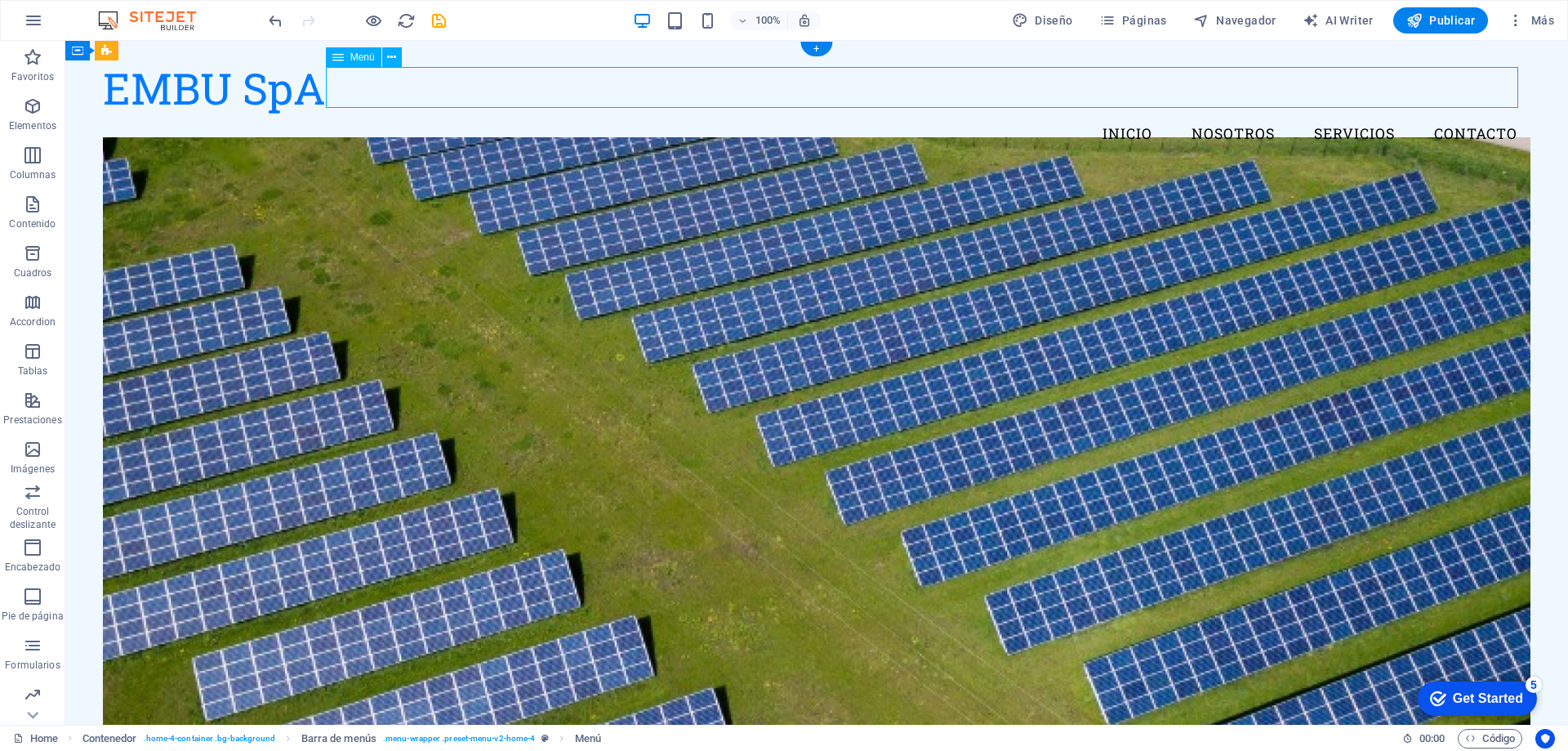
select select
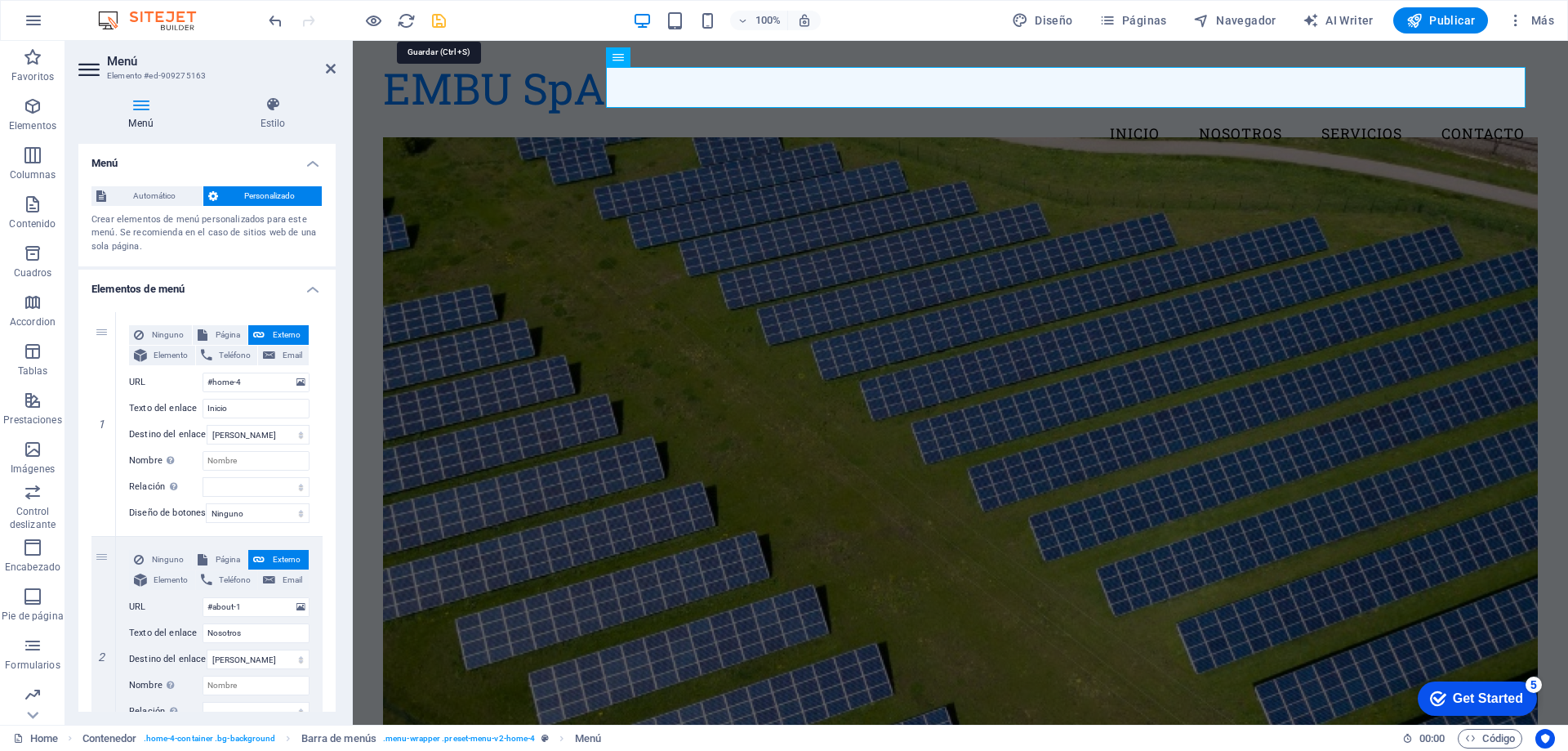
click at [0, 0] on icon "save" at bounding box center [0, 0] width 0 height 0
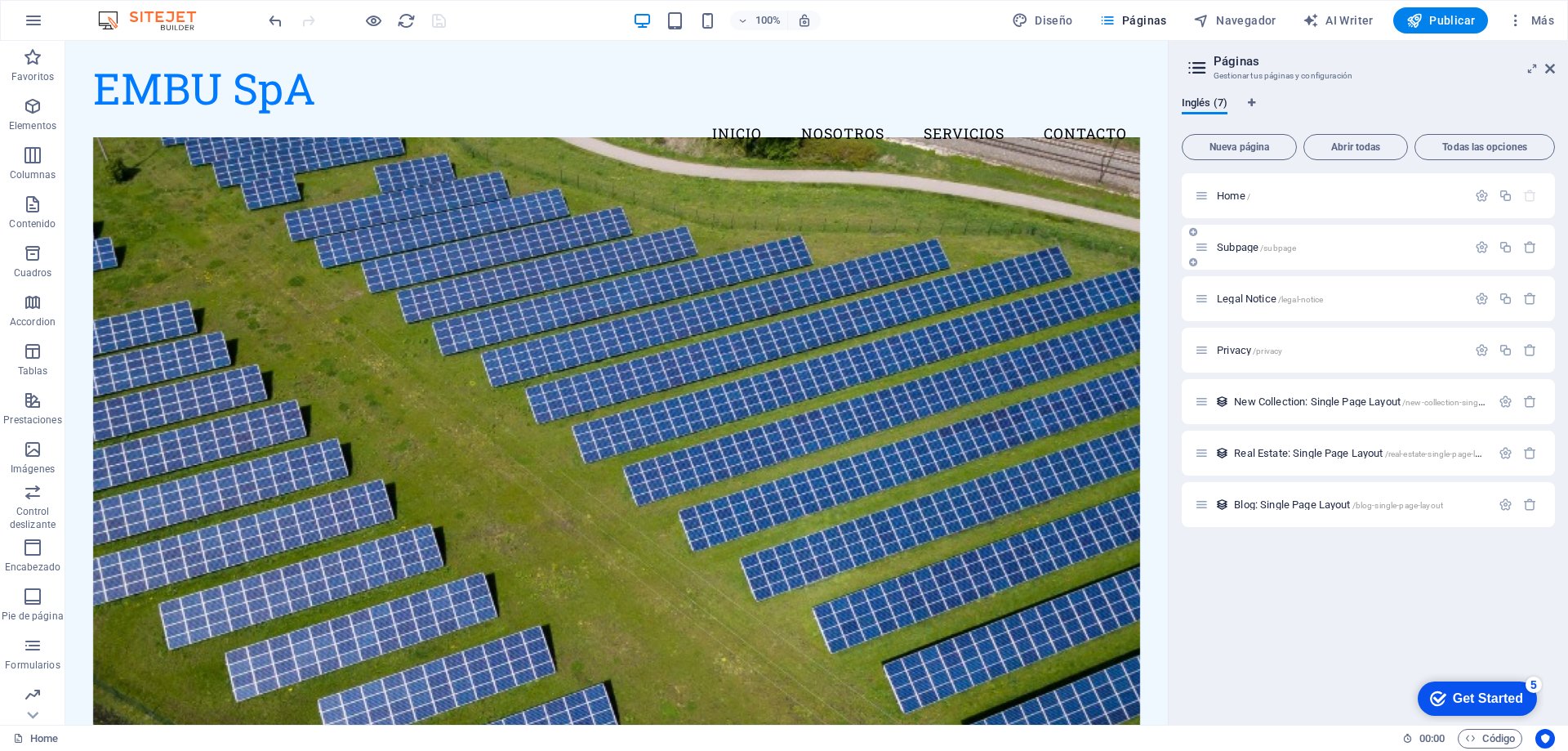
click at [1252, 245] on span "Subpage /subpage" at bounding box center [1256, 247] width 79 height 12
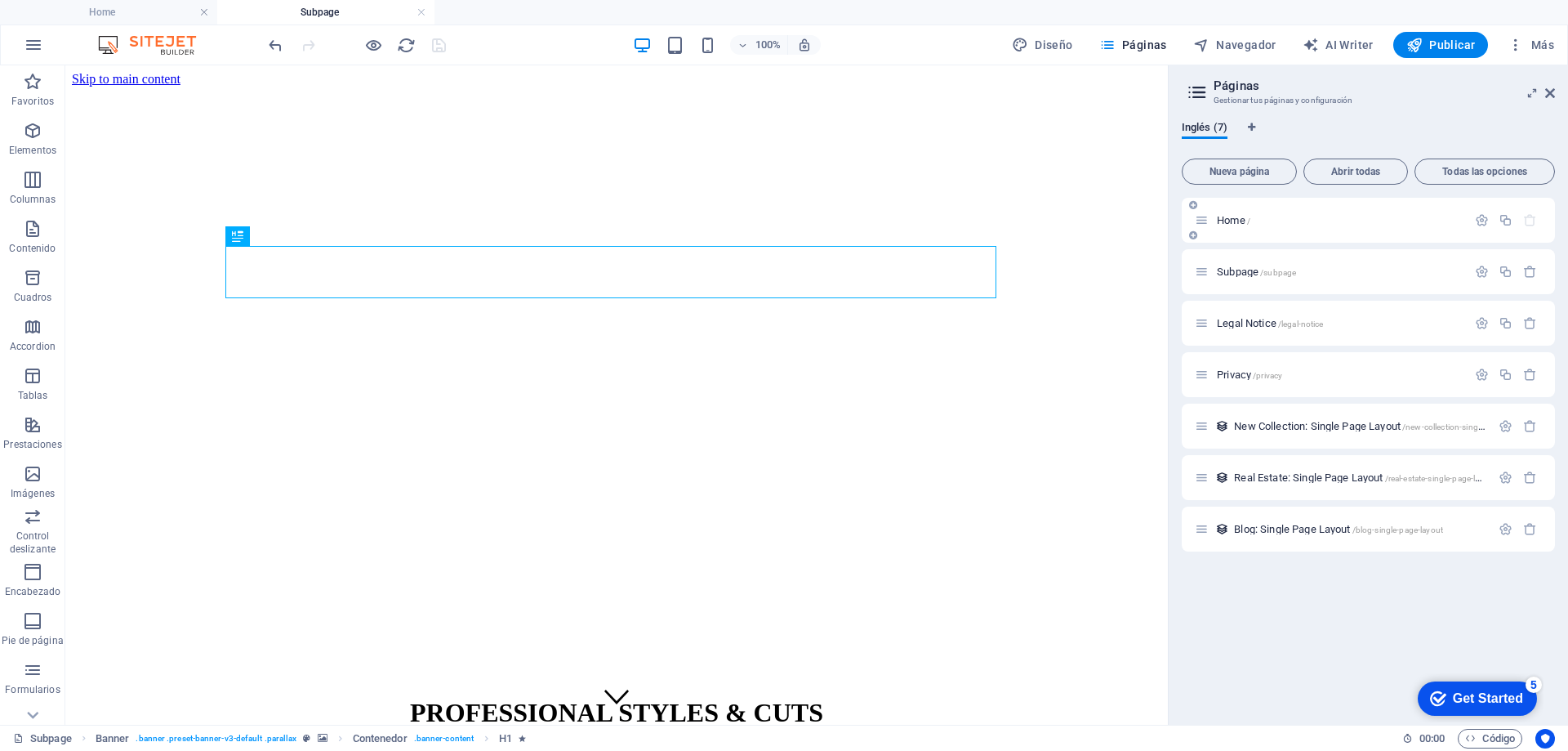
click at [1233, 222] on span "Home /" at bounding box center [1234, 220] width 34 height 12
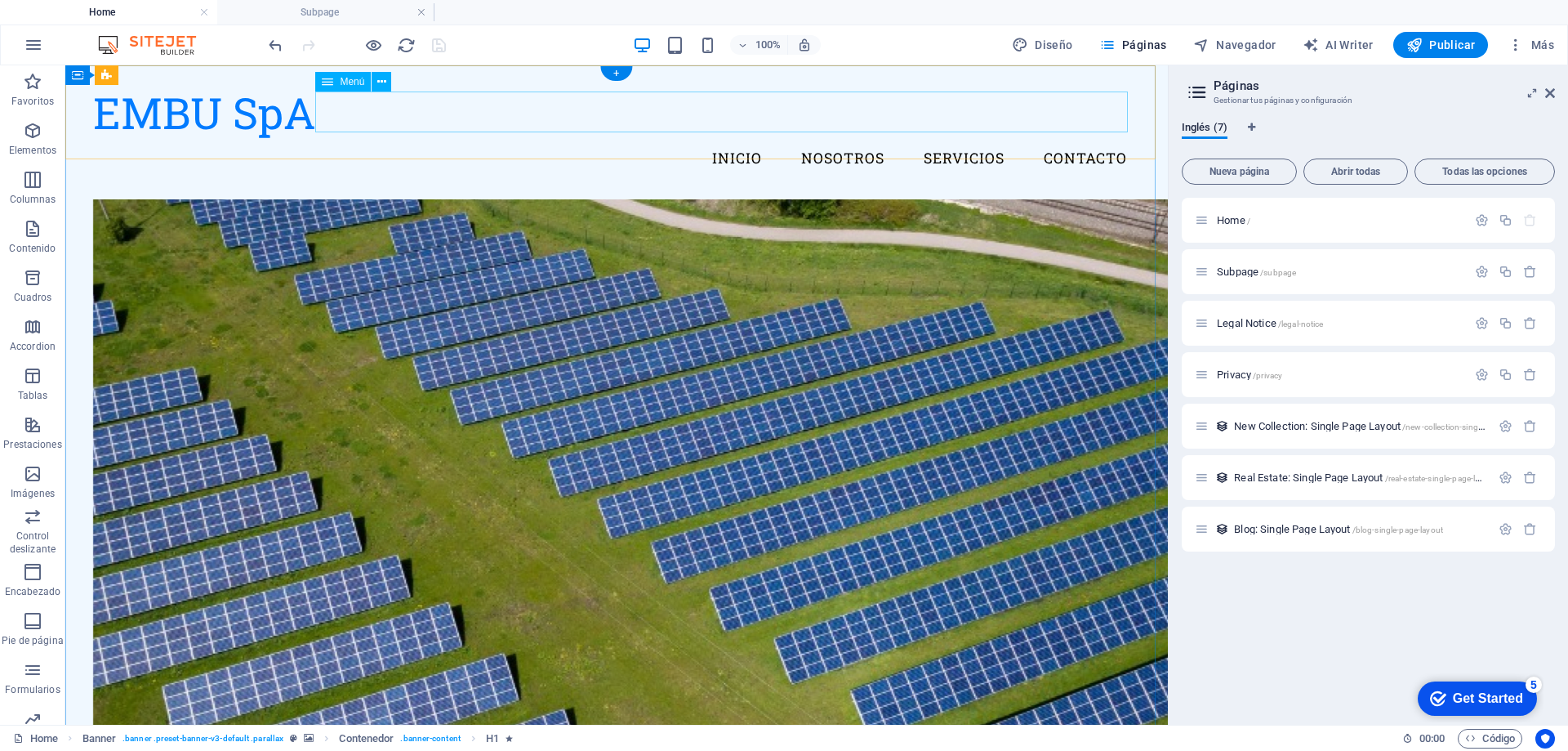
click at [453, 138] on nav "Inicio Nosotros Servicios Contacto" at bounding box center [617, 158] width 1047 height 41
click at [1460, 45] on span "Publicar" at bounding box center [1441, 44] width 69 height 16
